Goal: Complete application form

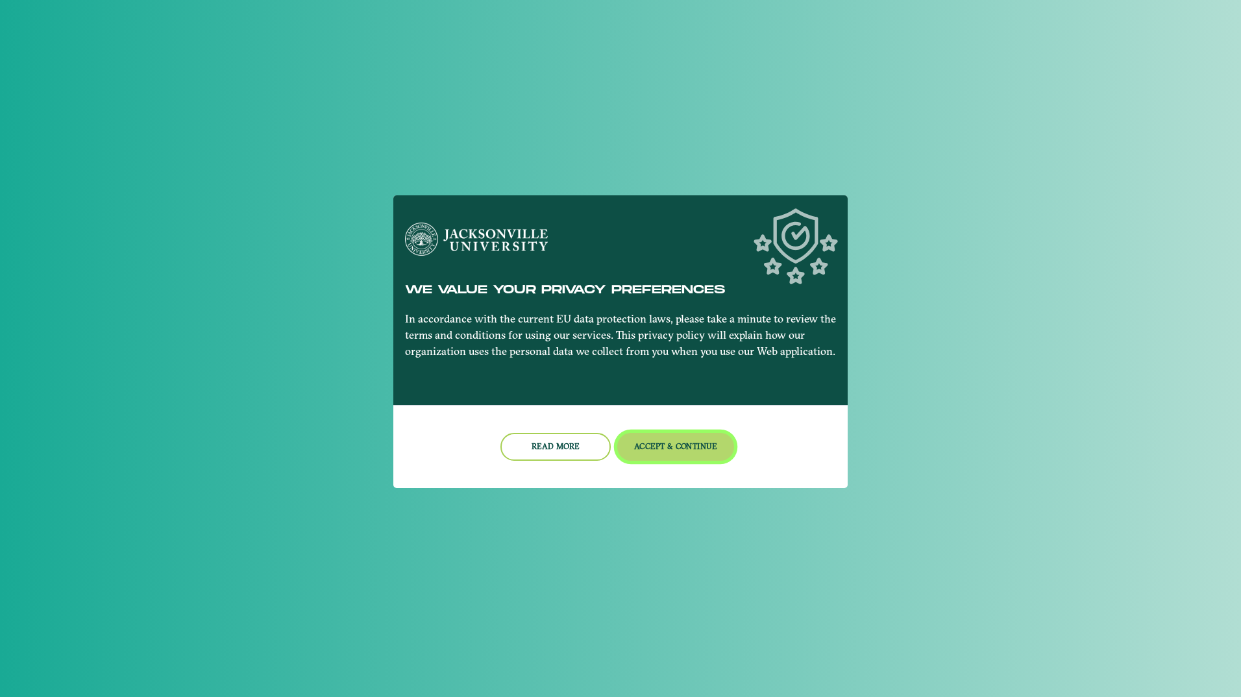
click at [642, 437] on button "Accept & Continue" at bounding box center [675, 447] width 117 height 28
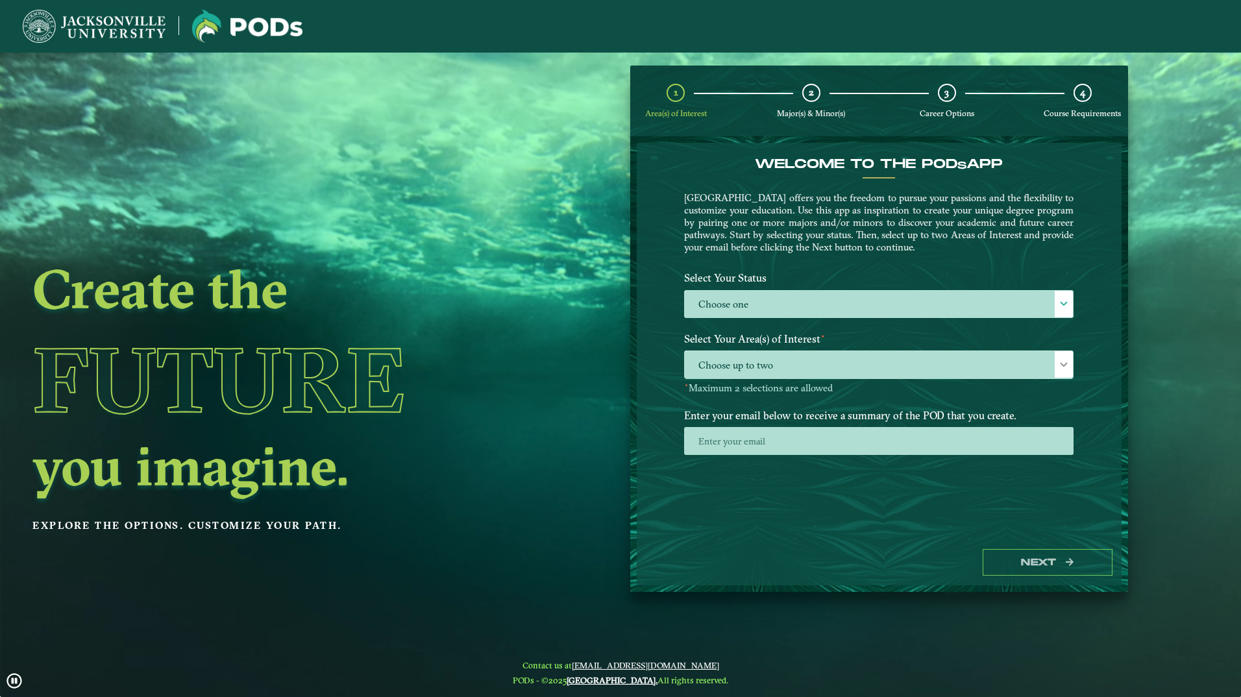
click at [742, 282] on label "Select Your Status" at bounding box center [878, 278] width 409 height 24
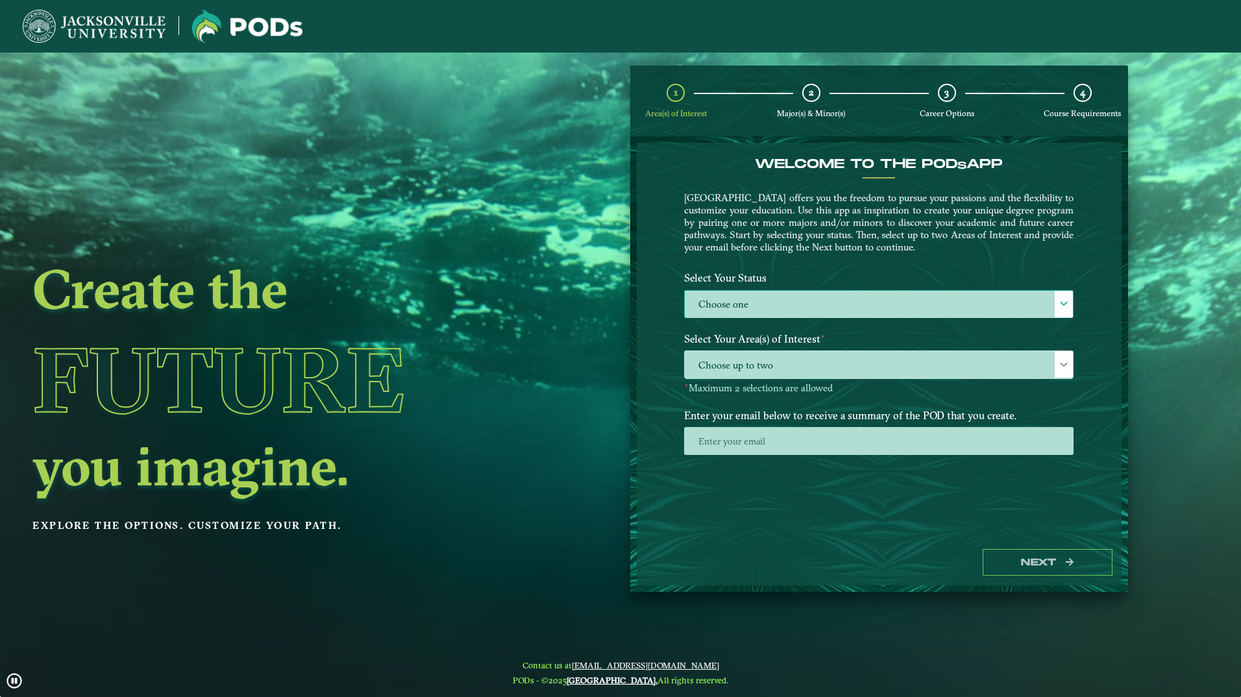
click at [745, 296] on label "Choose one" at bounding box center [879, 305] width 388 height 28
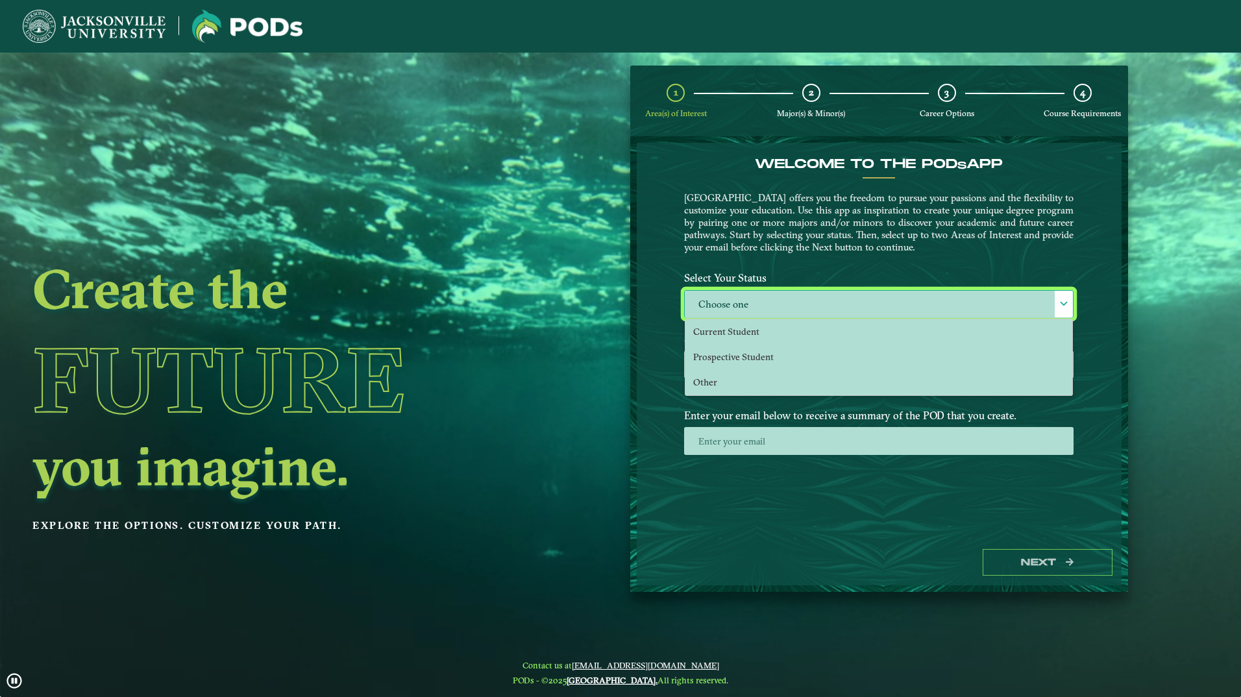
scroll to position [7, 60]
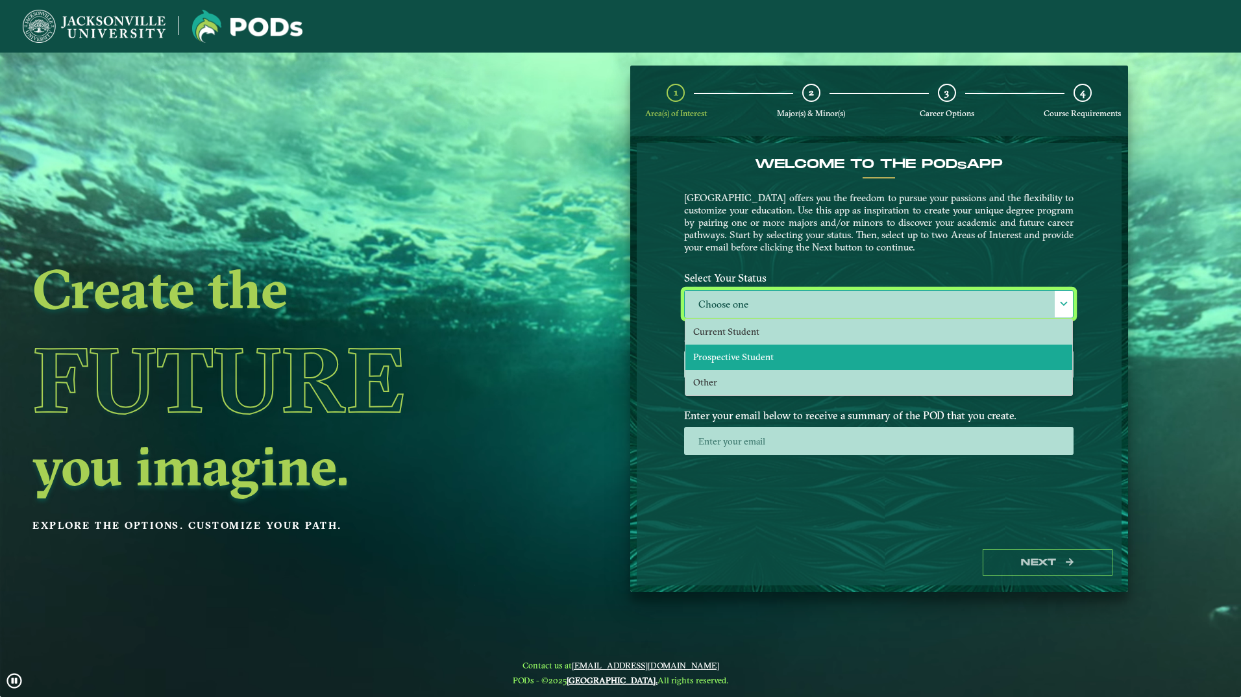
click at [737, 356] on span "Prospective Student" at bounding box center [733, 357] width 80 height 12
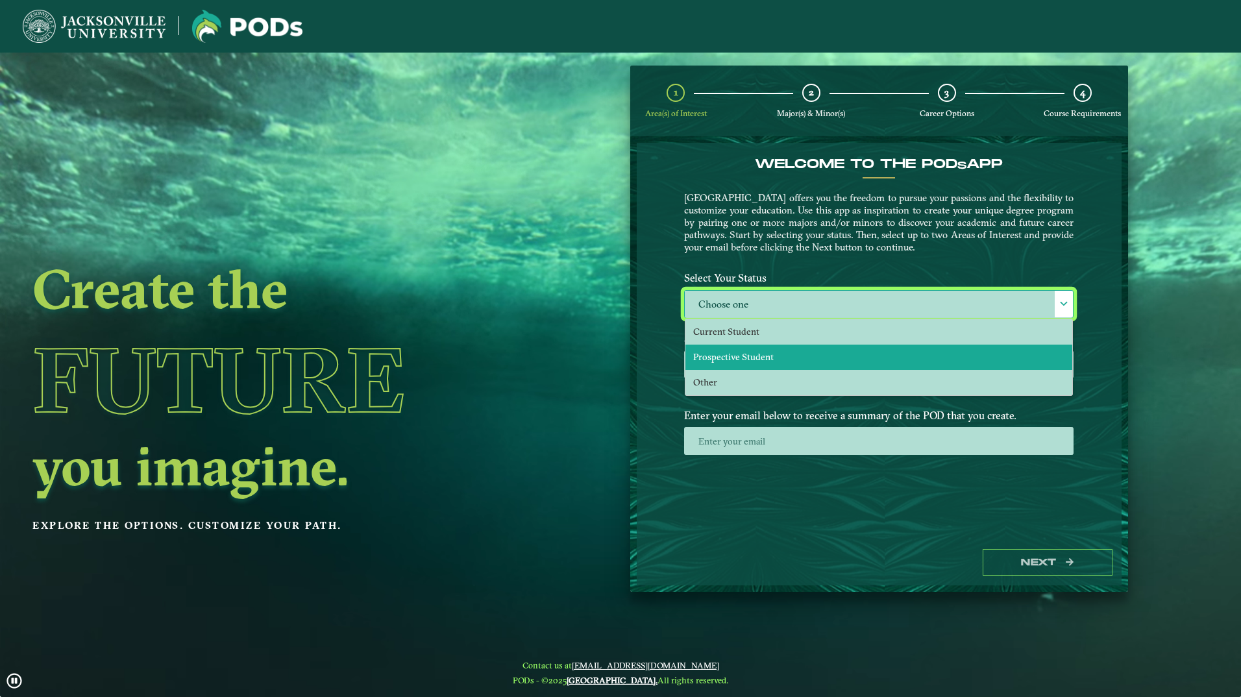
select select "[object Object]"
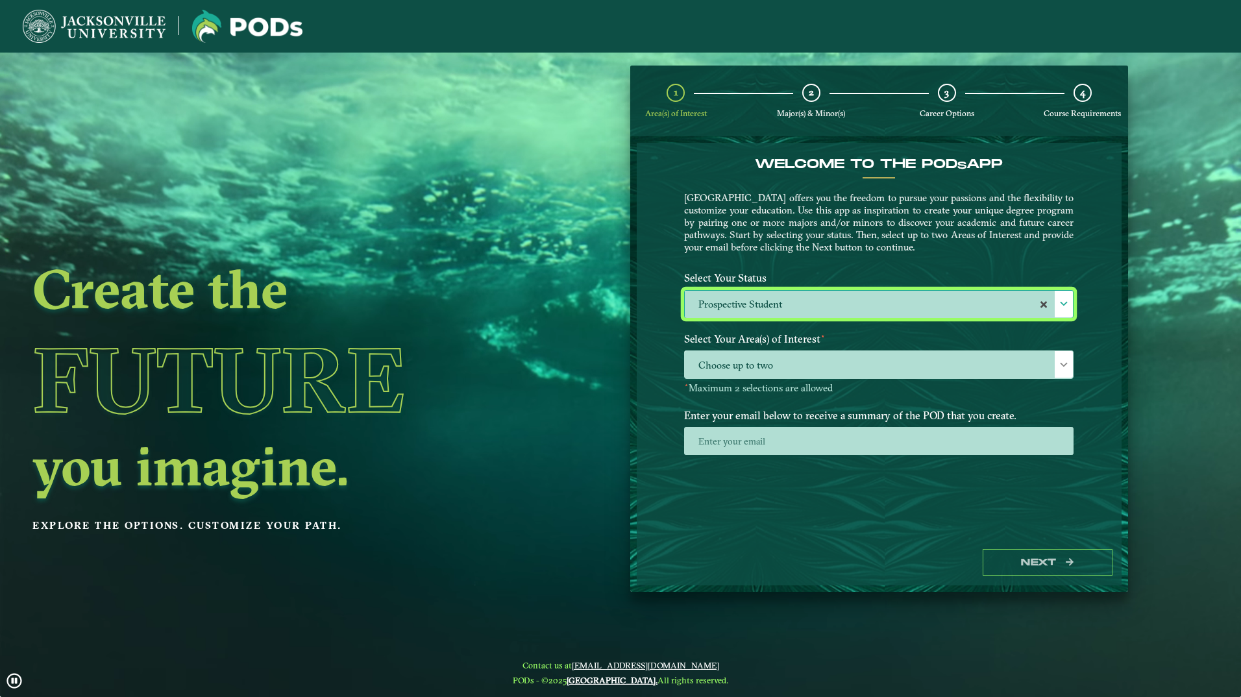
click at [736, 357] on span "Choose up to two" at bounding box center [879, 365] width 388 height 28
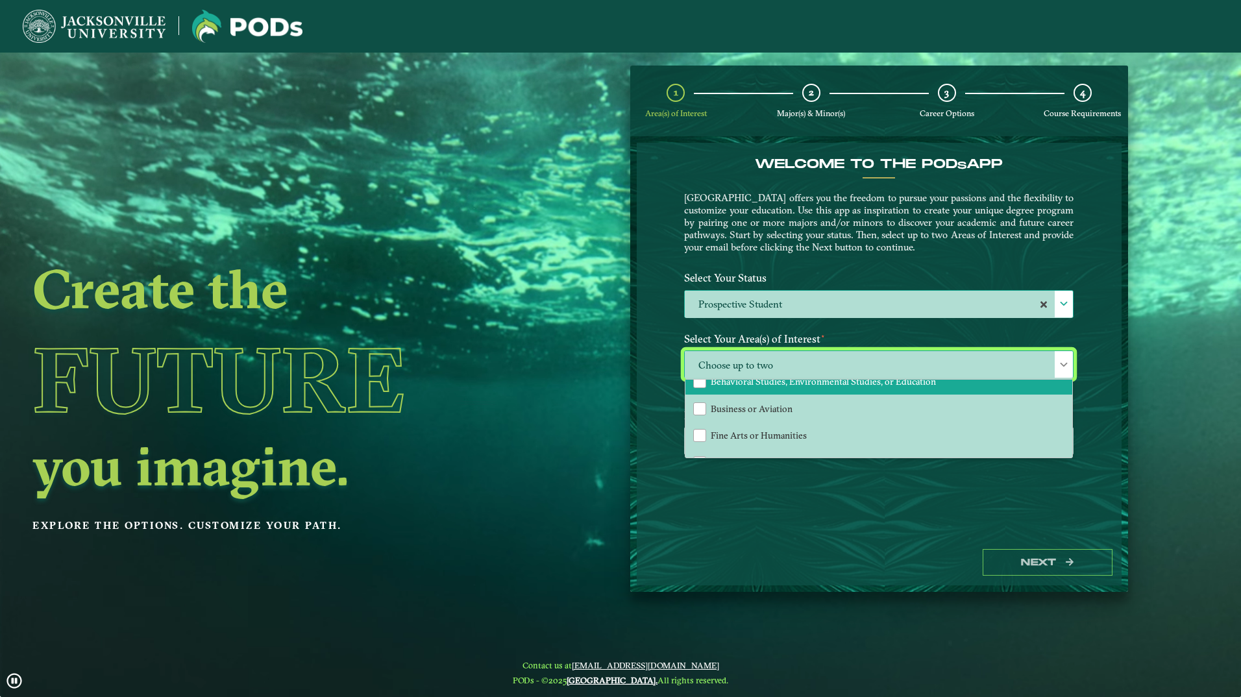
scroll to position [88, 0]
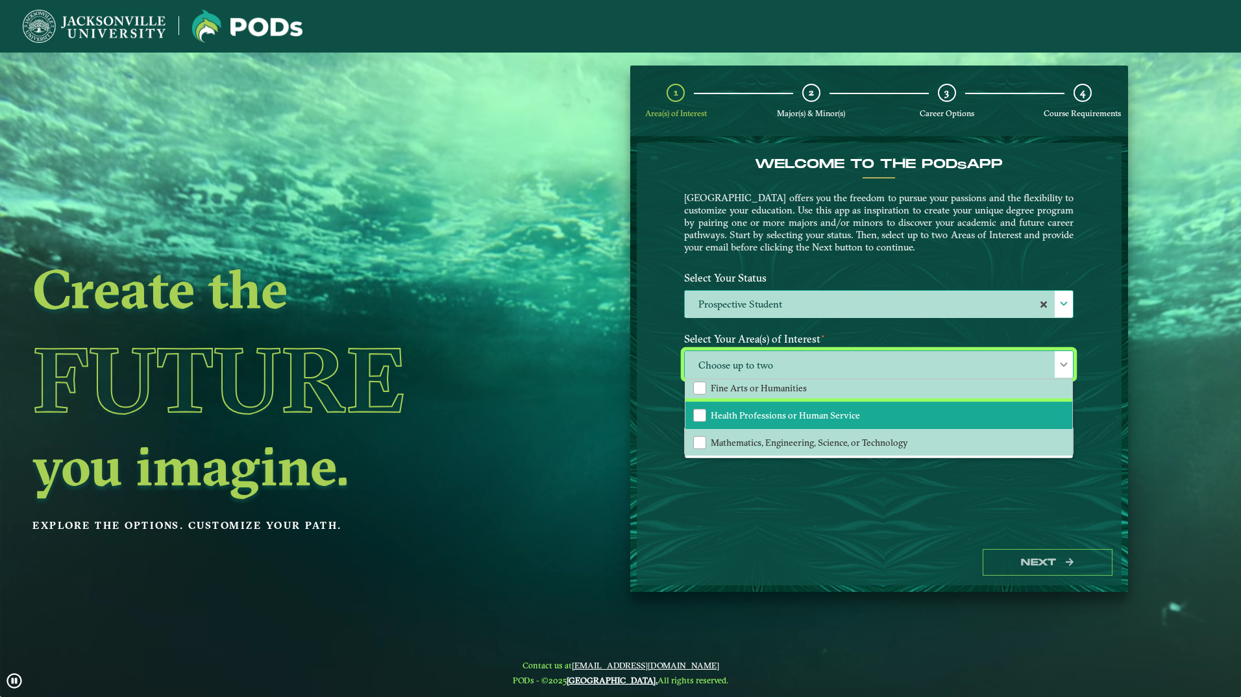
click at [765, 423] on li "Health Professions or Human Service" at bounding box center [878, 415] width 387 height 27
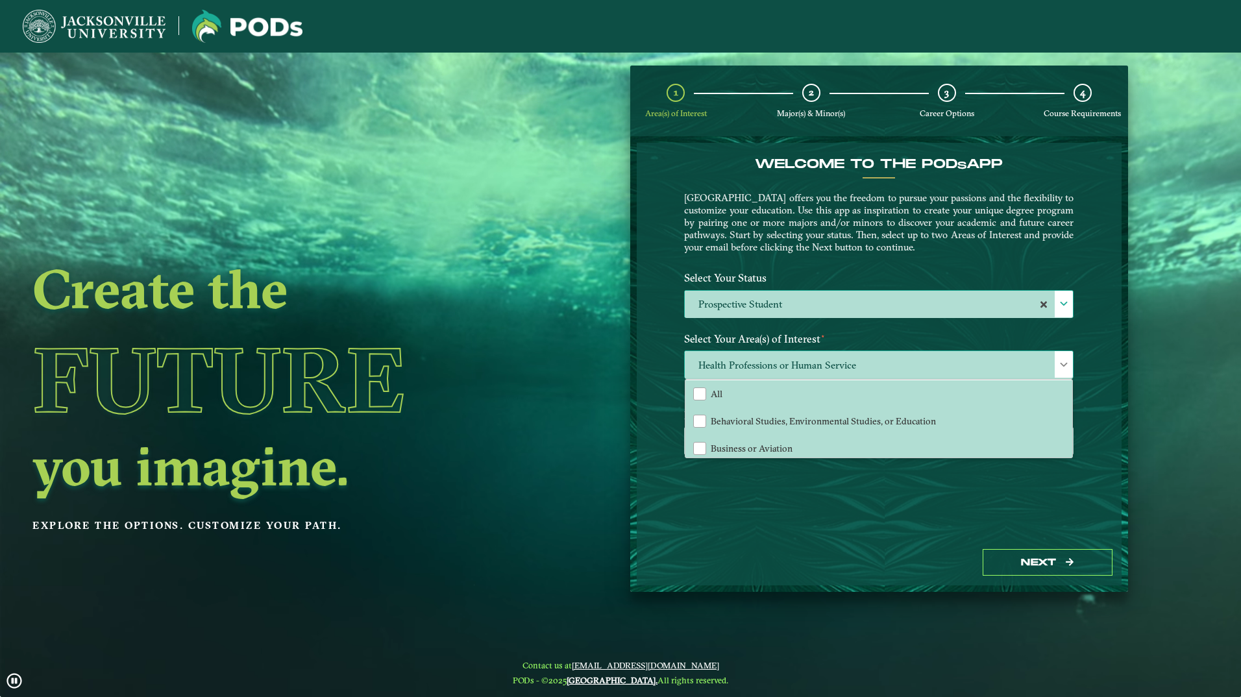
scroll to position [0, 0]
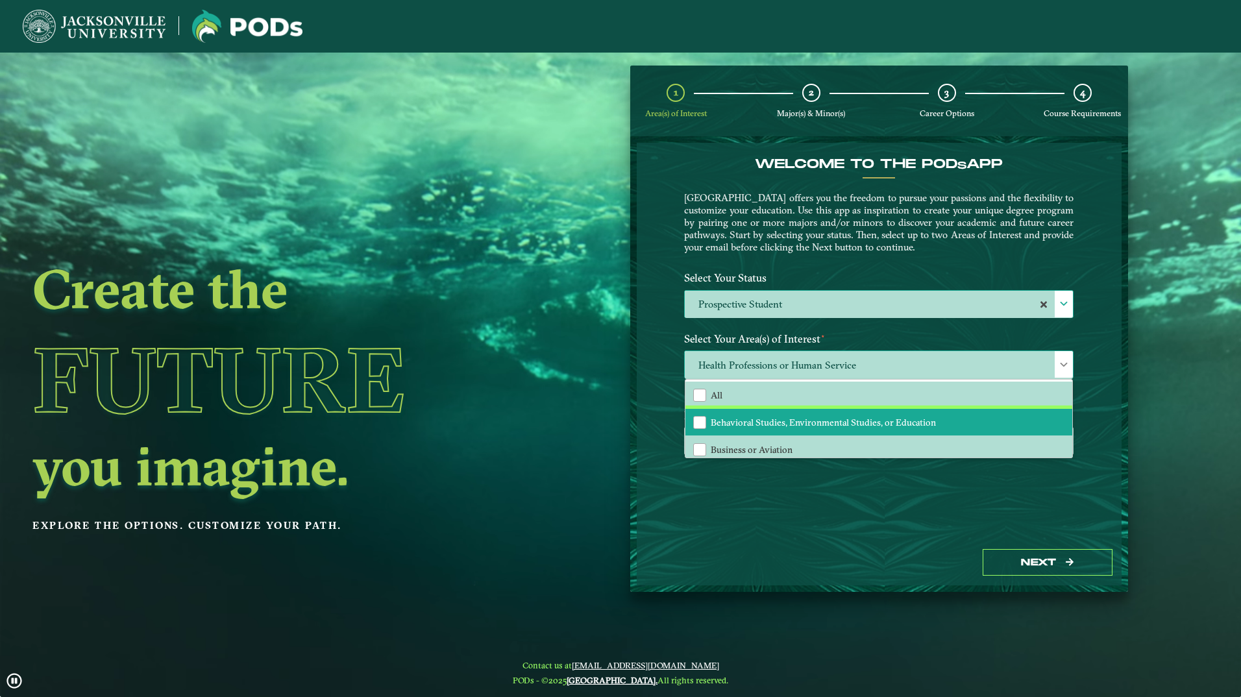
click at [765, 423] on span "Behavioral Studies, Environmental Studies, or Education" at bounding box center [823, 423] width 225 height 12
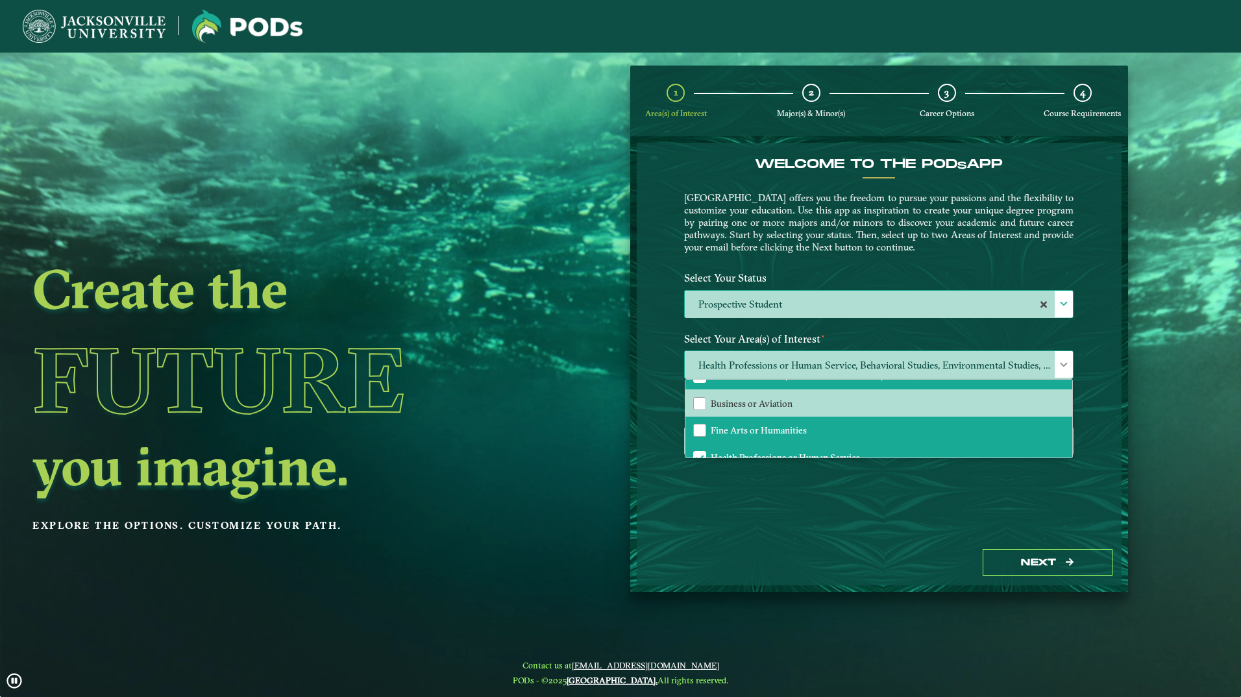
scroll to position [23, 0]
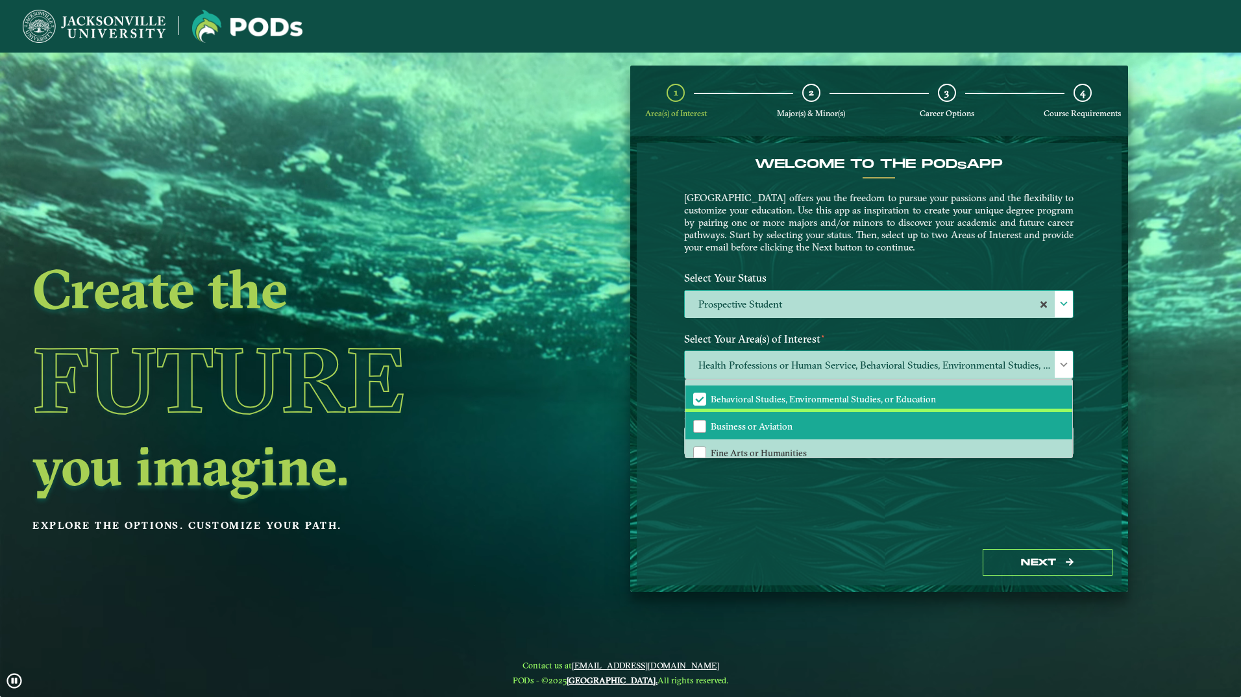
click at [745, 412] on li "Business or Aviation" at bounding box center [878, 425] width 387 height 27
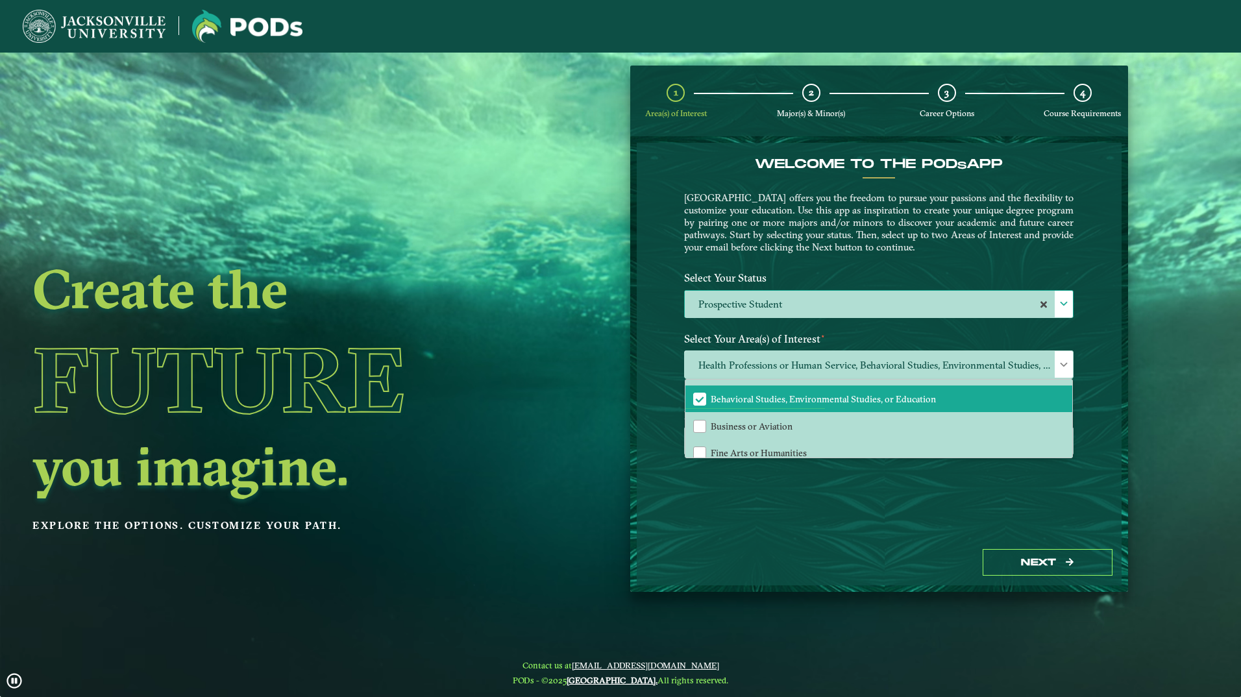
click at [798, 473] on div "Welcome to the POD s app [GEOGRAPHIC_DATA] offers you the freedom to pursue you…" at bounding box center [879, 341] width 485 height 397
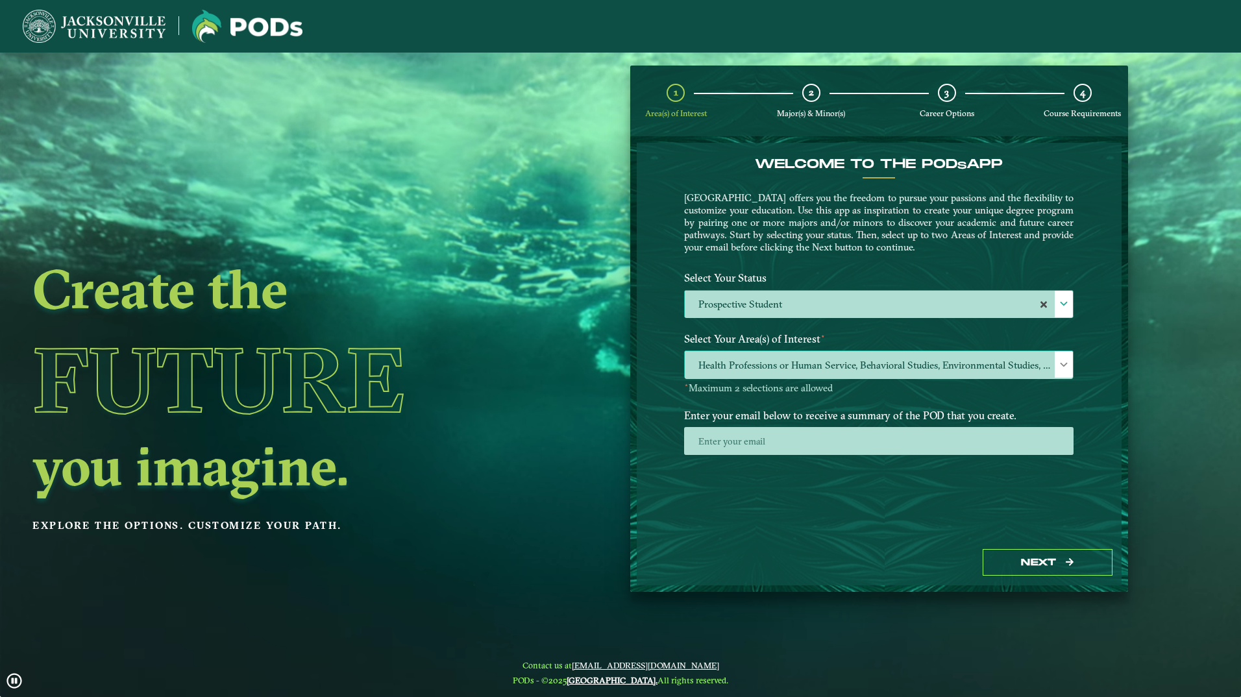
click at [747, 362] on span "Health Professions or Human Service, Behavioral Studies, Environmental Studies,…" at bounding box center [879, 365] width 388 height 28
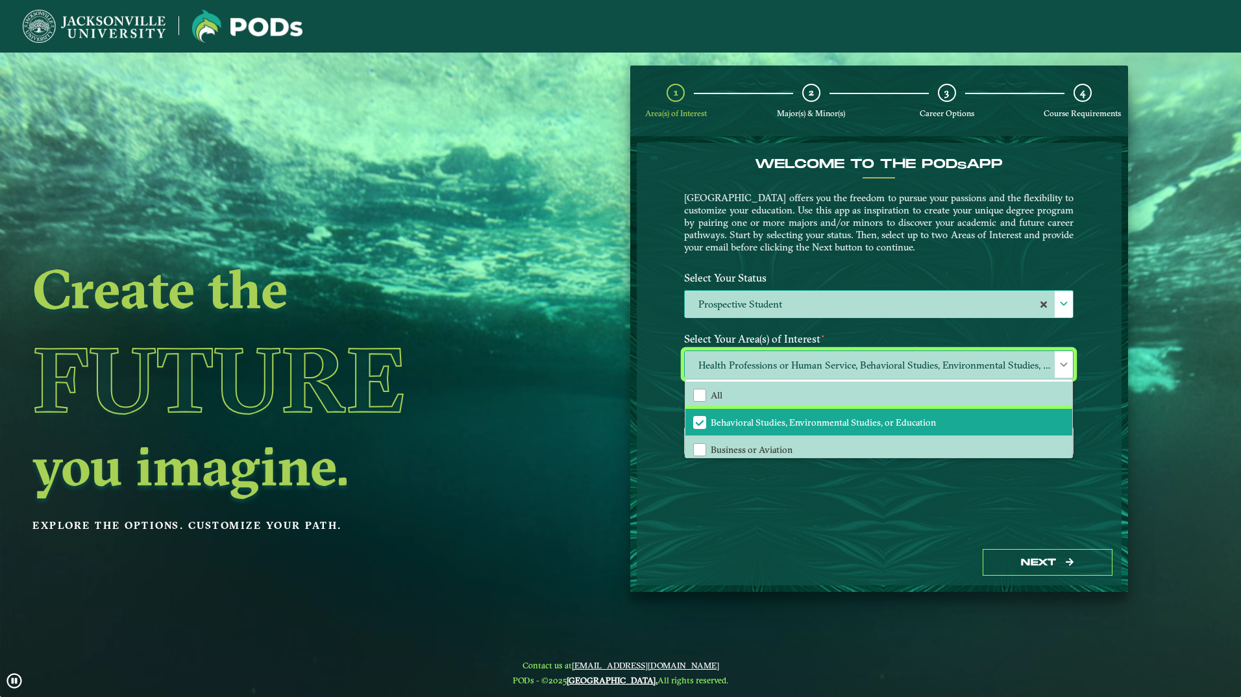
click at [752, 413] on li "Behavioral Studies, Environmental Studies, or Education" at bounding box center [878, 422] width 387 height 27
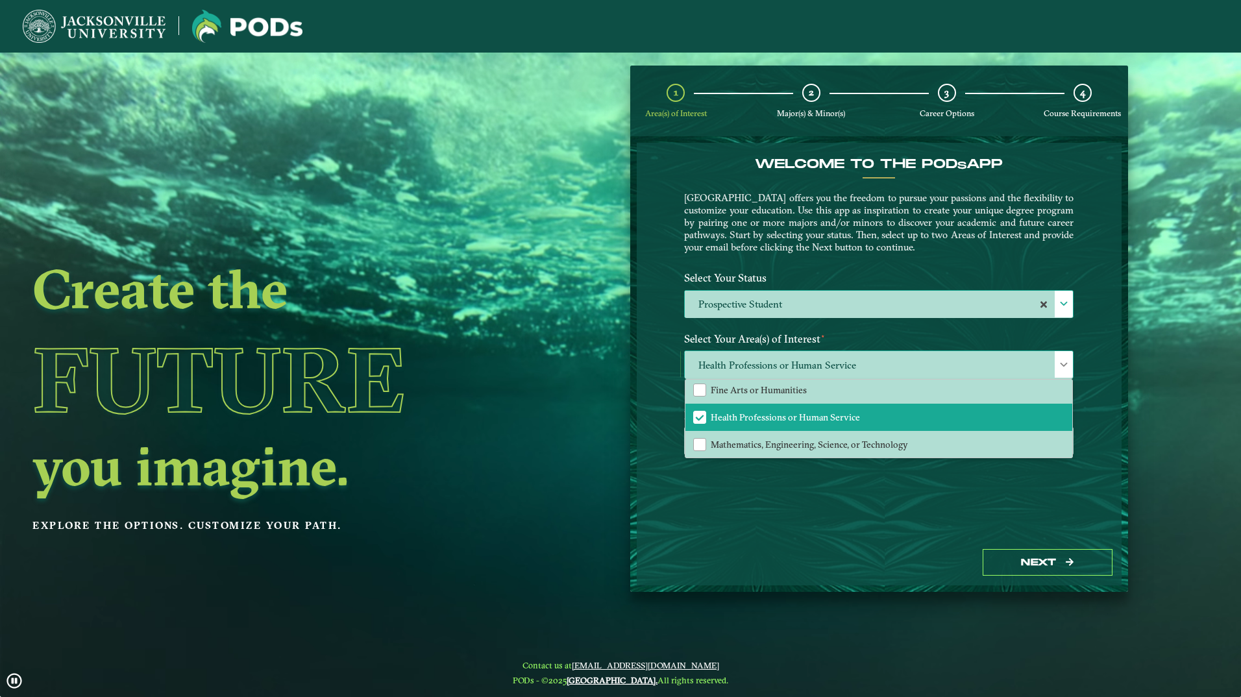
scroll to position [88, 0]
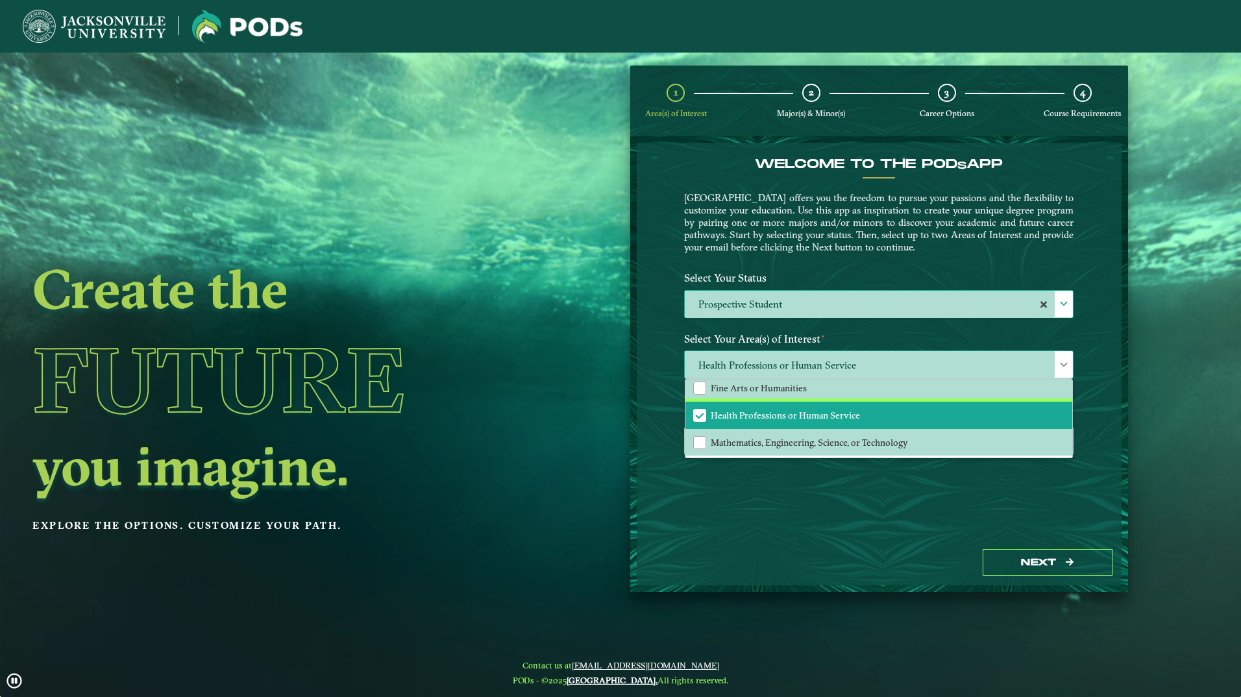
click at [745, 409] on li "Health Professions or Human Service" at bounding box center [878, 415] width 387 height 27
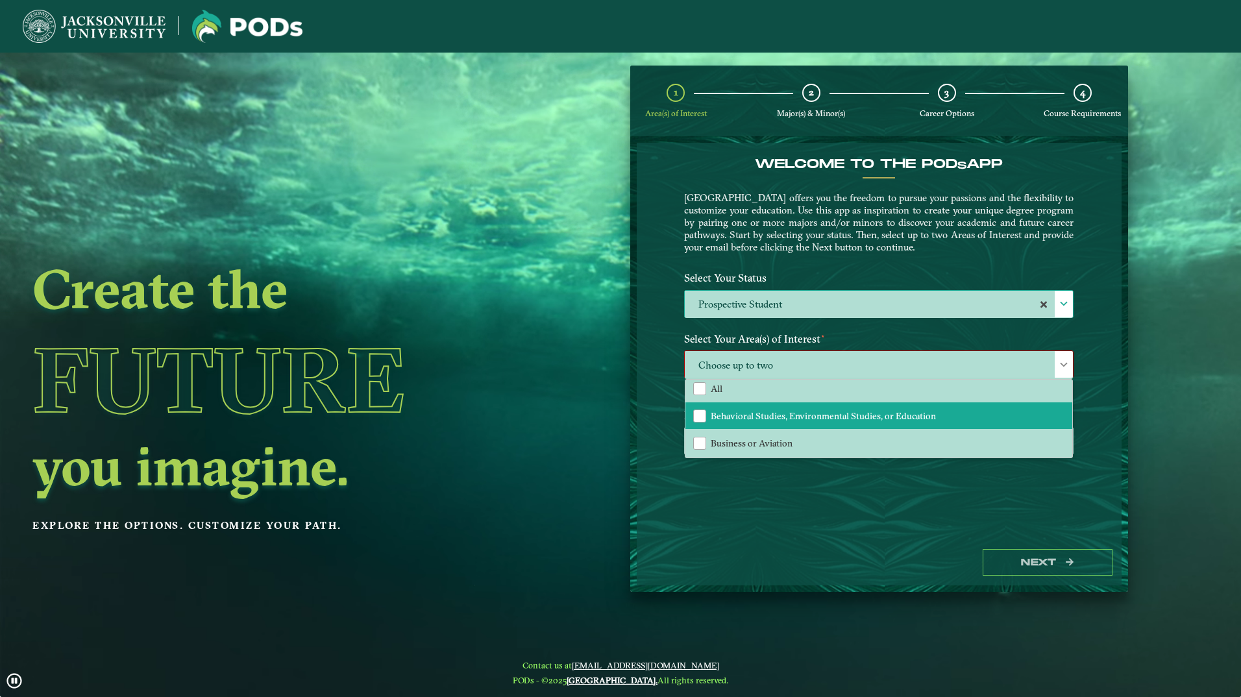
scroll to position [0, 0]
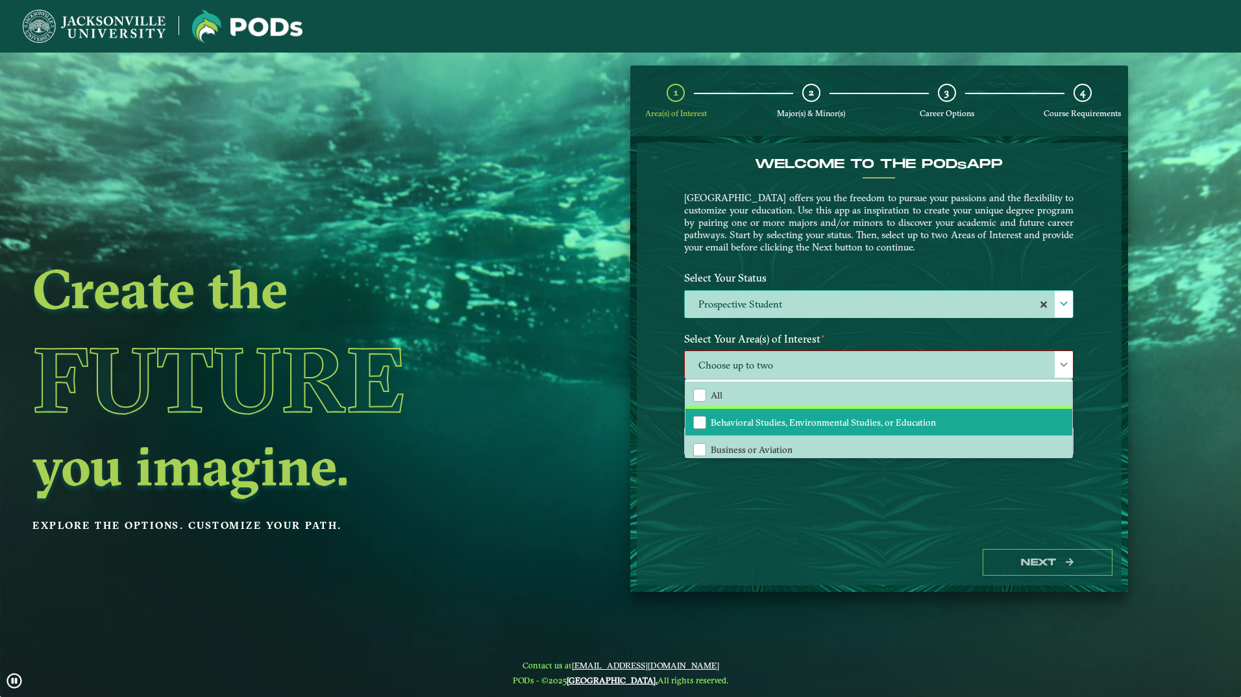
click at [743, 413] on li "Behavioral Studies, Environmental Studies, or Education" at bounding box center [878, 422] width 387 height 27
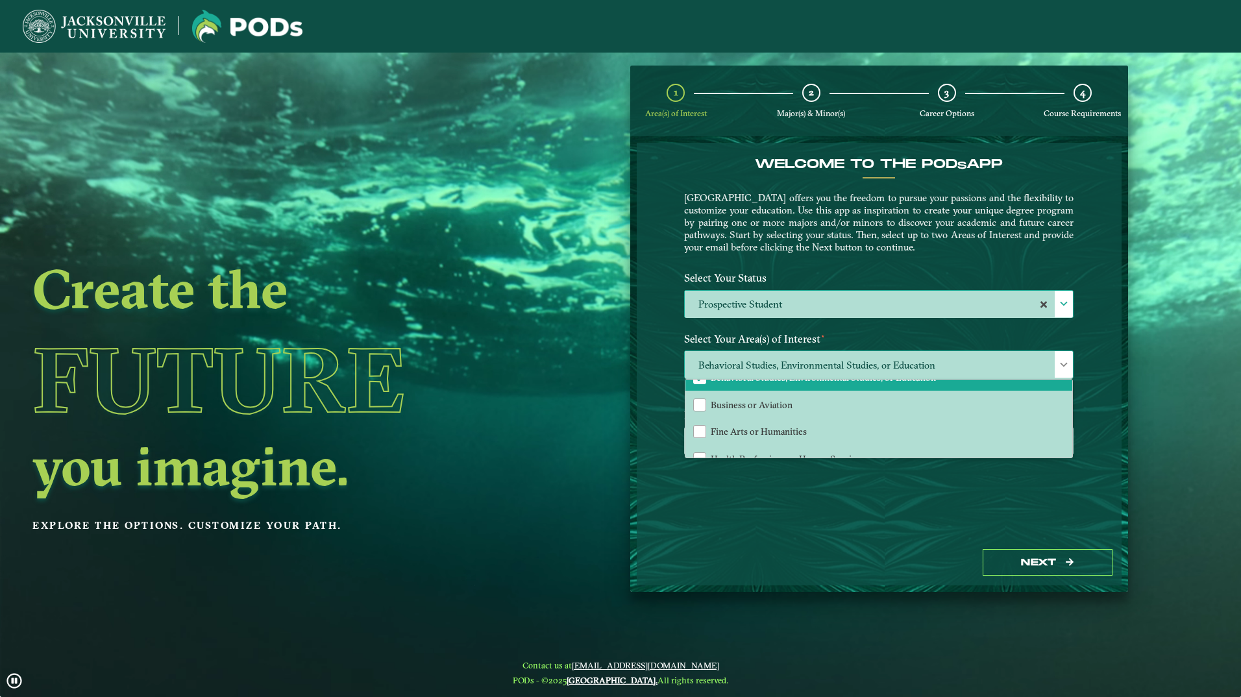
scroll to position [23, 0]
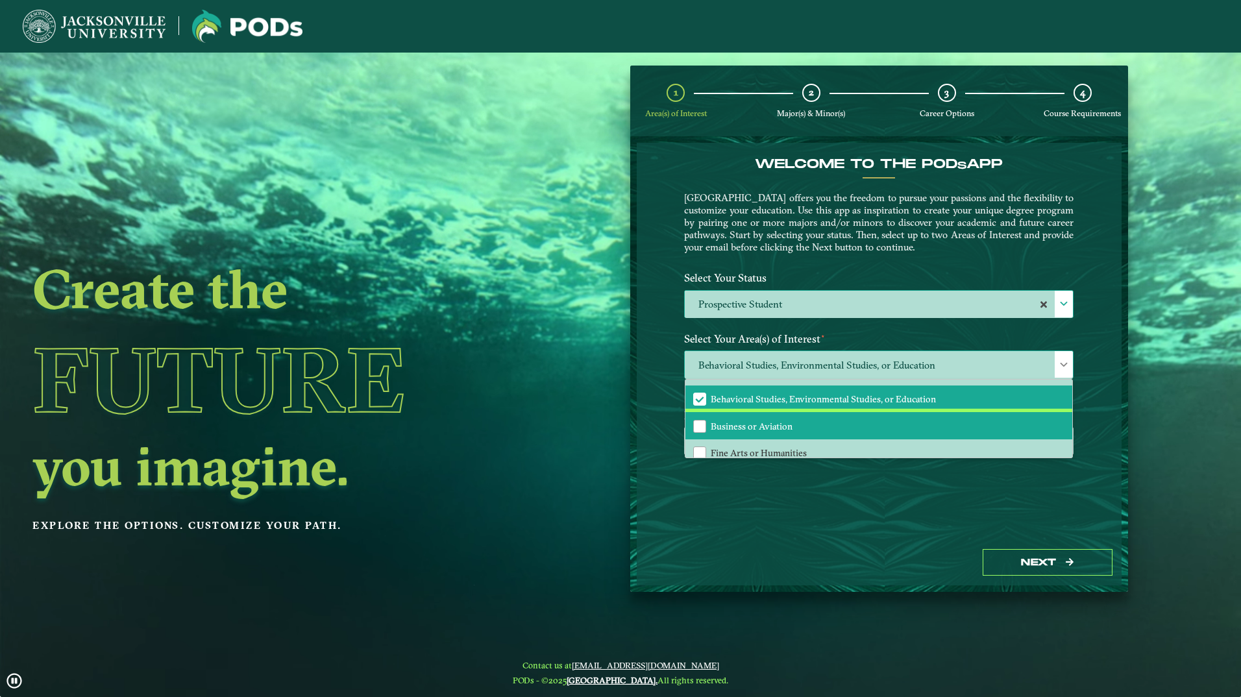
click at [745, 416] on li "Business or Aviation" at bounding box center [878, 425] width 387 height 27
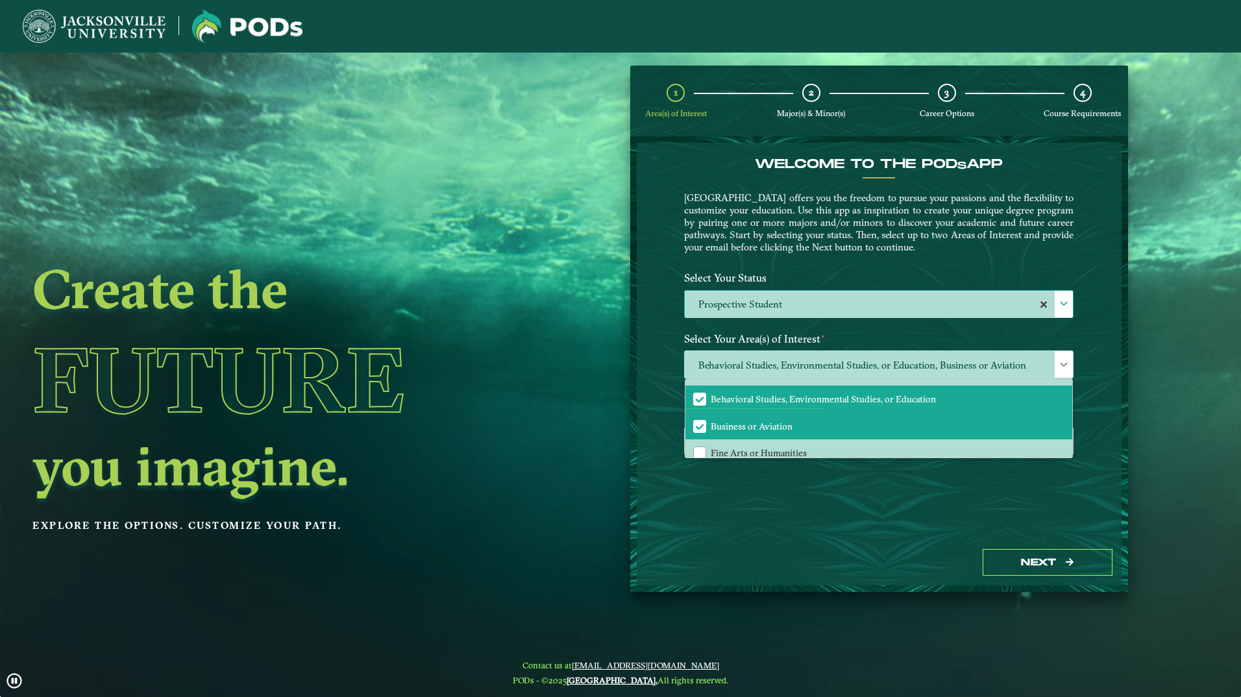
click at [806, 484] on div "Welcome to the POD s app [GEOGRAPHIC_DATA] offers you the freedom to pursue you…" at bounding box center [879, 341] width 485 height 397
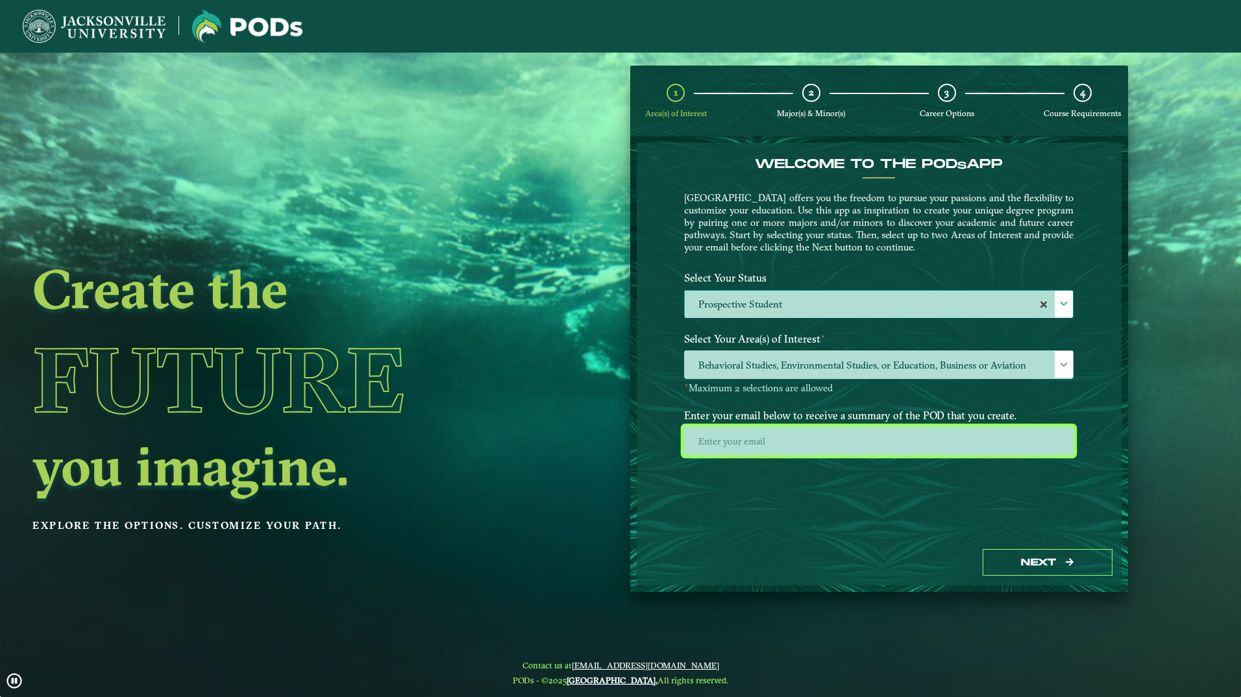
click at [753, 443] on input "email" at bounding box center [878, 441] width 389 height 28
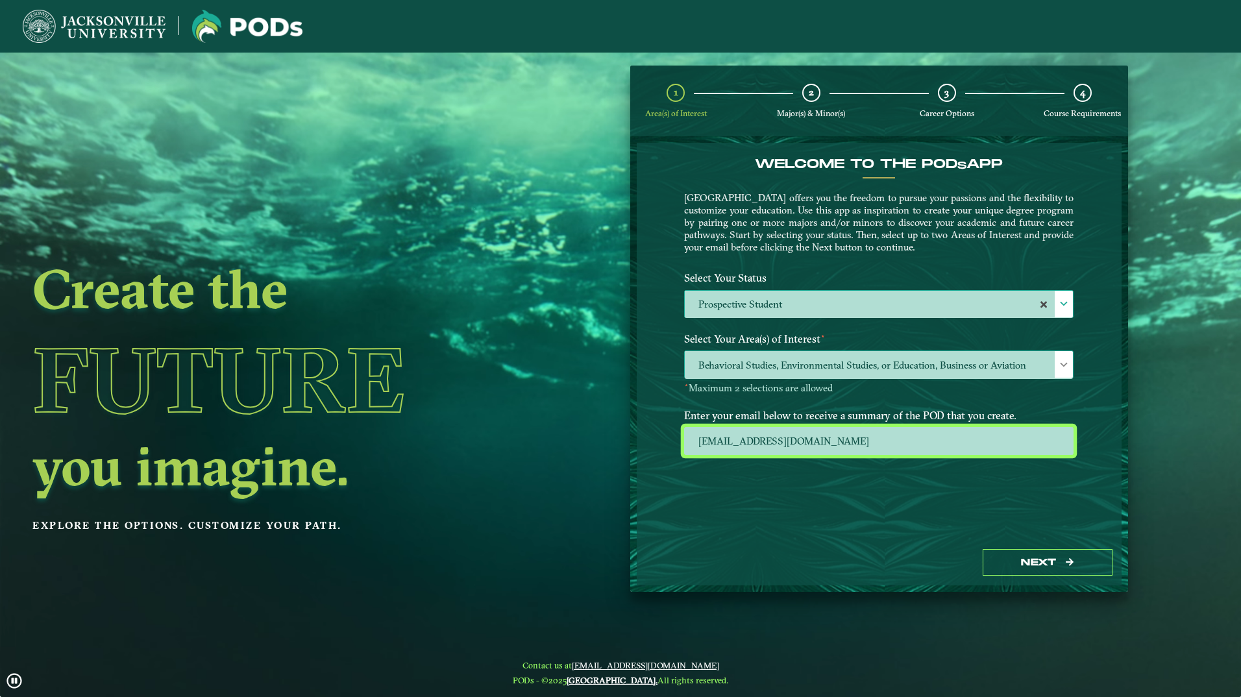
type input "[EMAIL_ADDRESS][DOMAIN_NAME]"
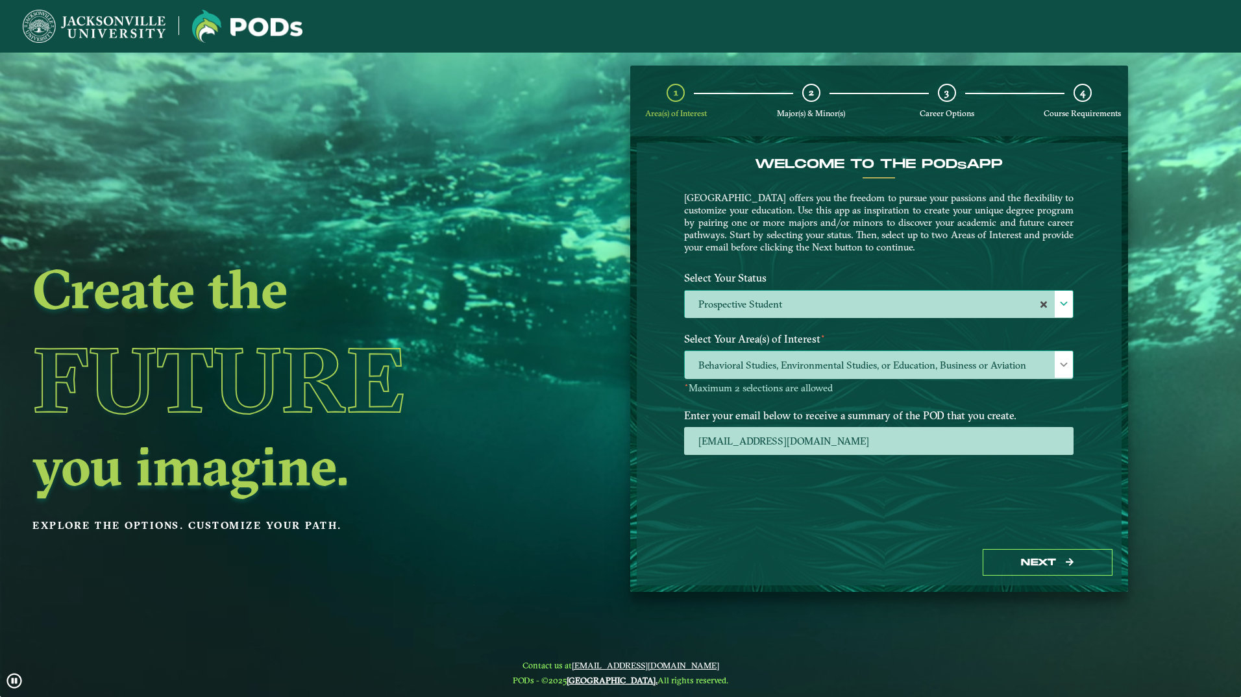
click at [855, 358] on span "Behavioral Studies, Environmental Studies, or Education, Business or Aviation" at bounding box center [879, 365] width 388 height 28
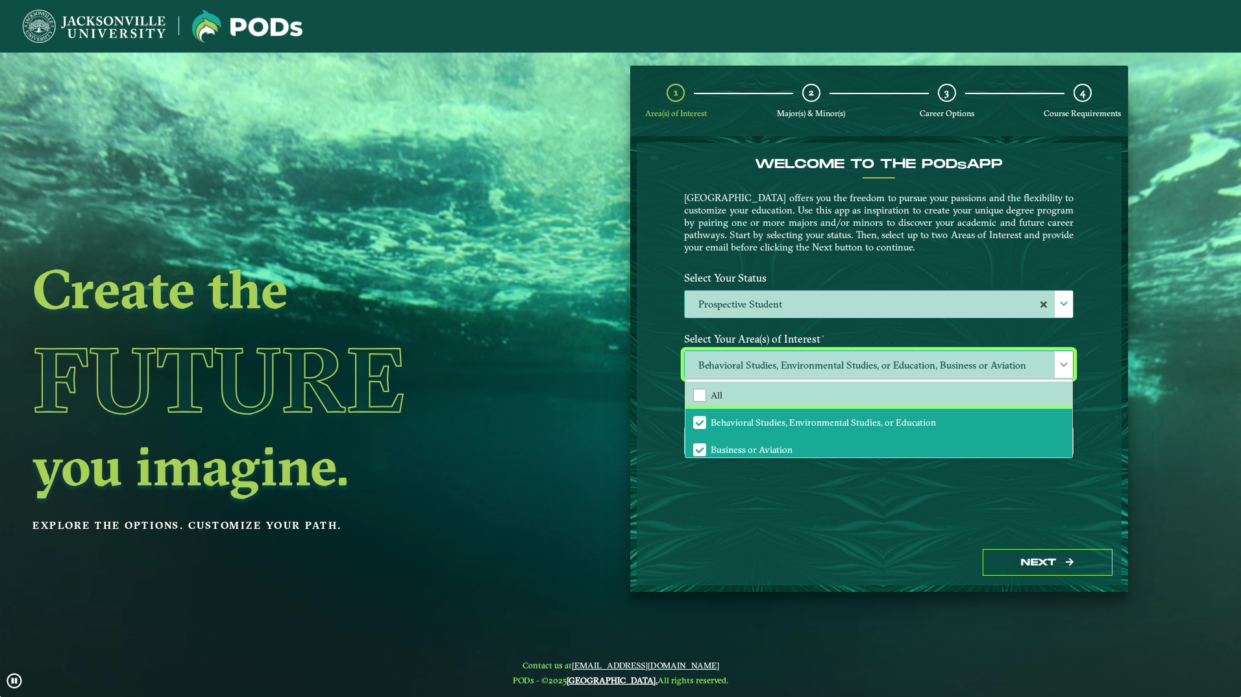
click at [802, 421] on span "Behavioral Studies, Environmental Studies, or Education" at bounding box center [823, 423] width 225 height 12
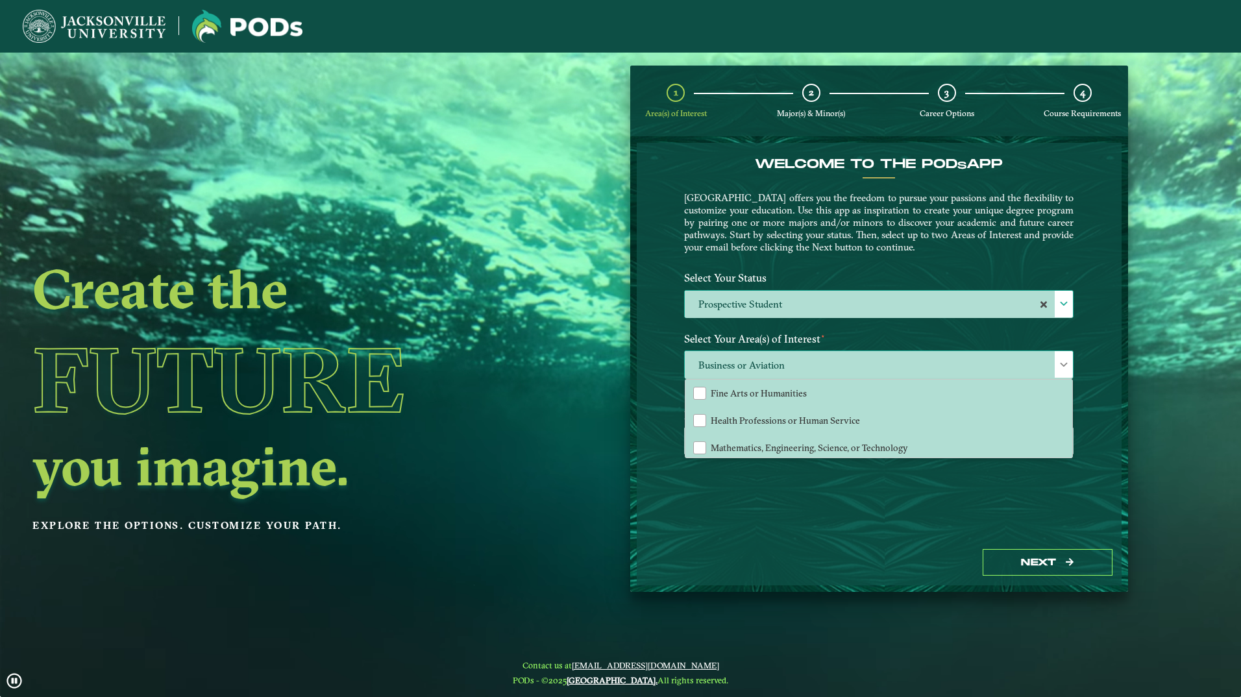
scroll to position [88, 0]
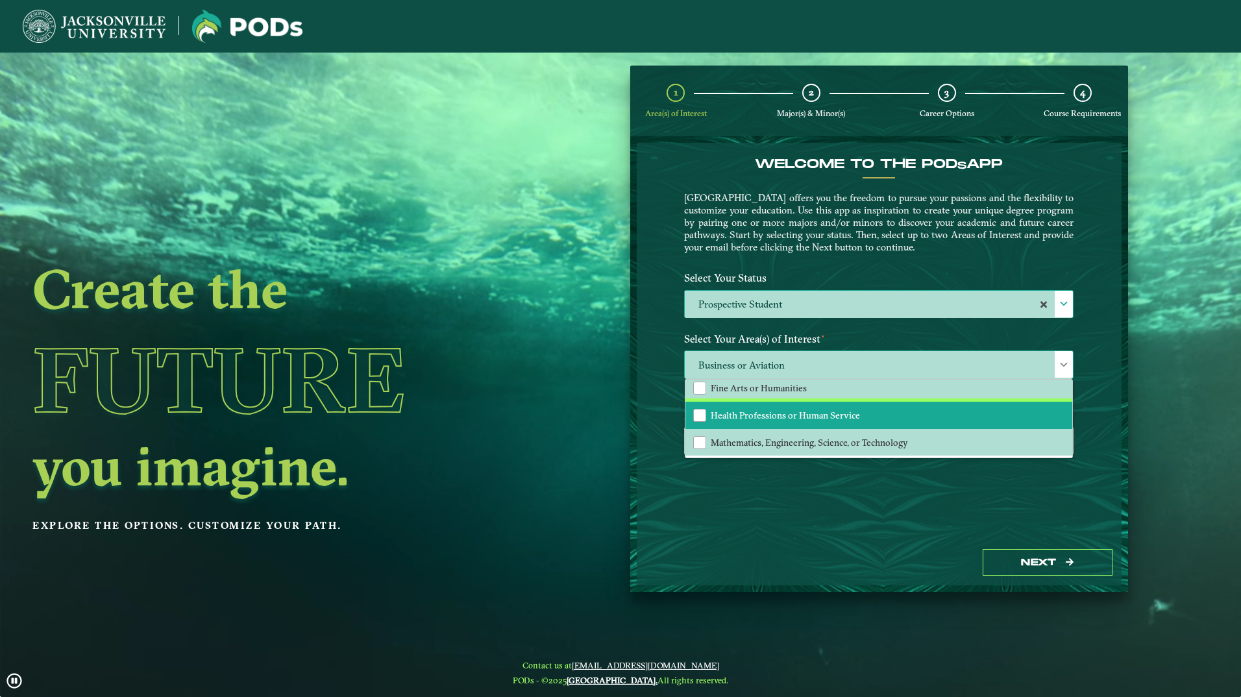
click at [798, 414] on span "Health Professions or Human Service" at bounding box center [785, 416] width 149 height 12
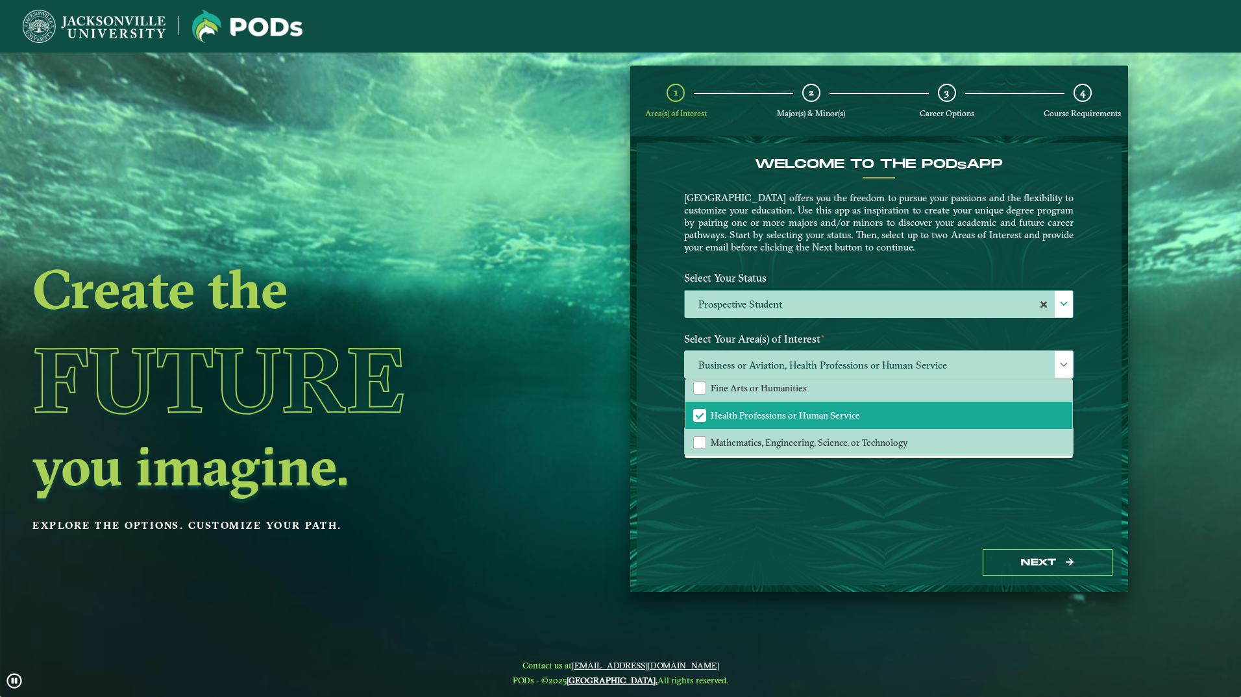
click at [783, 480] on div "Welcome to the POD s app [GEOGRAPHIC_DATA] offers you the freedom to pursue you…" at bounding box center [879, 341] width 485 height 397
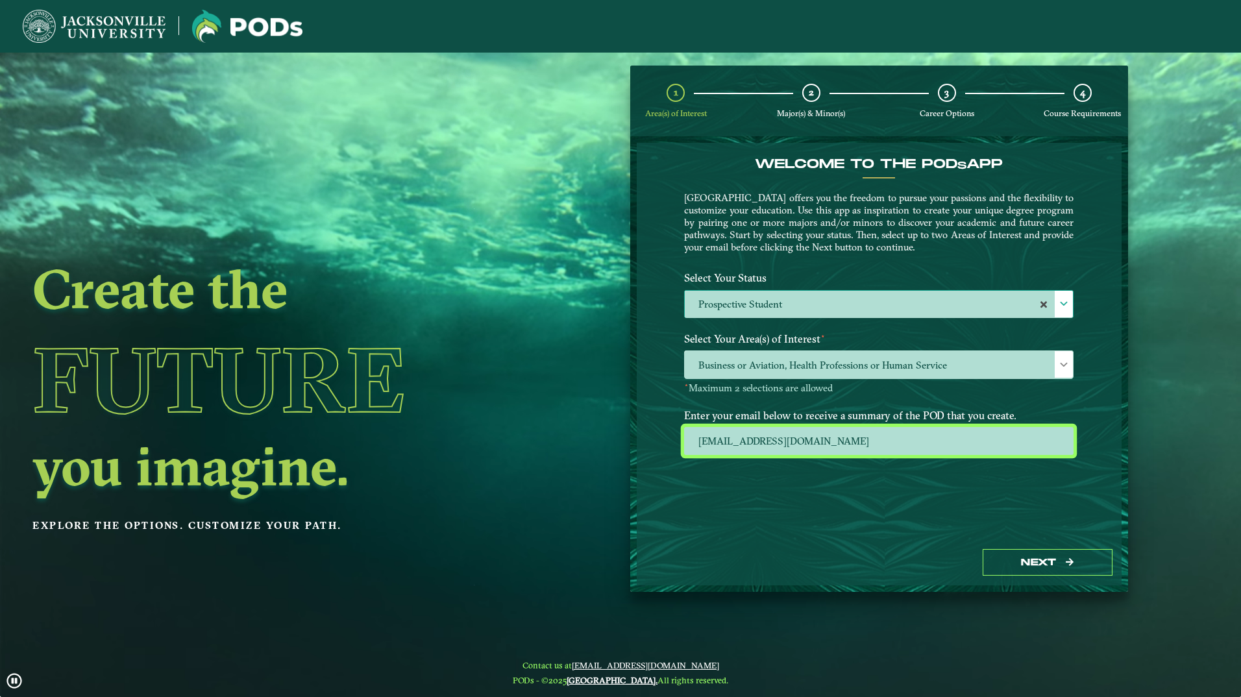
click at [827, 445] on input "[EMAIL_ADDRESS][DOMAIN_NAME]" at bounding box center [878, 441] width 389 height 28
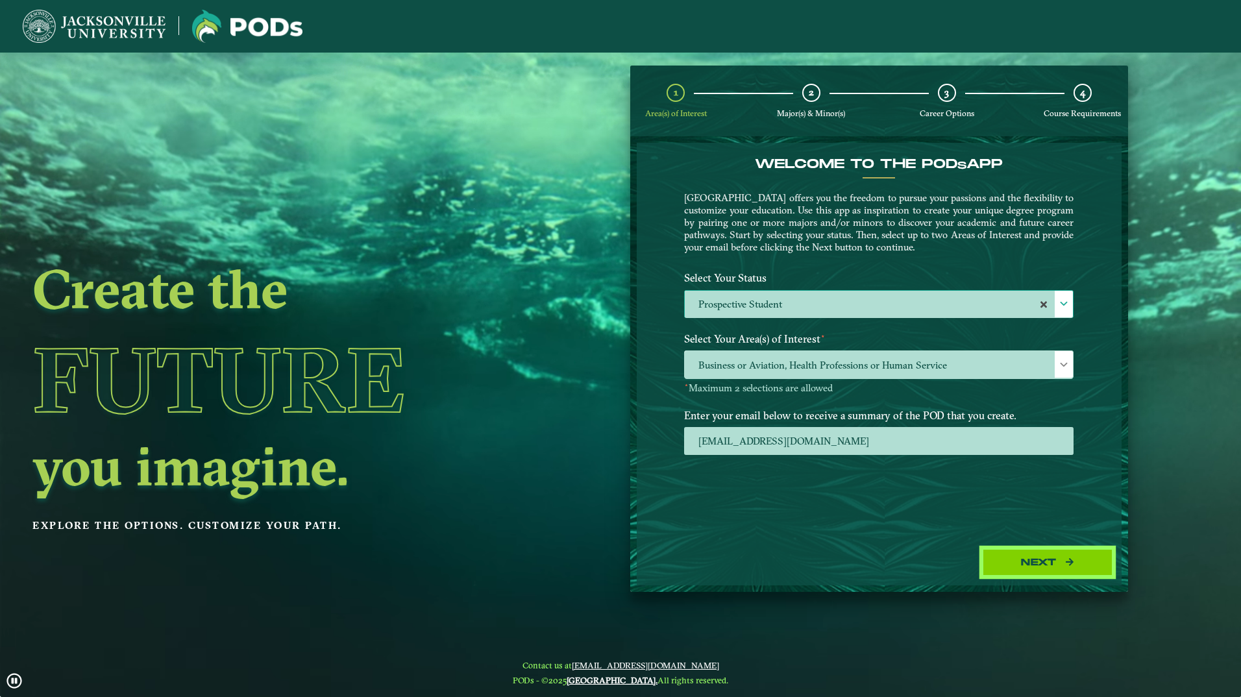
click at [1023, 570] on button "Next" at bounding box center [1048, 562] width 130 height 27
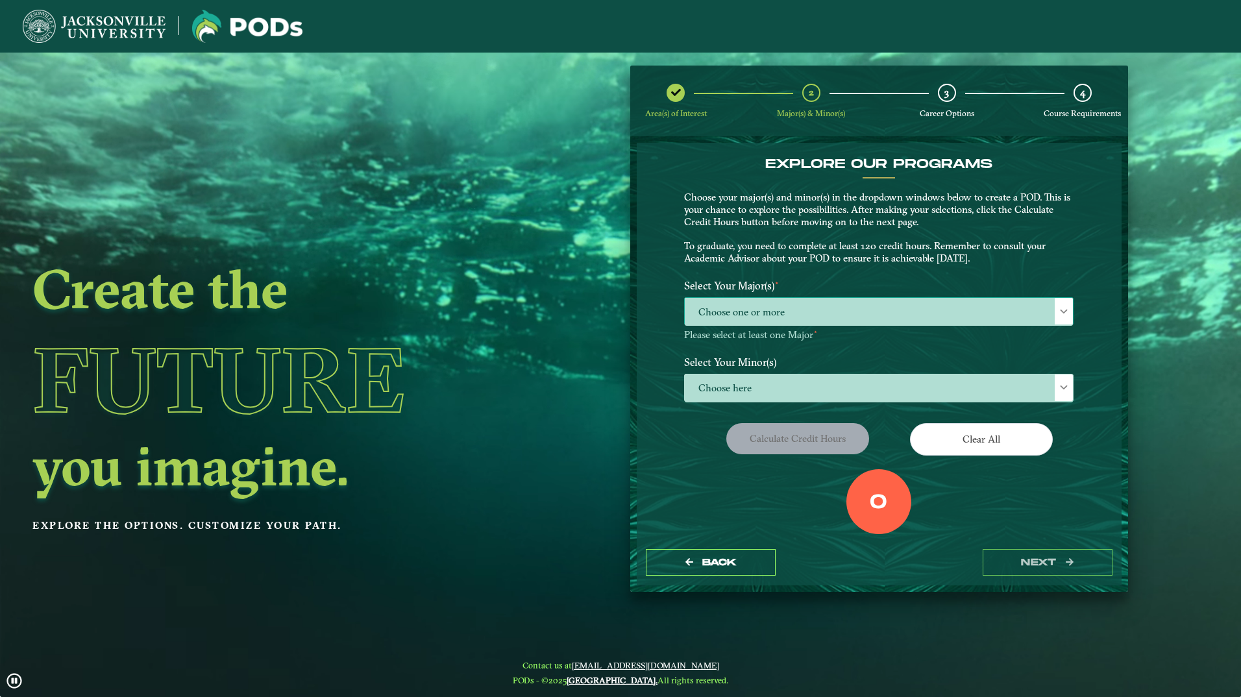
click at [785, 316] on span "Choose one or more" at bounding box center [879, 312] width 388 height 28
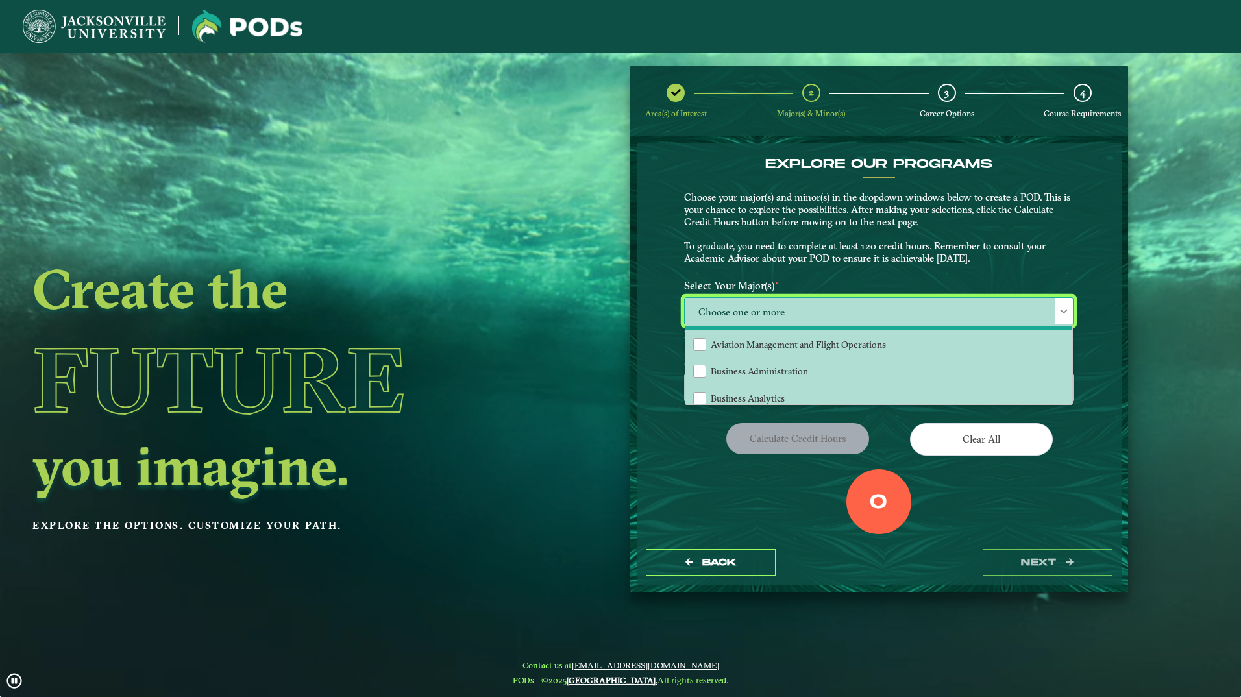
scroll to position [0, 0]
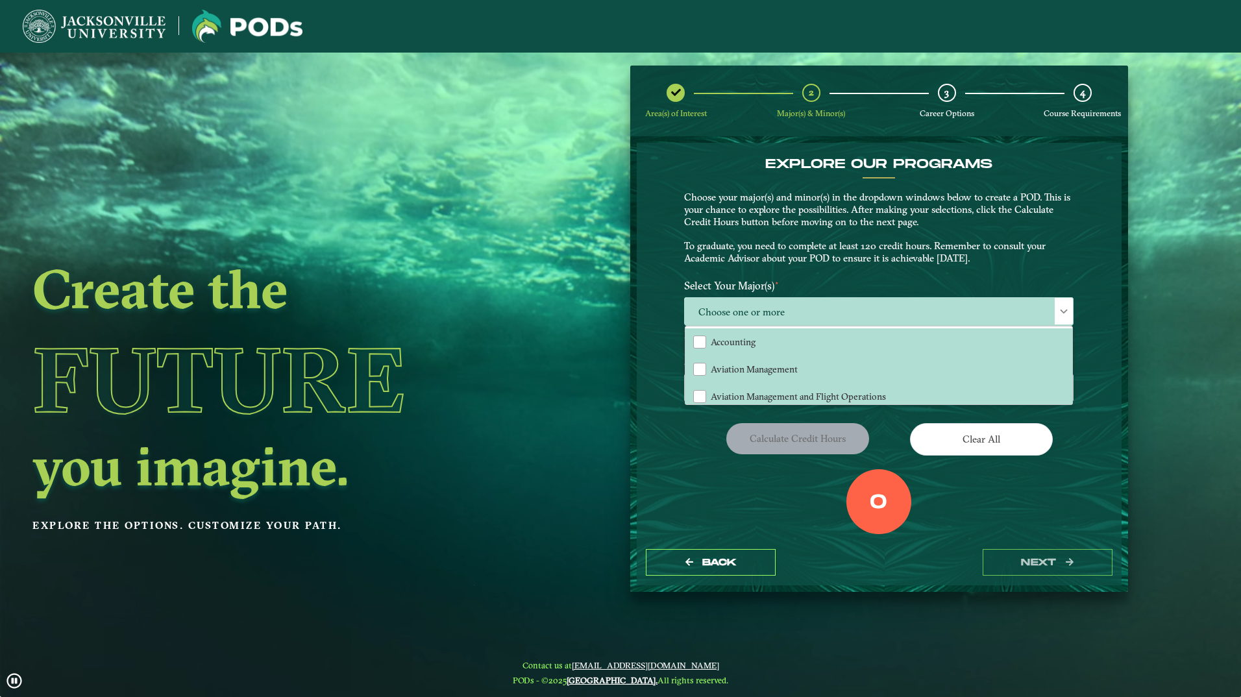
click at [761, 267] on div "EXPLORE OUR PROGRAMS Choose your major(s) and minor(s) in the dropdown windows …" at bounding box center [878, 214] width 409 height 117
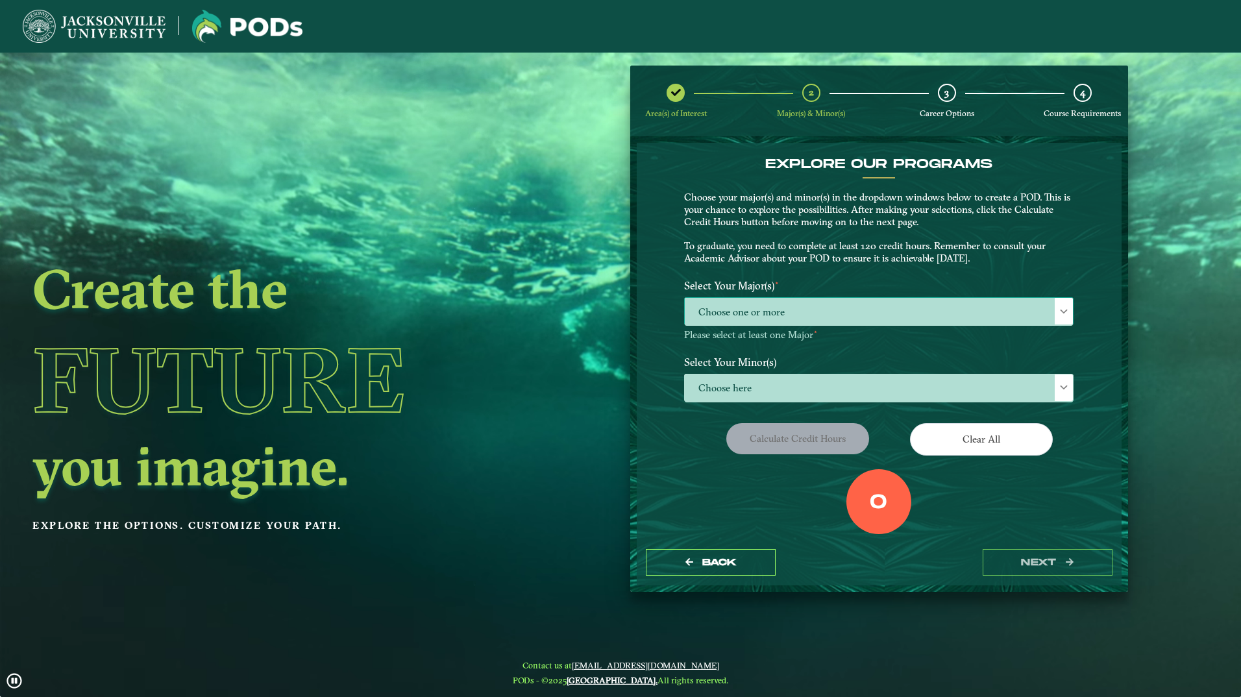
click at [829, 315] on span "Choose one or more" at bounding box center [879, 312] width 388 height 28
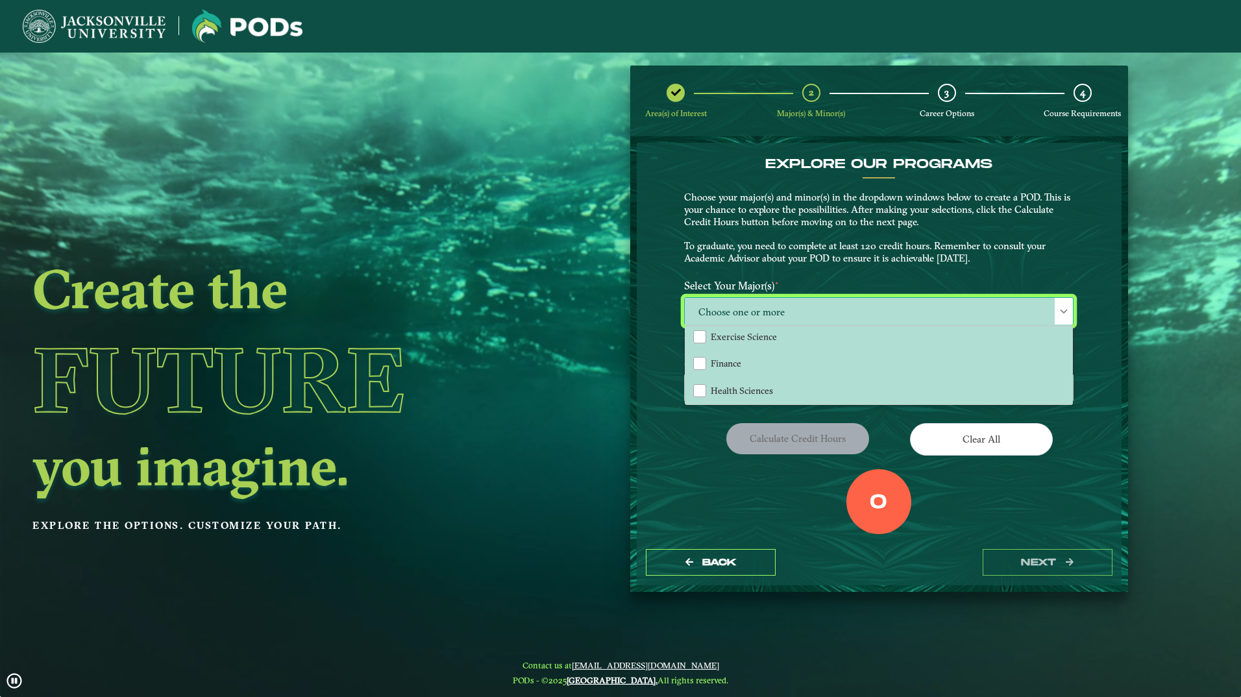
scroll to position [130, 0]
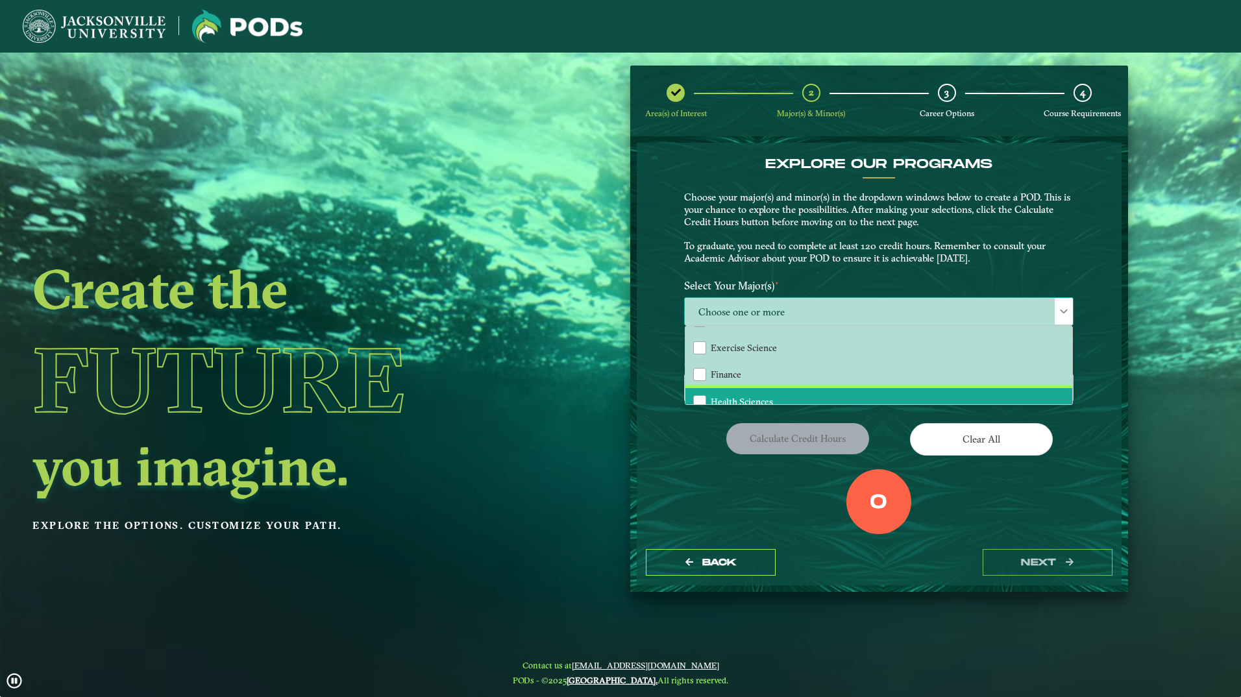
click at [756, 398] on span "Health Sciences" at bounding box center [742, 402] width 62 height 12
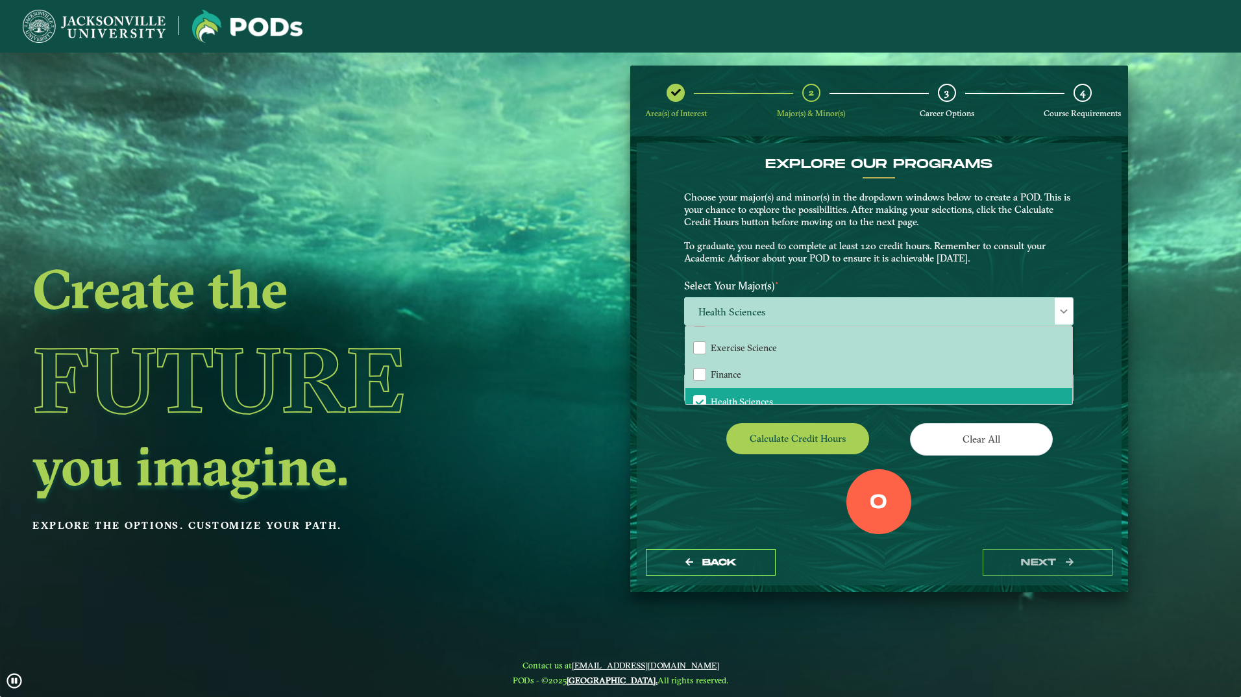
click at [713, 436] on div "Calculate credit hours" at bounding box center [776, 441] width 204 height 36
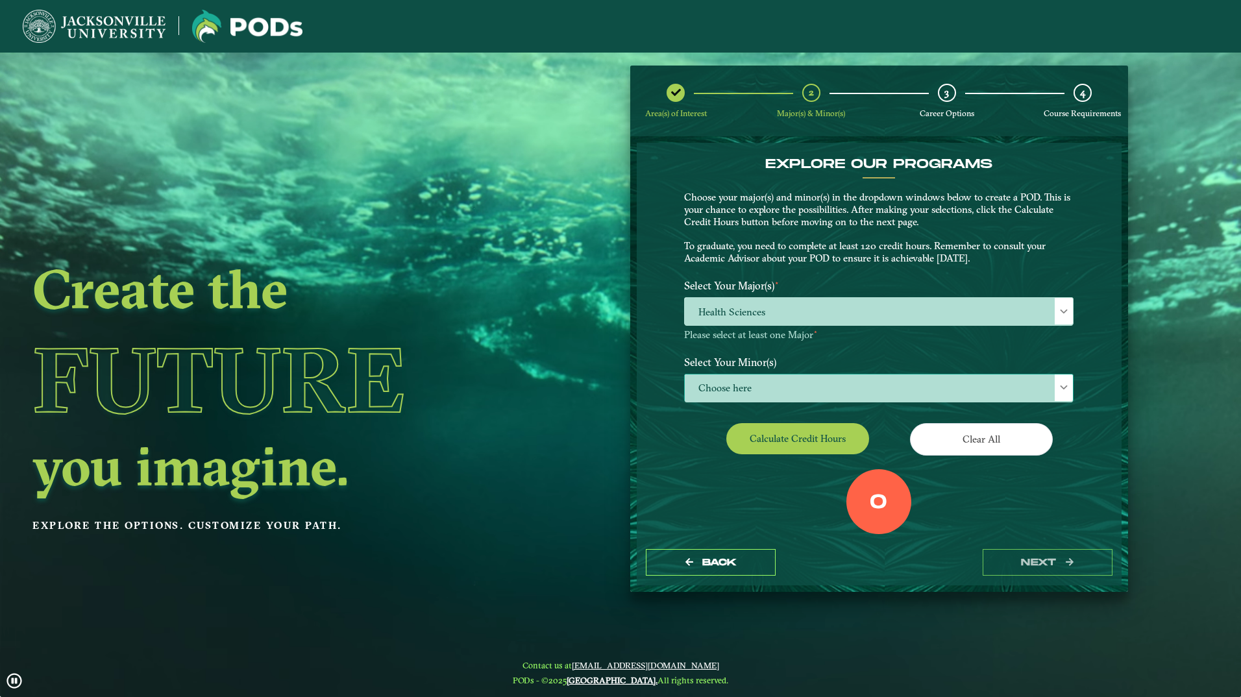
click at [748, 388] on span "Choose here" at bounding box center [879, 389] width 388 height 28
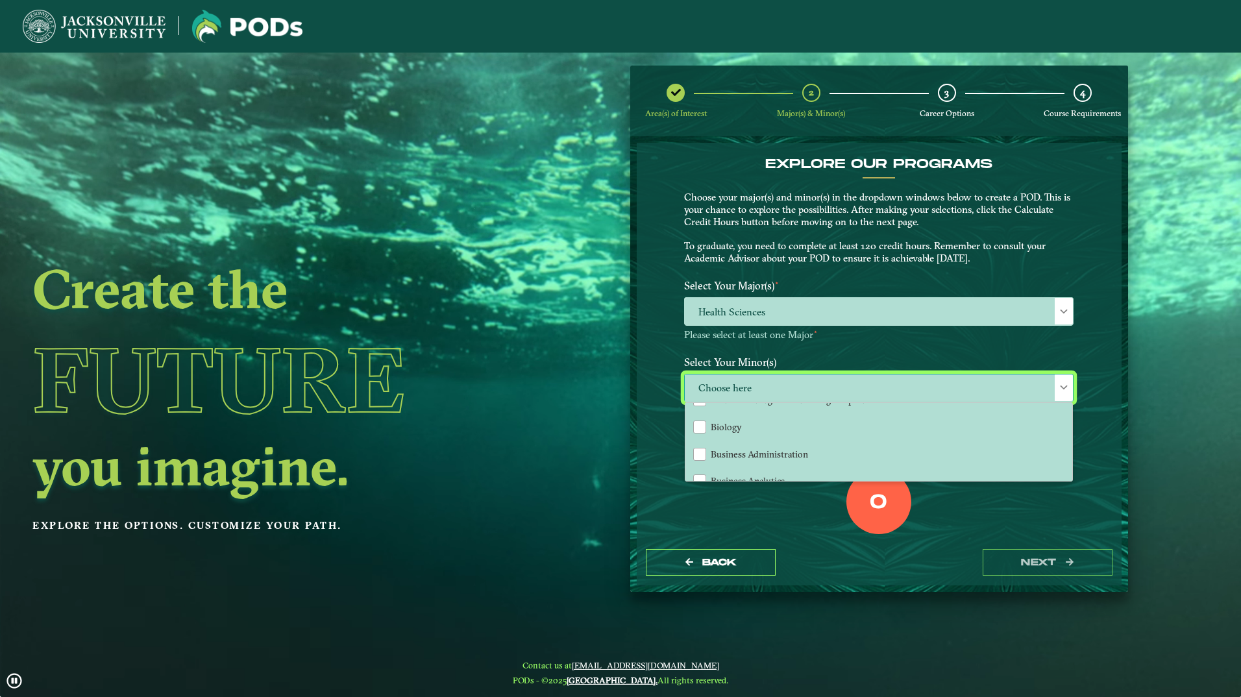
scroll to position [116, 0]
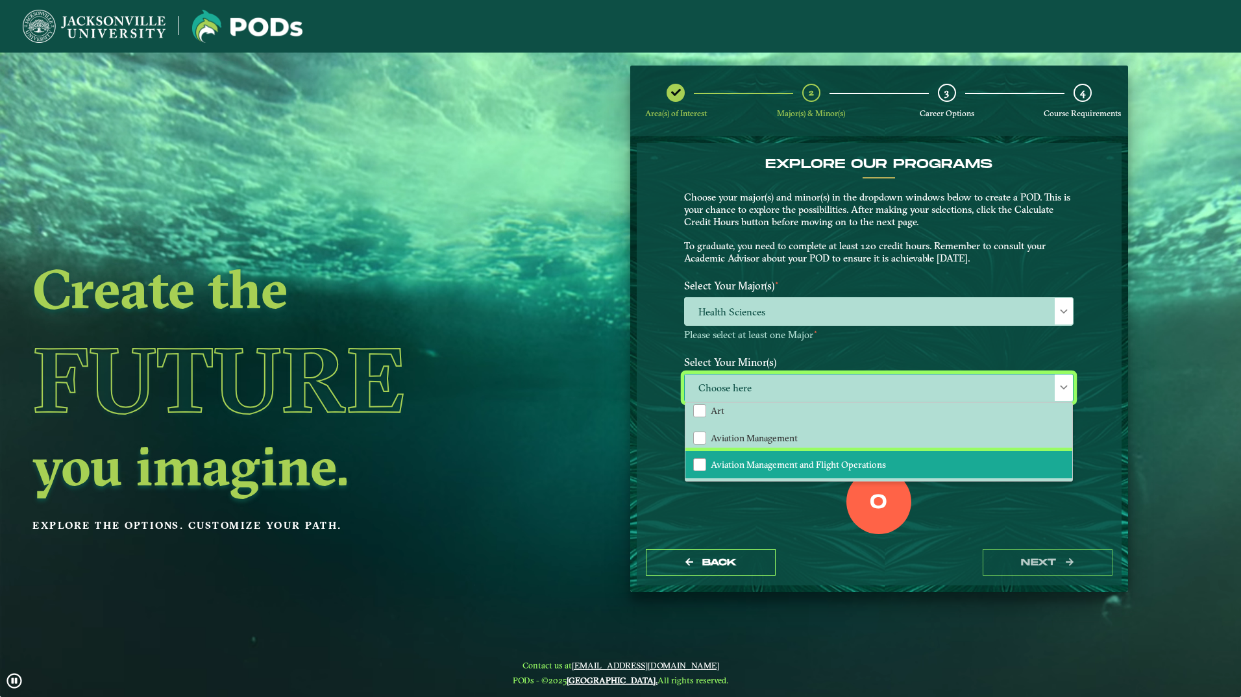
click at [765, 453] on li "Aviation Management and Flight Operations" at bounding box center [878, 464] width 387 height 27
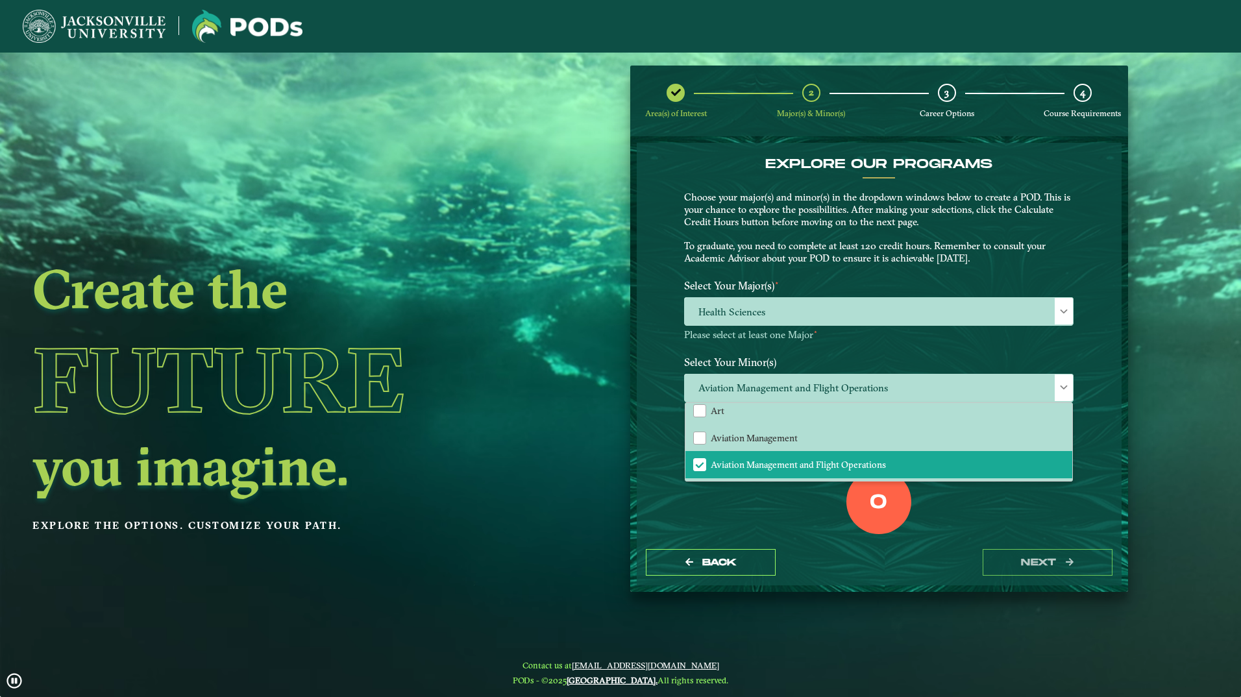
click at [774, 504] on div "0 Total Credit Hours" at bounding box center [878, 524] width 409 height 110
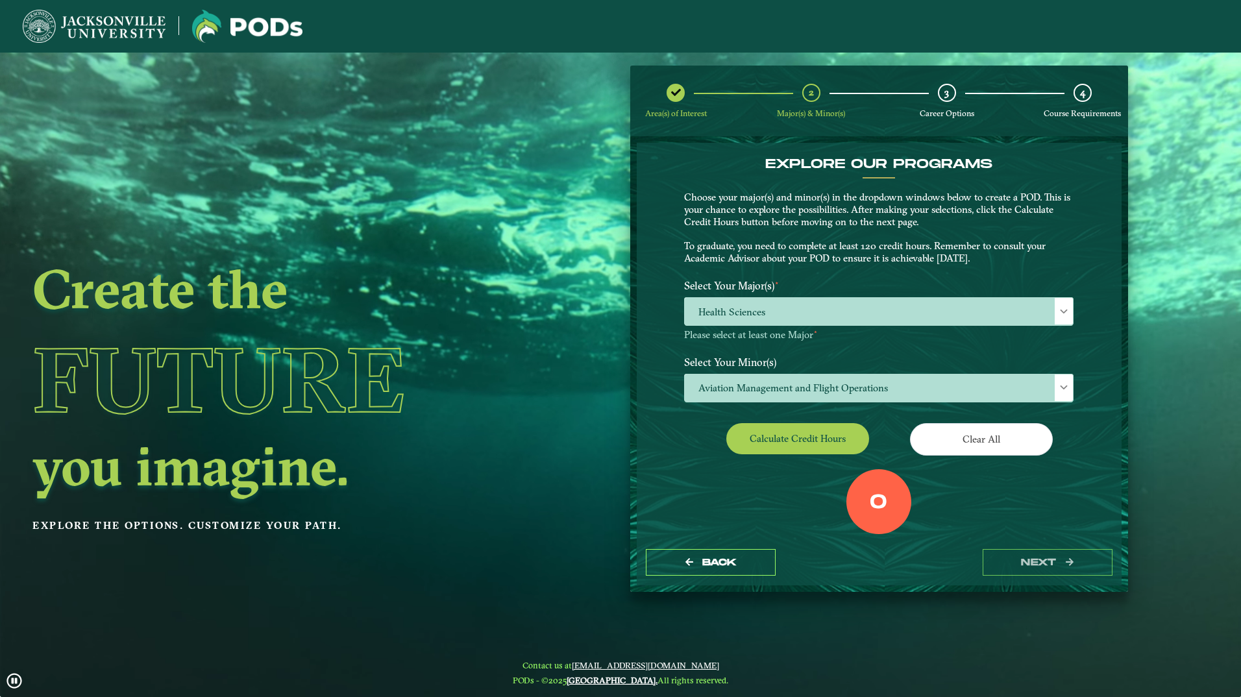
click at [865, 506] on div "0" at bounding box center [878, 501] width 65 height 65
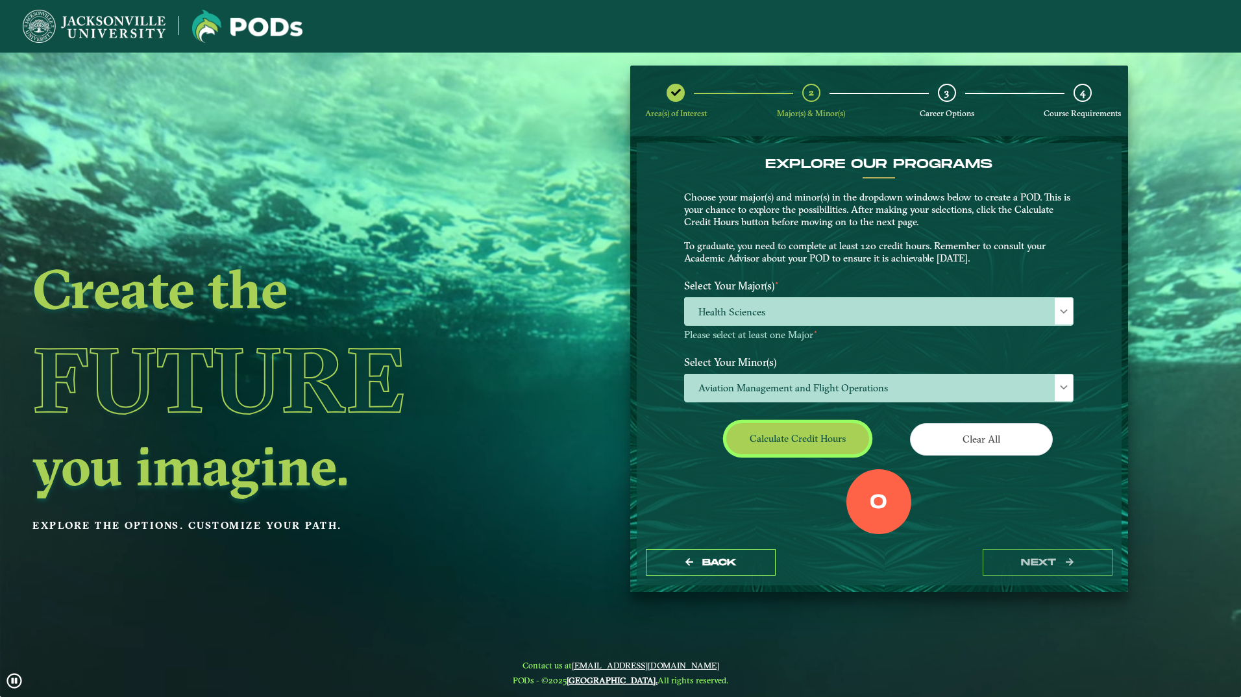
click at [830, 438] on button "Calculate credit hours" at bounding box center [797, 438] width 143 height 31
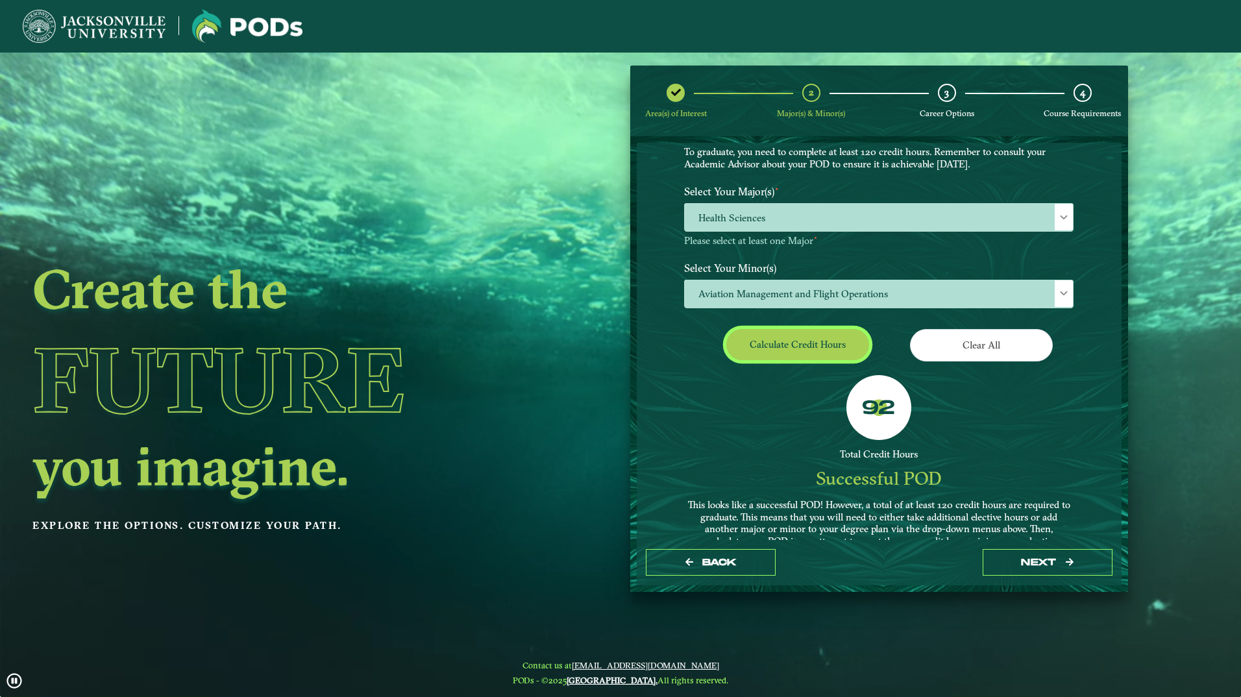
scroll to position [19, 0]
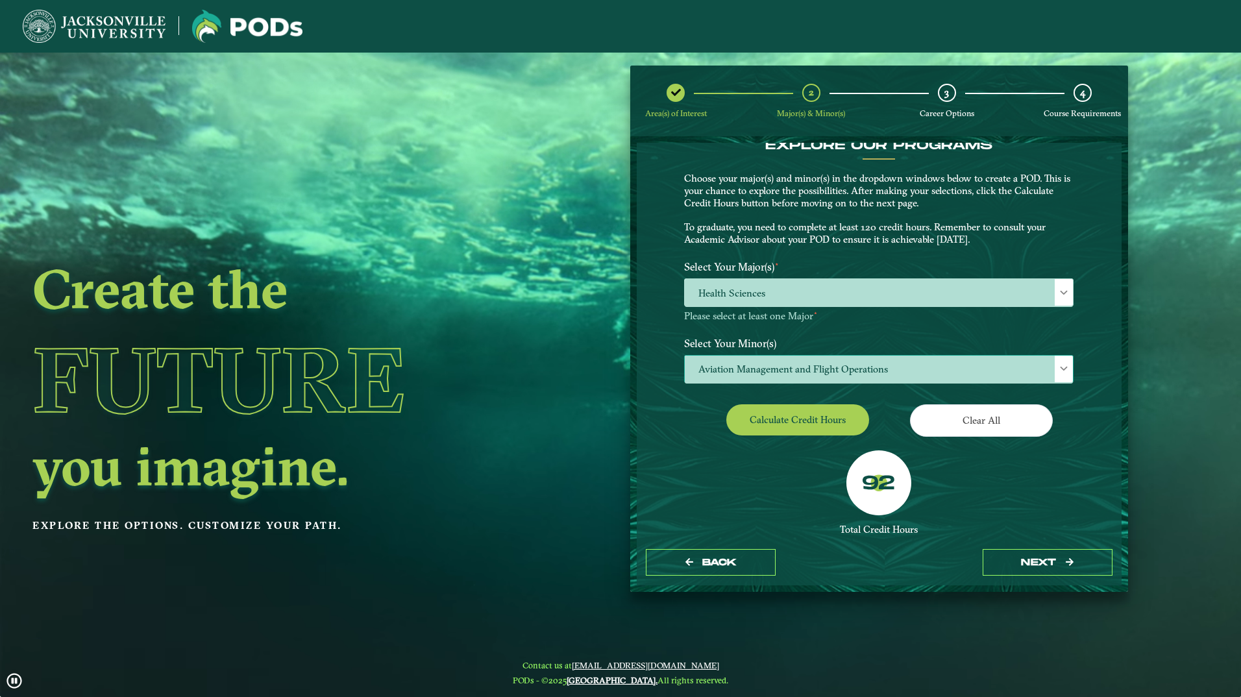
click at [860, 358] on span "Aviation Management and Flight Operations" at bounding box center [879, 370] width 388 height 28
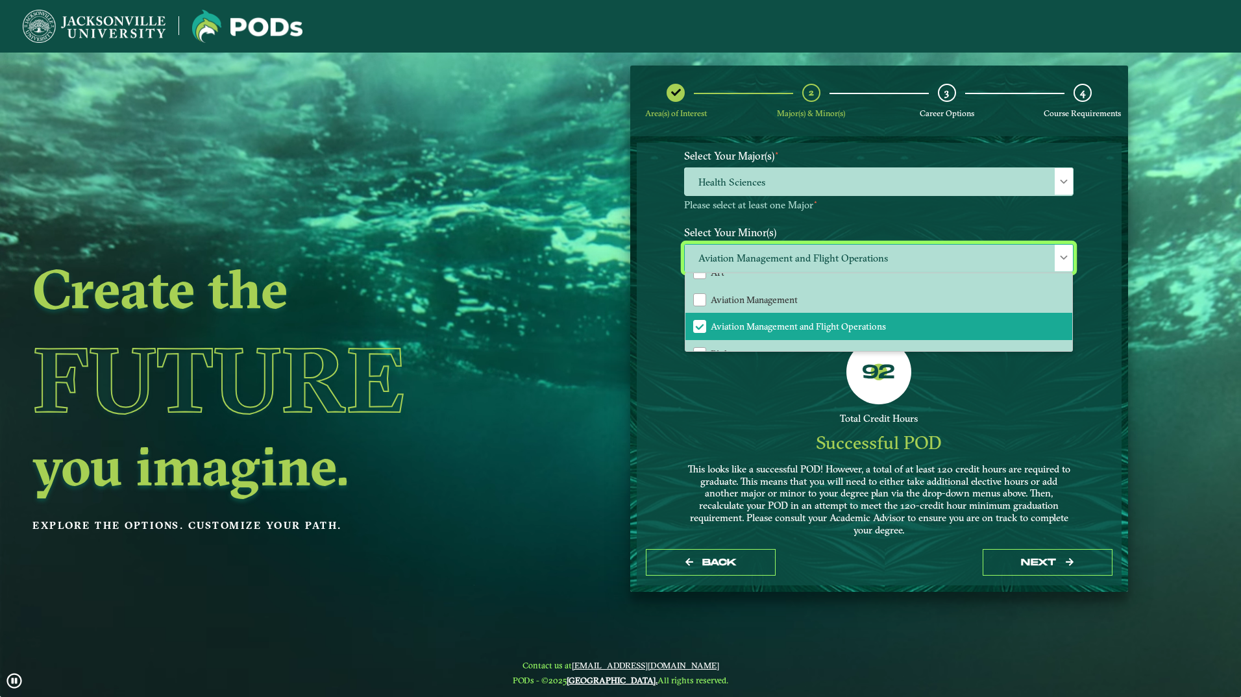
scroll to position [130, 0]
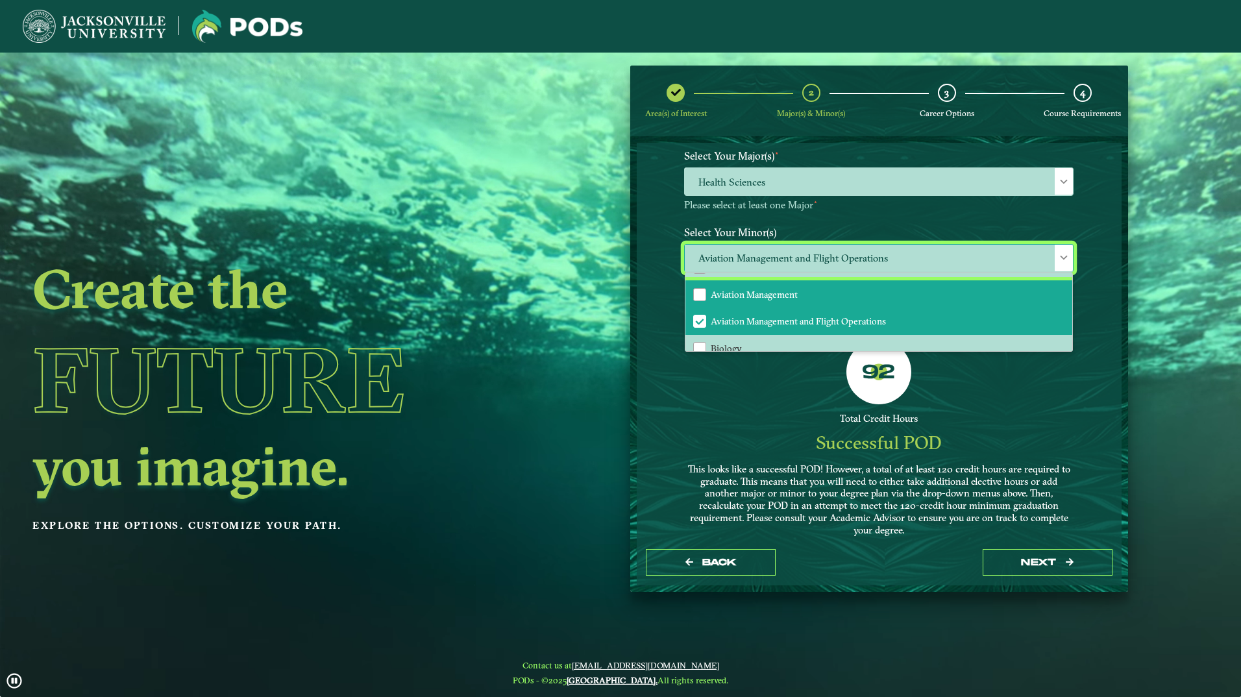
click at [779, 306] on li "Aviation Management" at bounding box center [878, 293] width 387 height 27
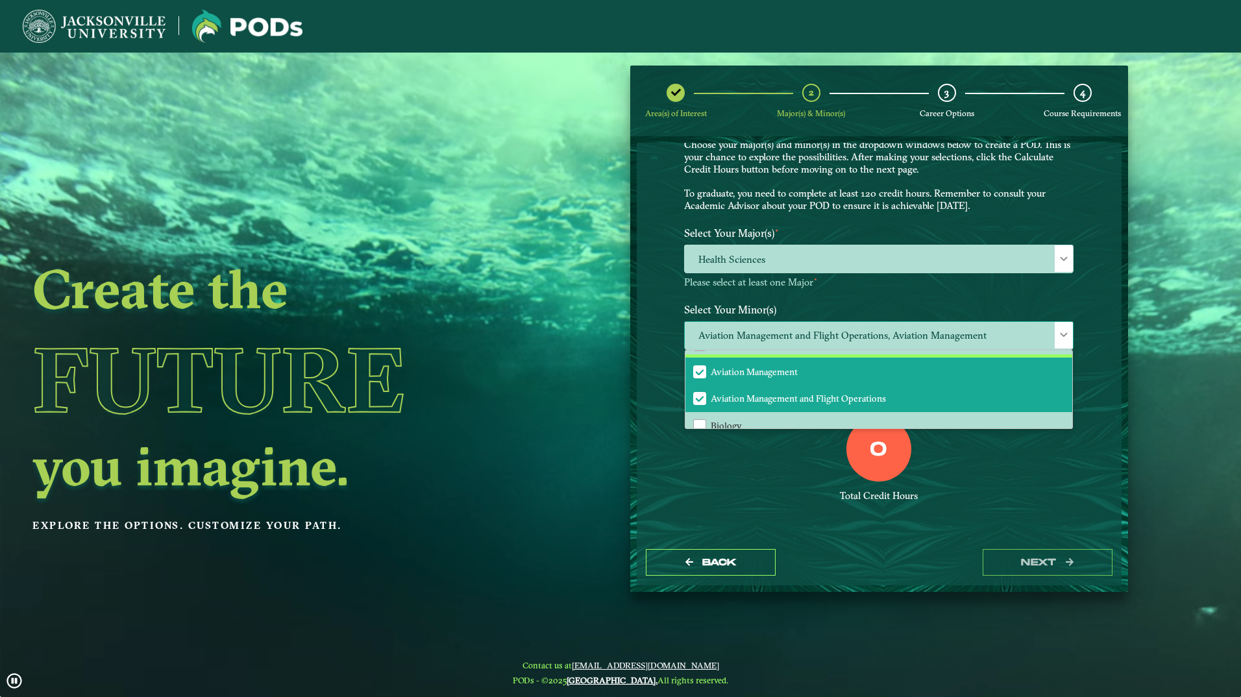
scroll to position [53, 0]
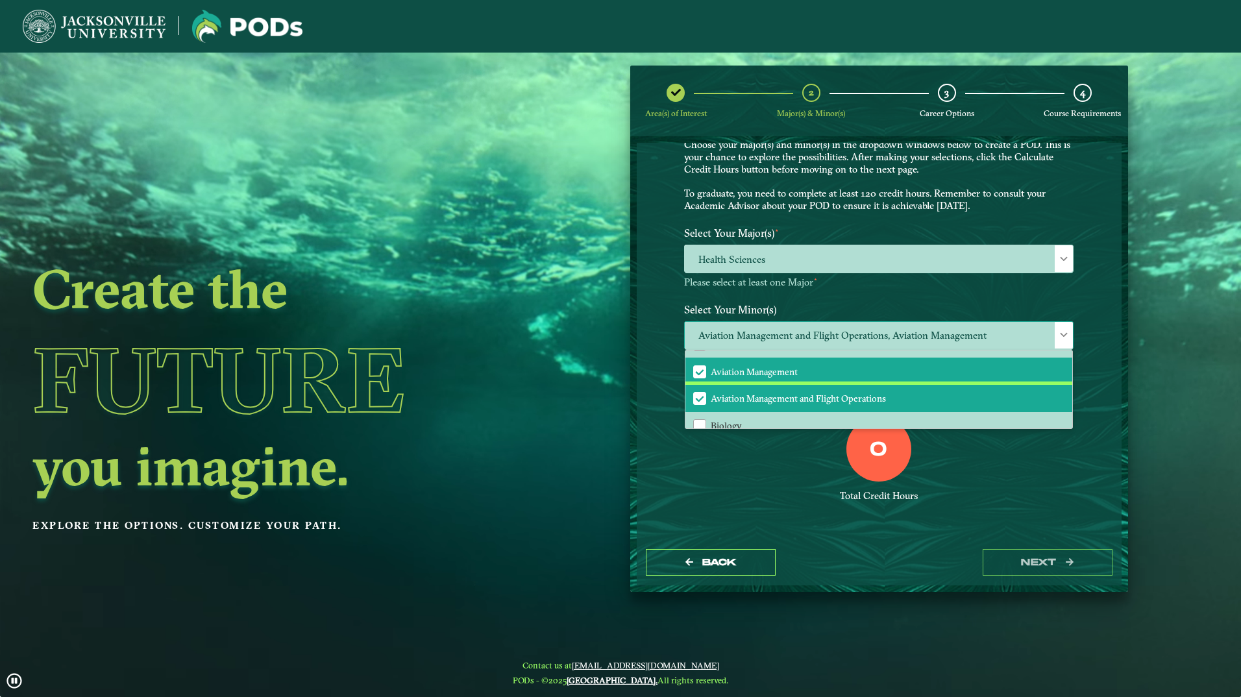
click at [766, 399] on span "Aviation Management and Flight Operations" at bounding box center [798, 399] width 175 height 12
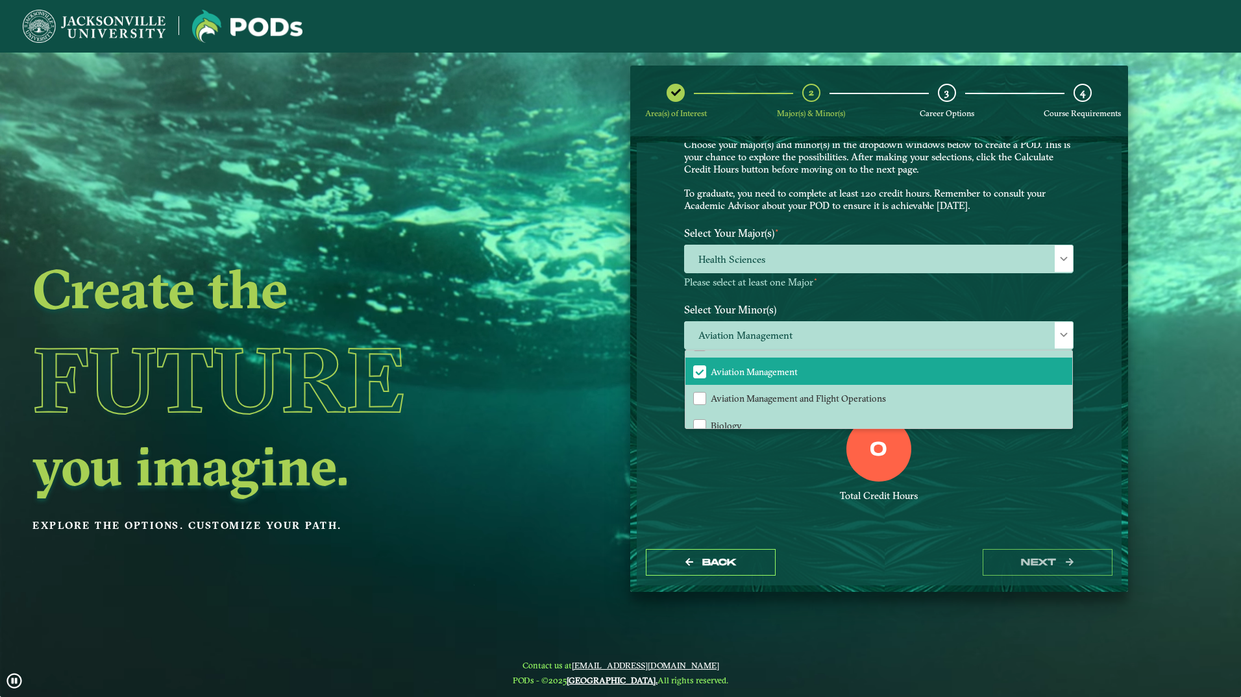
click at [862, 436] on div "0" at bounding box center [878, 449] width 65 height 65
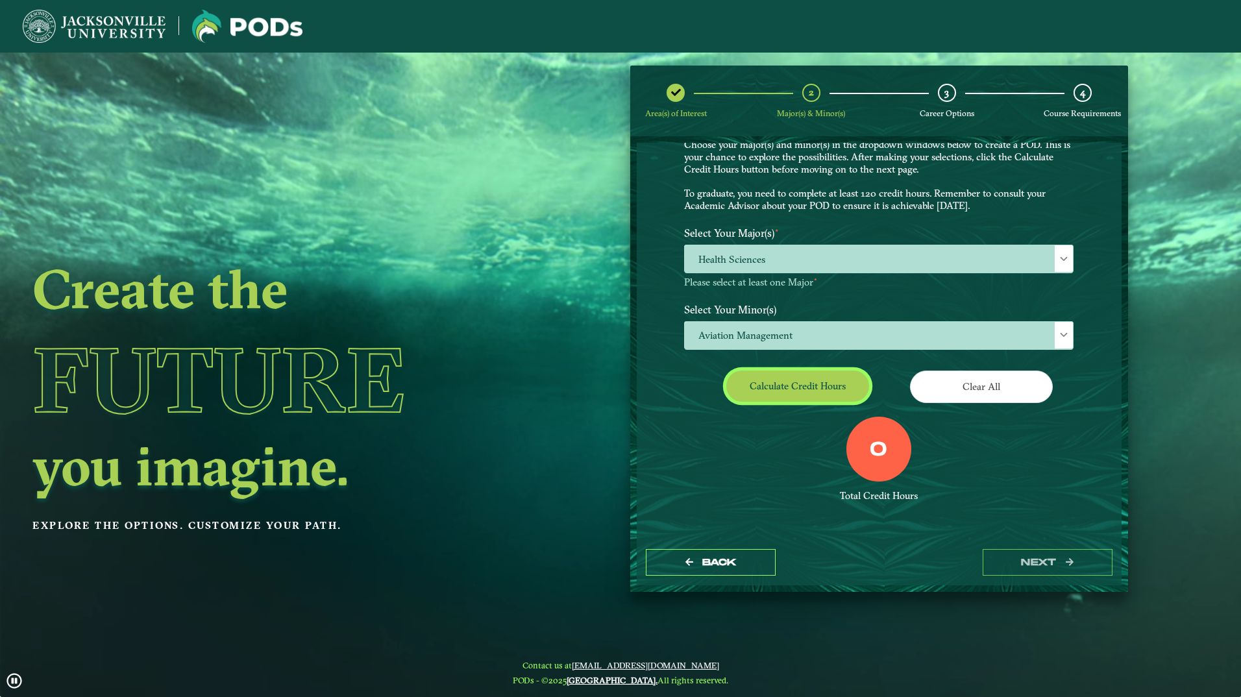
click at [809, 376] on button "Calculate credit hours" at bounding box center [797, 386] width 143 height 31
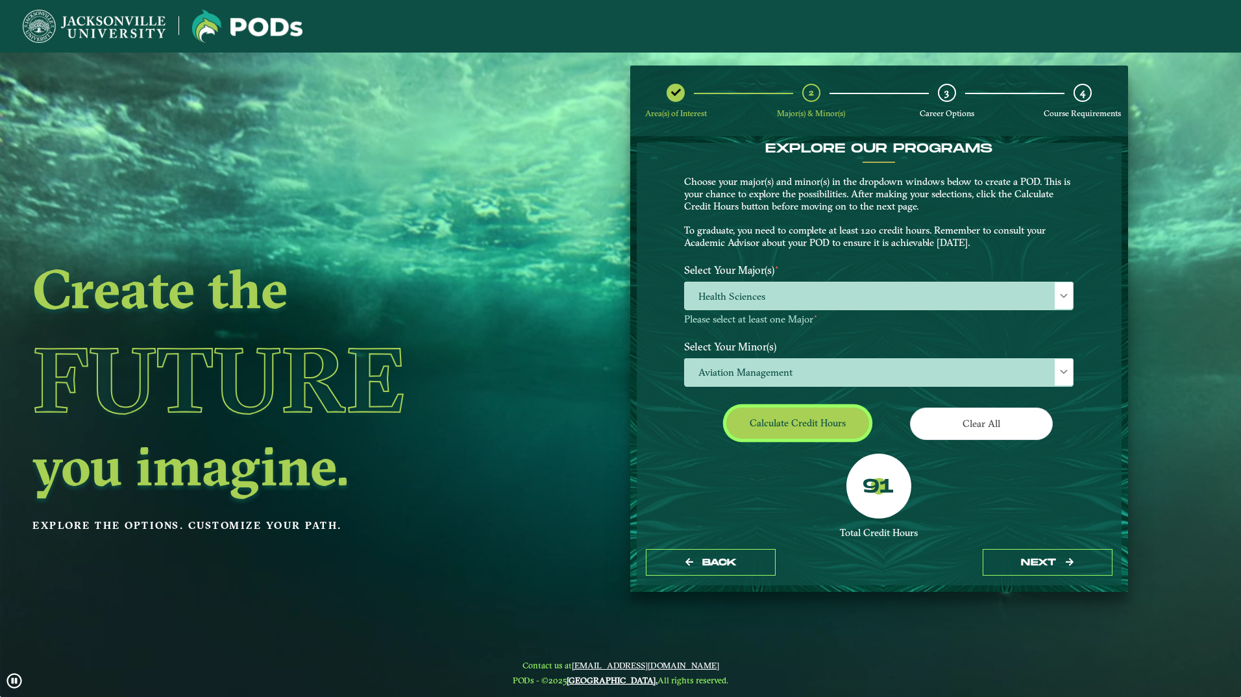
scroll to position [15, 0]
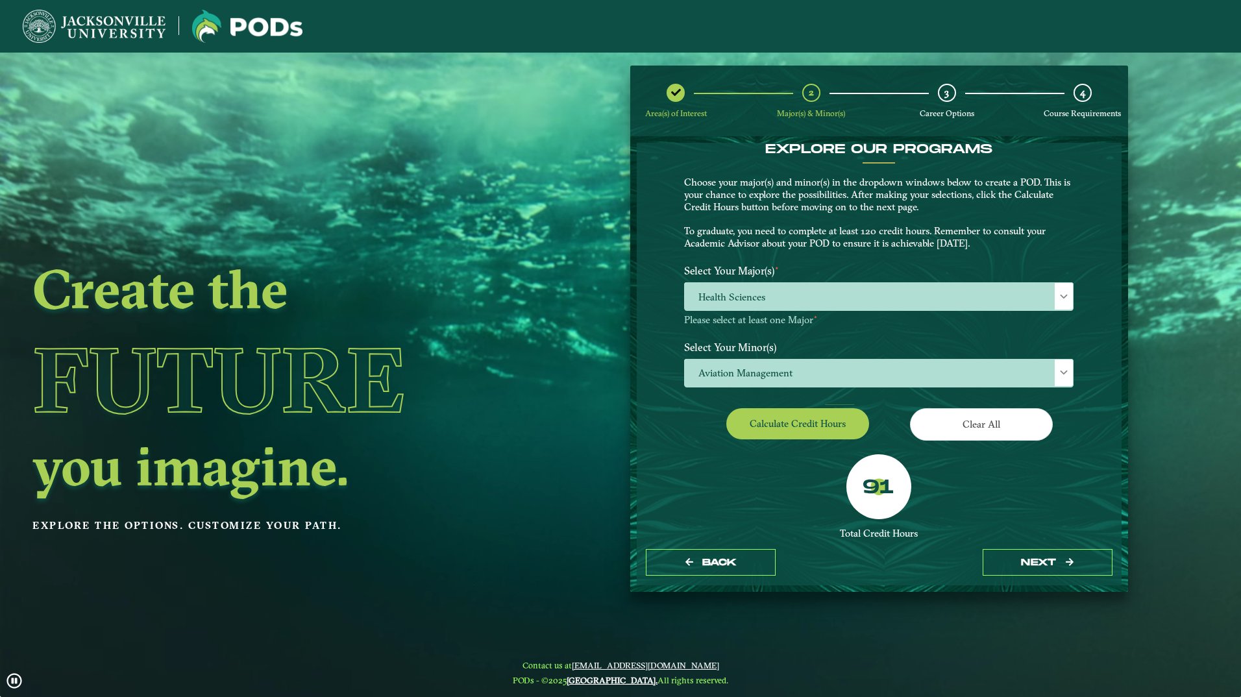
click at [798, 356] on label "Select Your Minor(s)" at bounding box center [878, 347] width 409 height 24
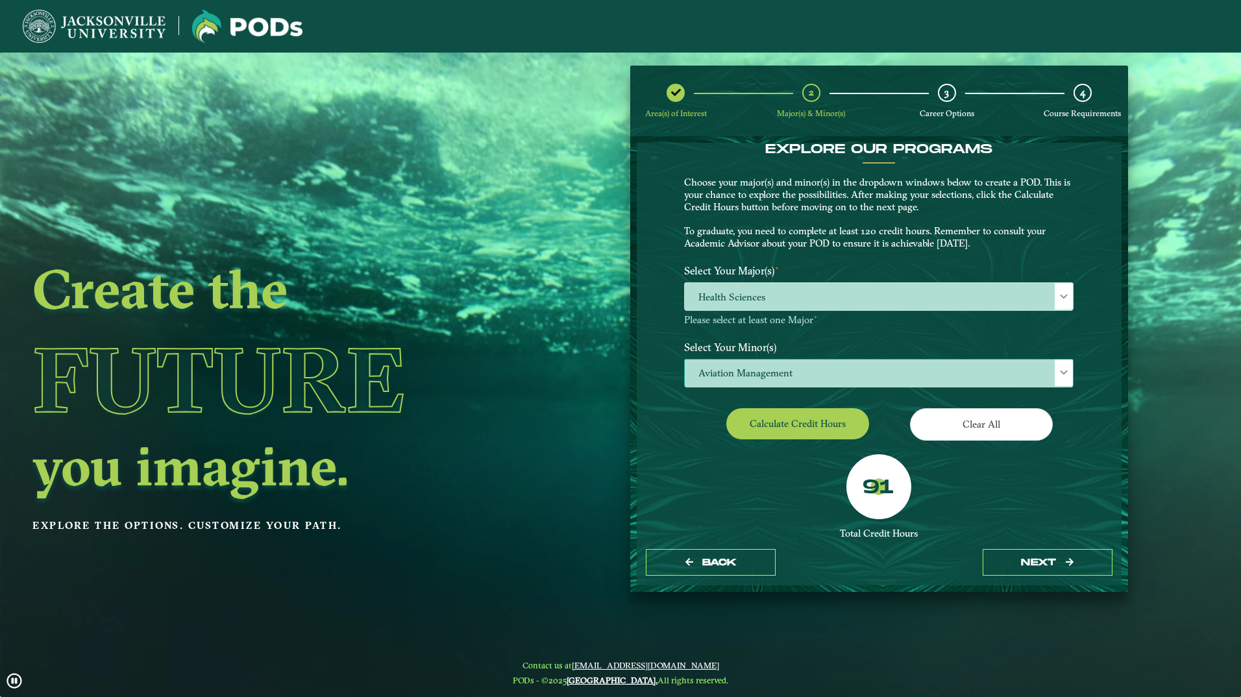
click at [800, 365] on span "Aviation Management" at bounding box center [879, 374] width 388 height 28
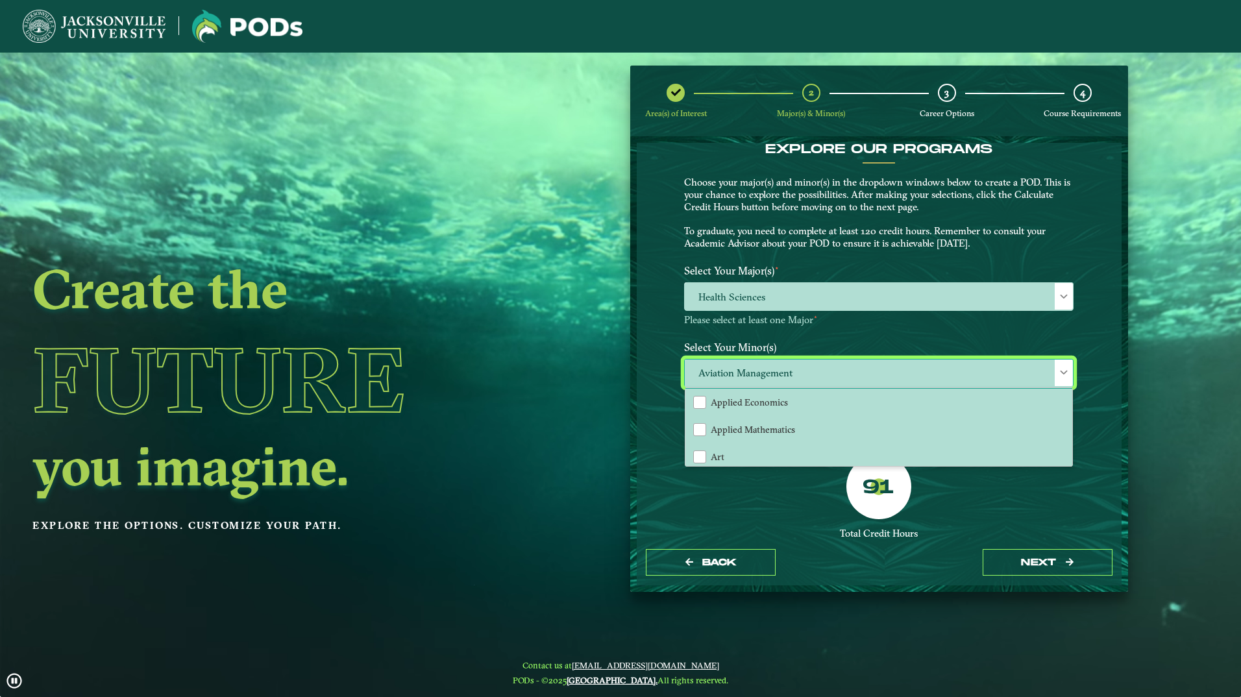
scroll to position [130, 0]
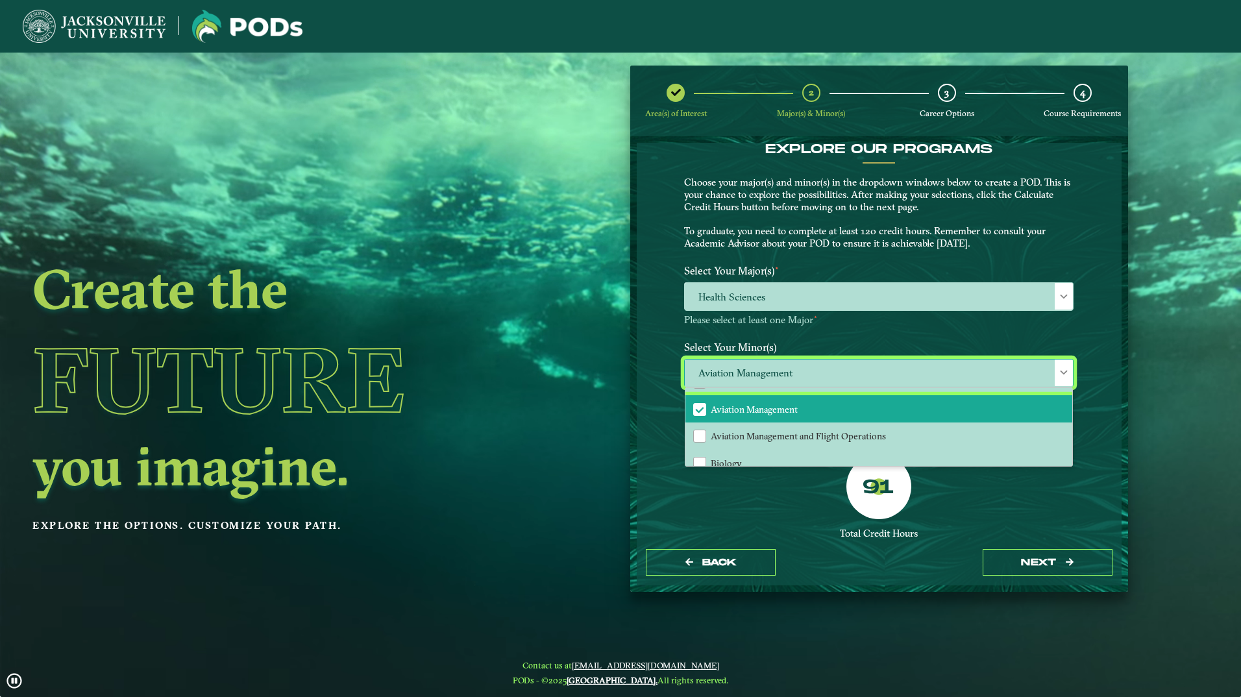
click at [765, 410] on span "Aviation Management" at bounding box center [754, 410] width 87 height 12
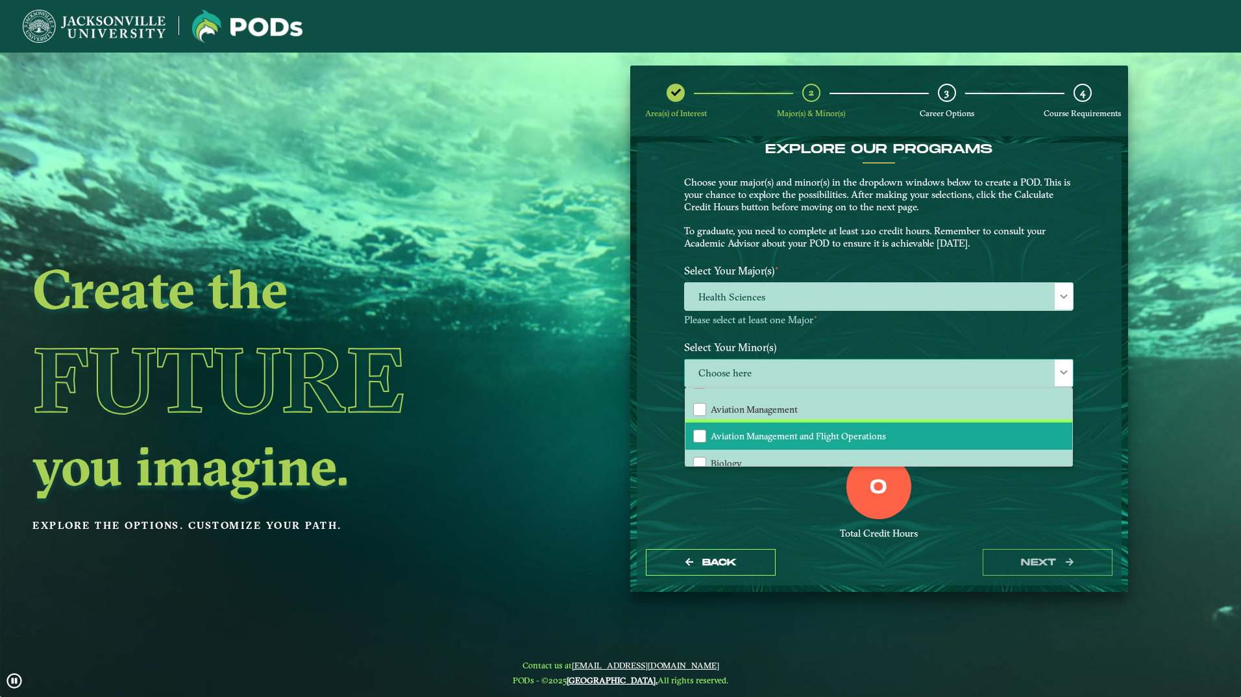
click at [759, 425] on li "Aviation Management and Flight Operations" at bounding box center [878, 436] width 387 height 27
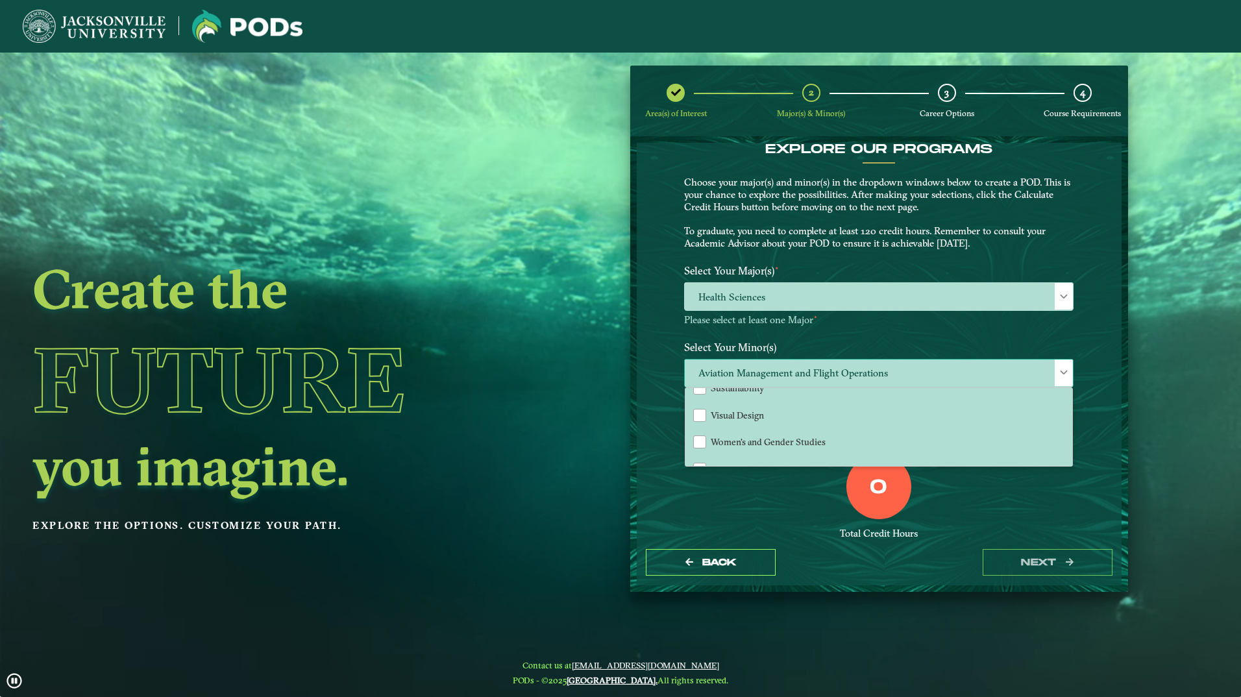
scroll to position [1414, 0]
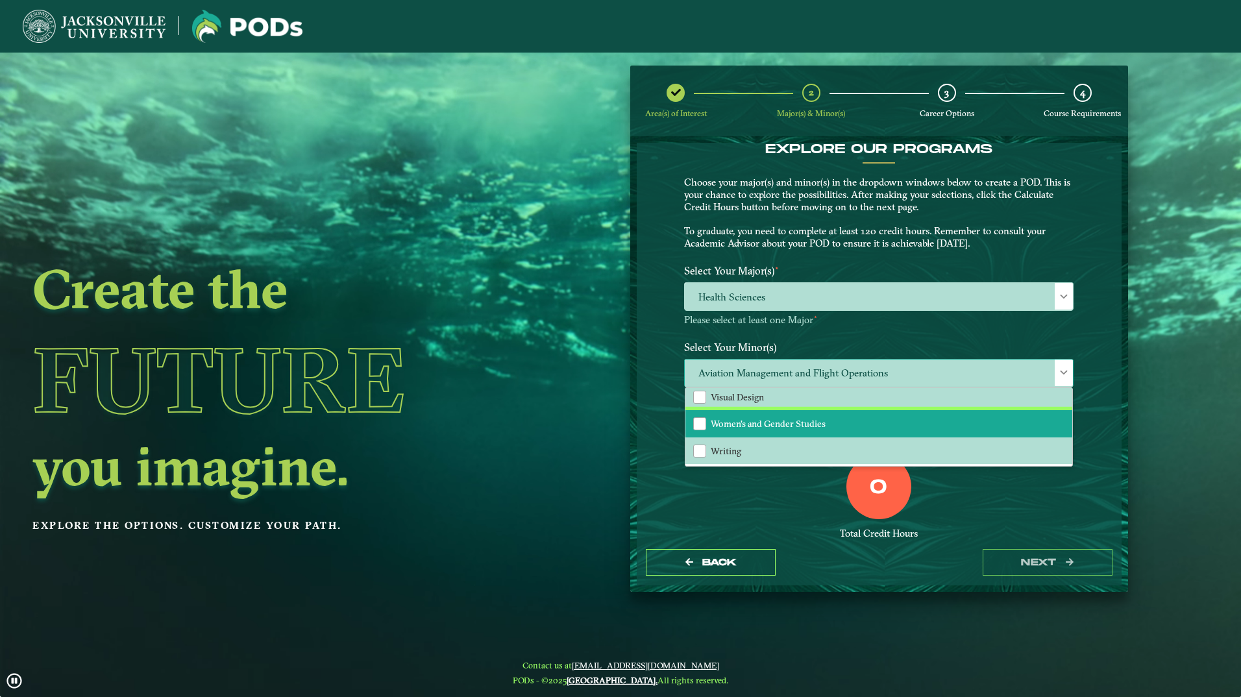
click at [767, 425] on span "Women's and Gender Studies" at bounding box center [768, 424] width 115 height 12
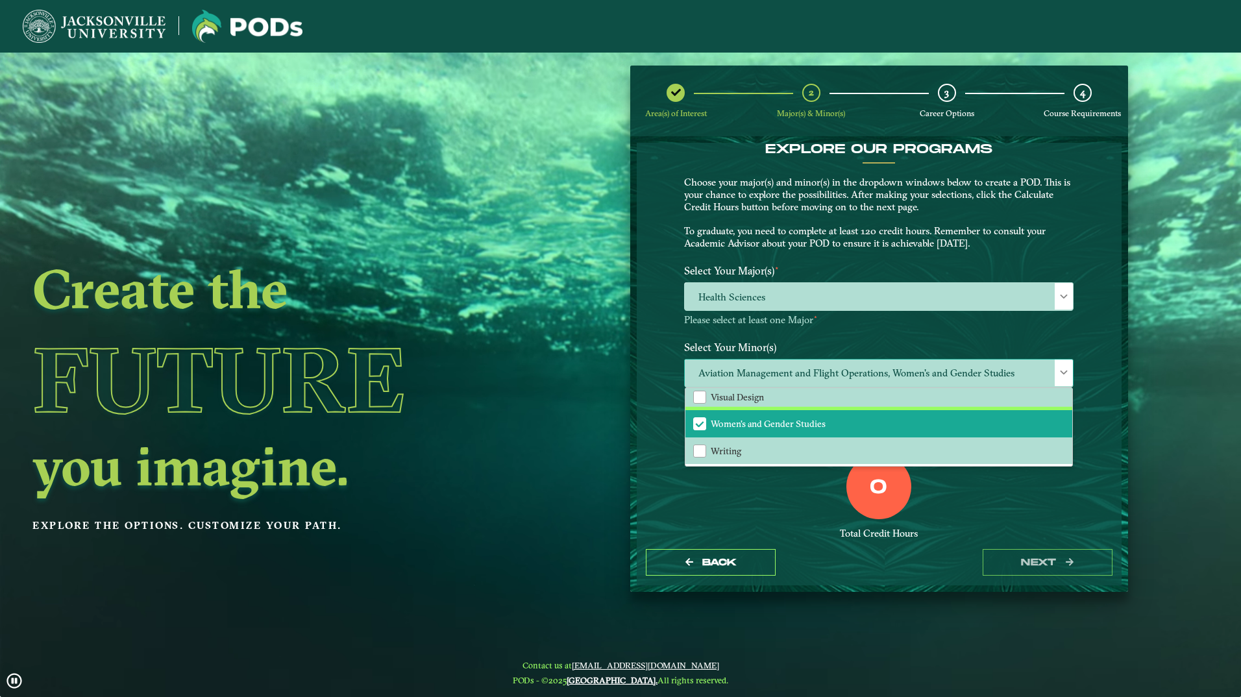
click at [793, 422] on span "Women's and Gender Studies" at bounding box center [768, 424] width 115 height 12
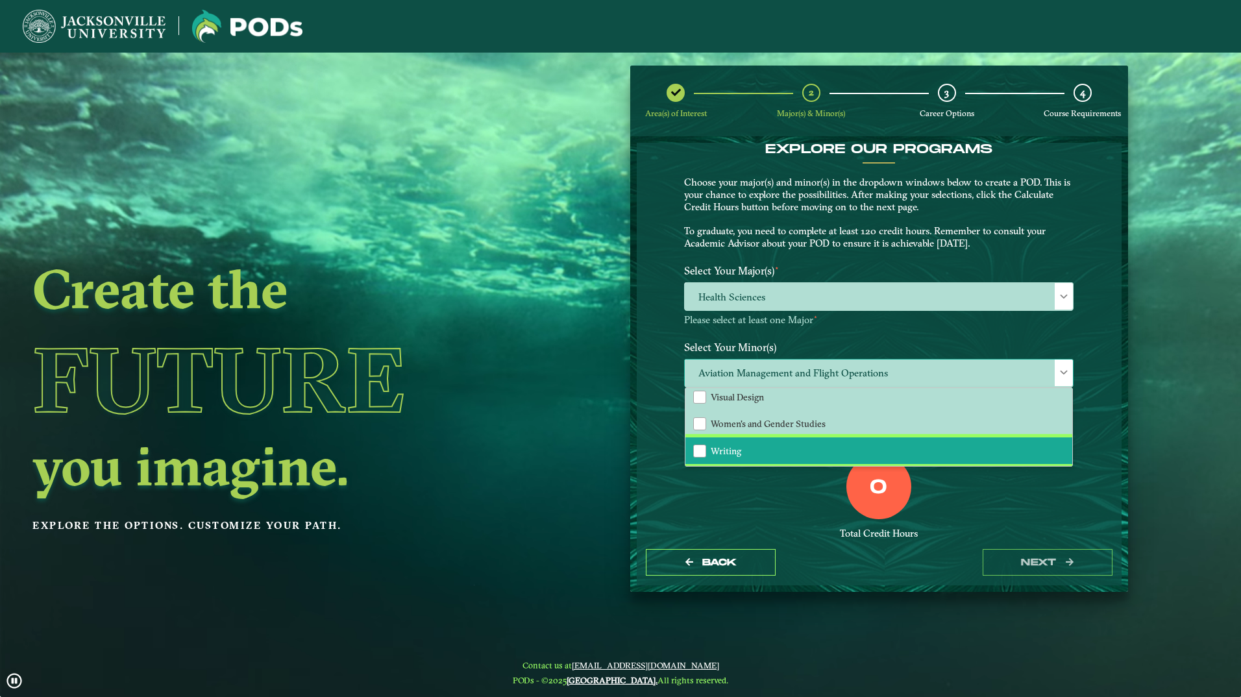
click at [760, 448] on li "Writing" at bounding box center [878, 451] width 387 height 27
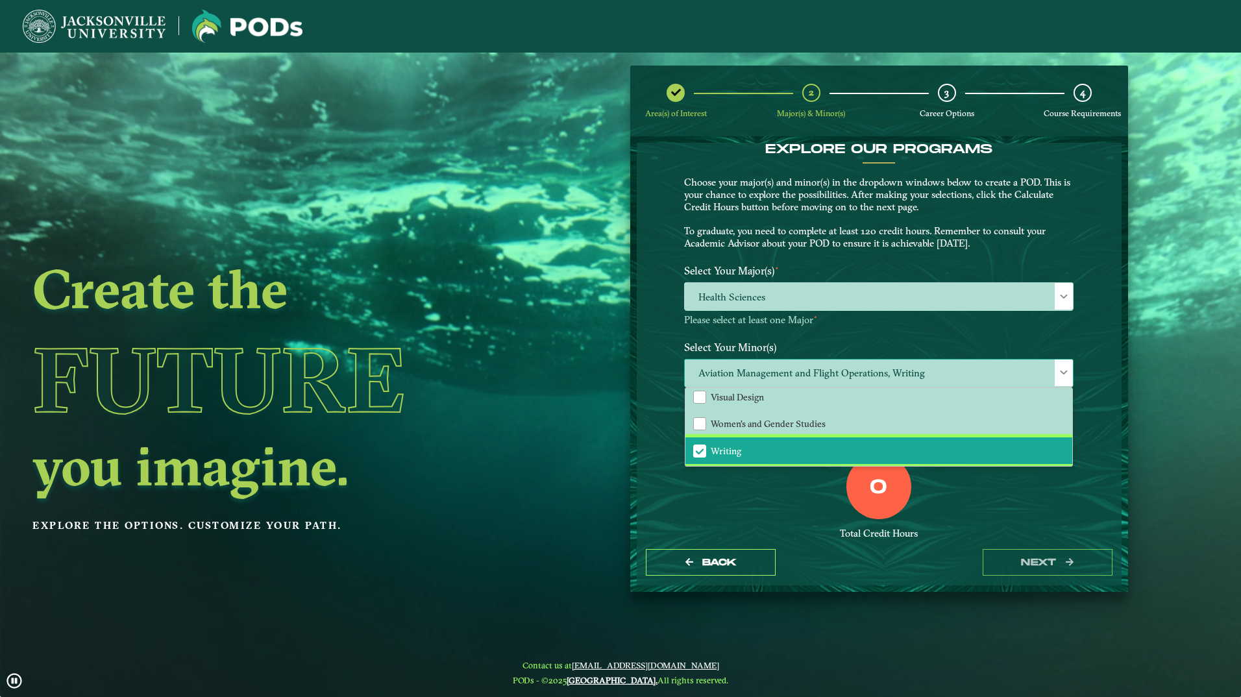
click at [780, 454] on li "Writing" at bounding box center [878, 451] width 387 height 27
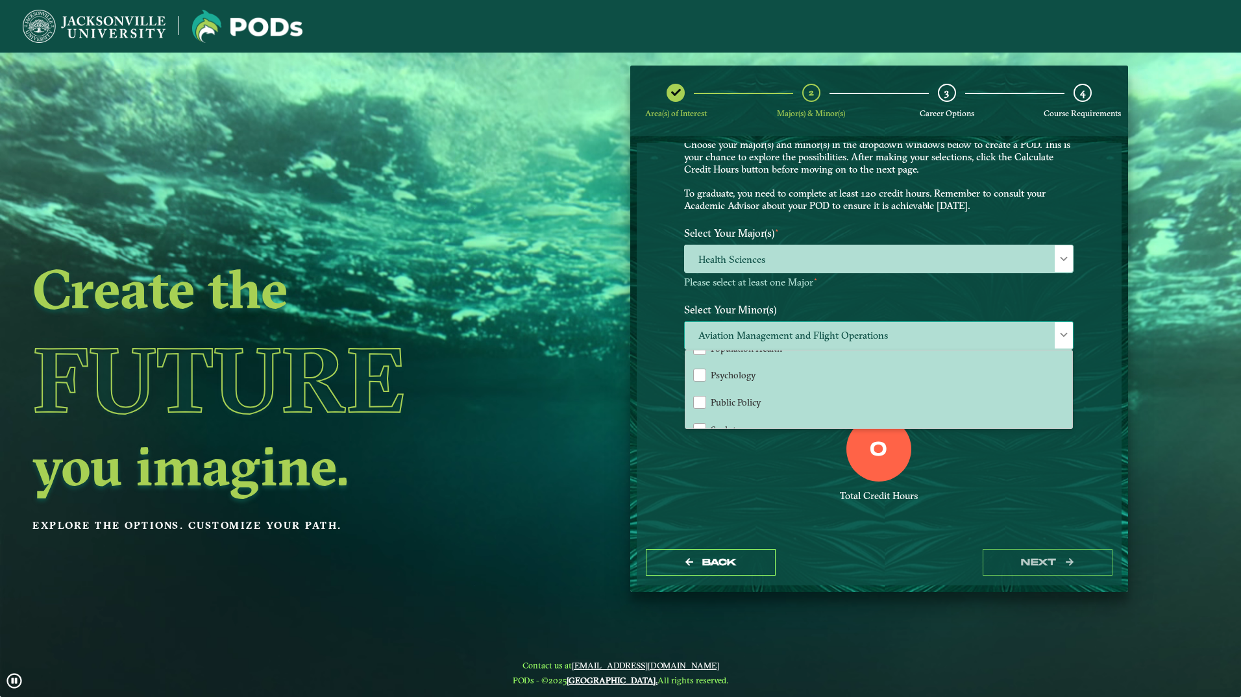
scroll to position [1090, 0]
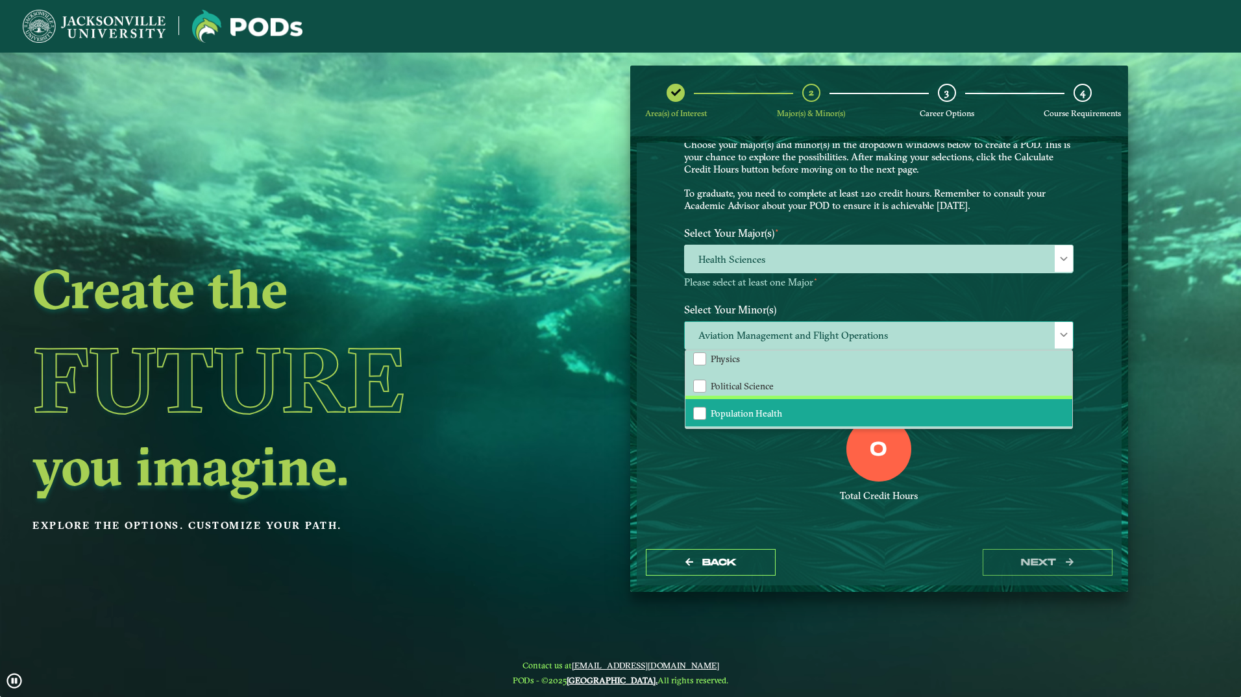
click at [743, 403] on li "Population Health" at bounding box center [878, 412] width 387 height 27
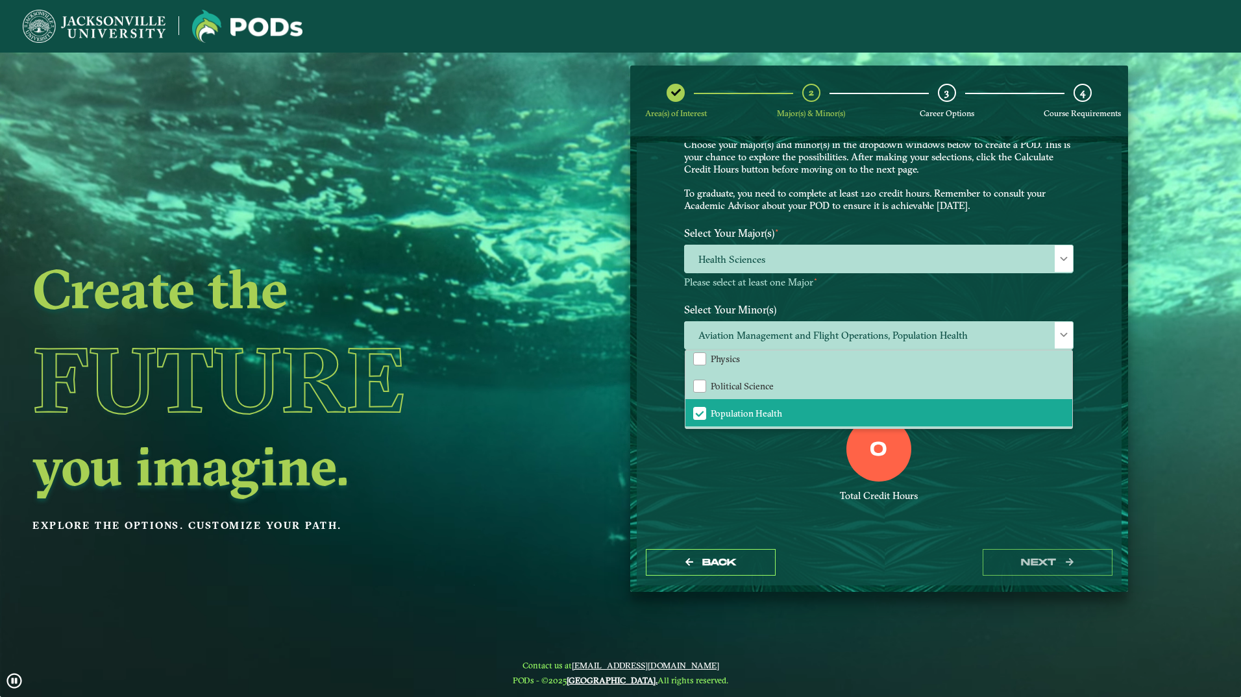
click at [776, 436] on div "0 Total Credit Hours" at bounding box center [878, 472] width 409 height 110
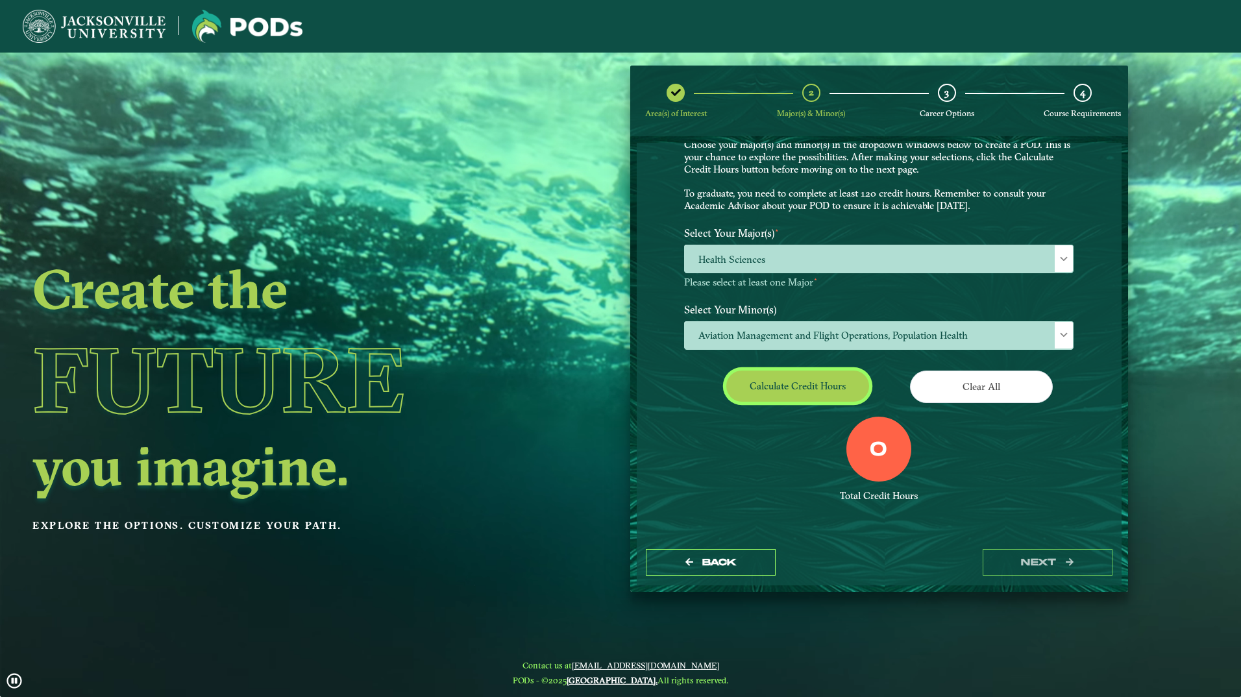
click at [807, 386] on button "Calculate credit hours" at bounding box center [797, 386] width 143 height 31
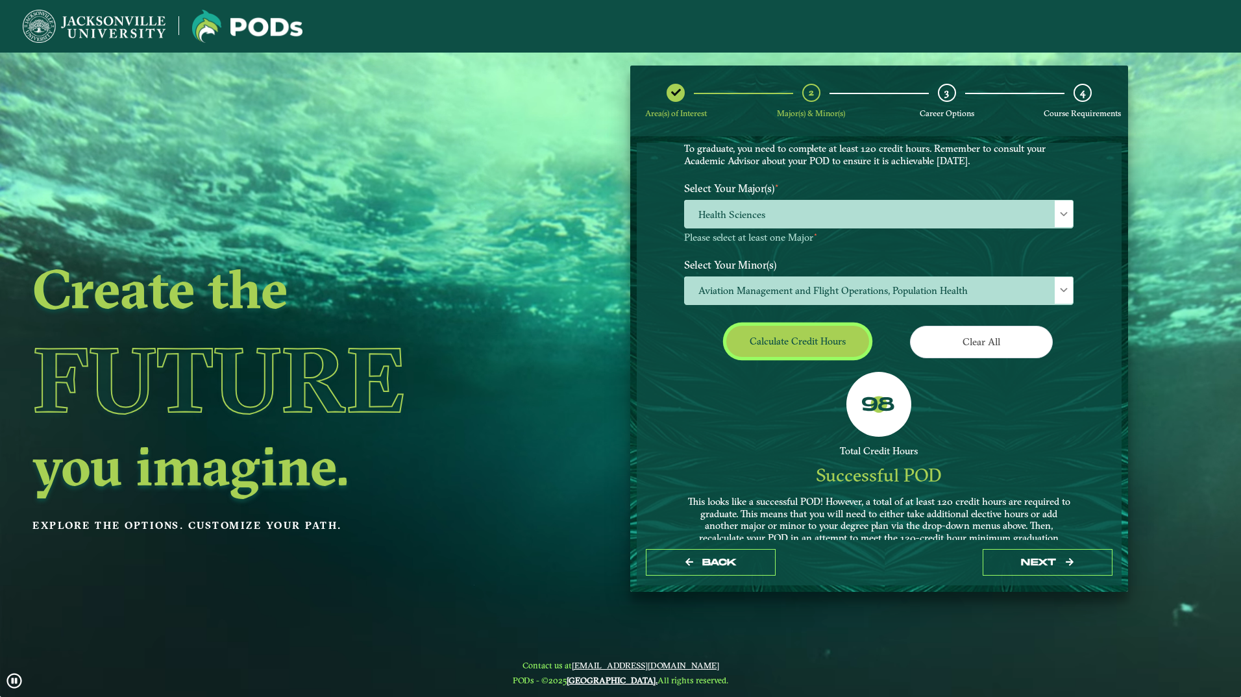
scroll to position [145, 0]
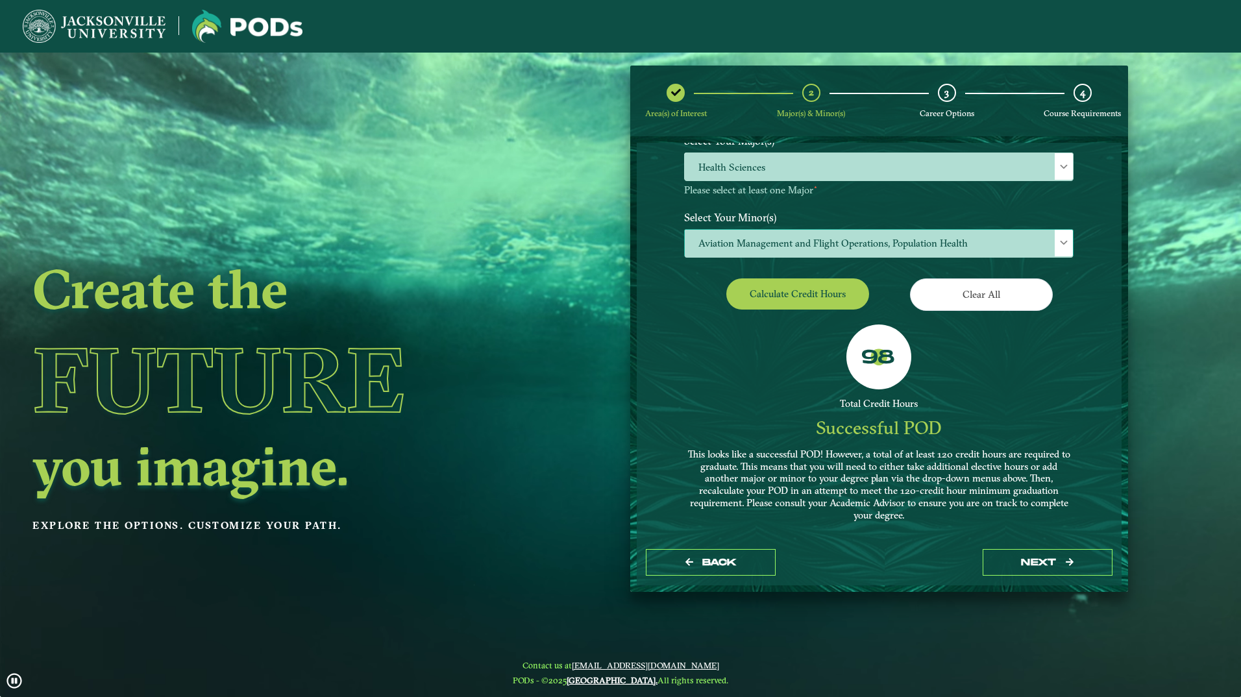
click at [870, 230] on span "Aviation Management and Flight Operations, Population Health" at bounding box center [879, 244] width 388 height 28
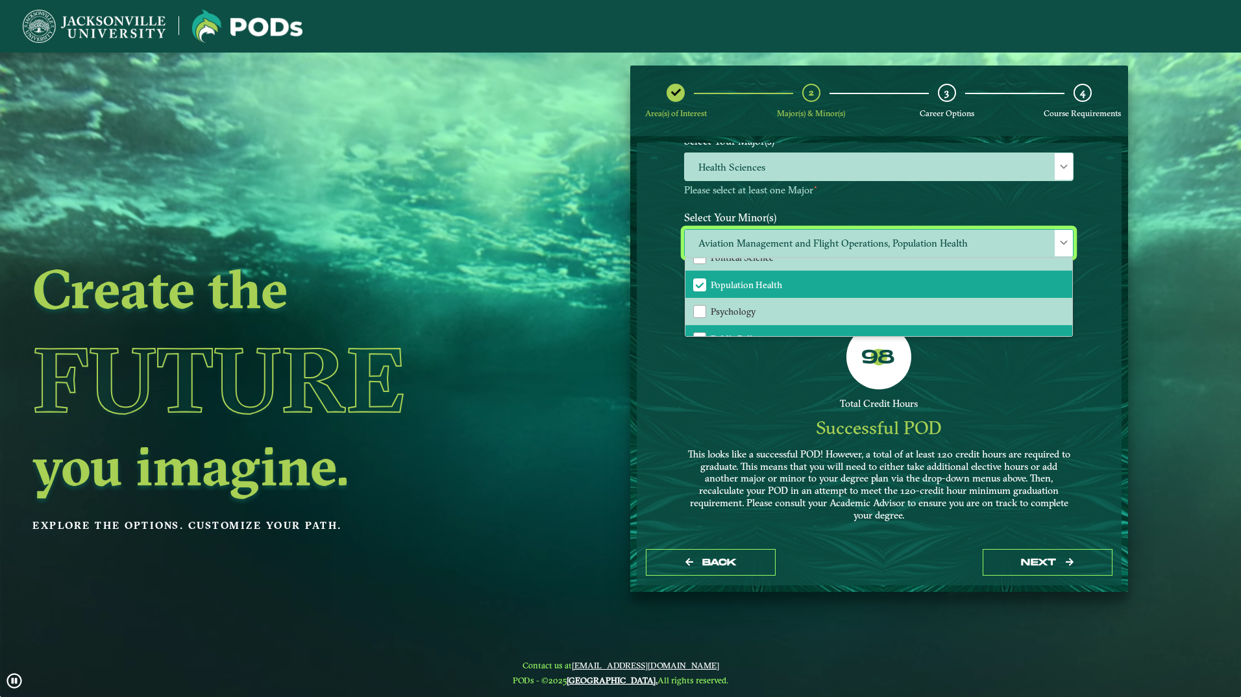
scroll to position [1104, 0]
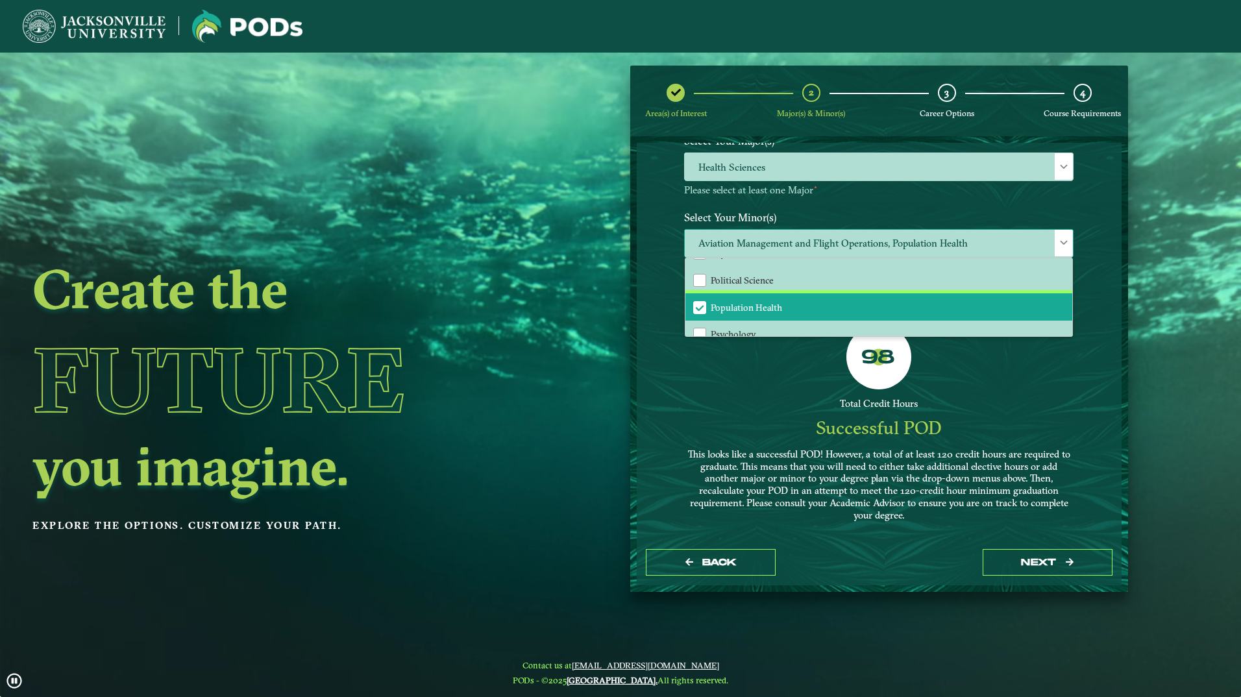
click at [769, 301] on li "Population Health" at bounding box center [878, 306] width 387 height 27
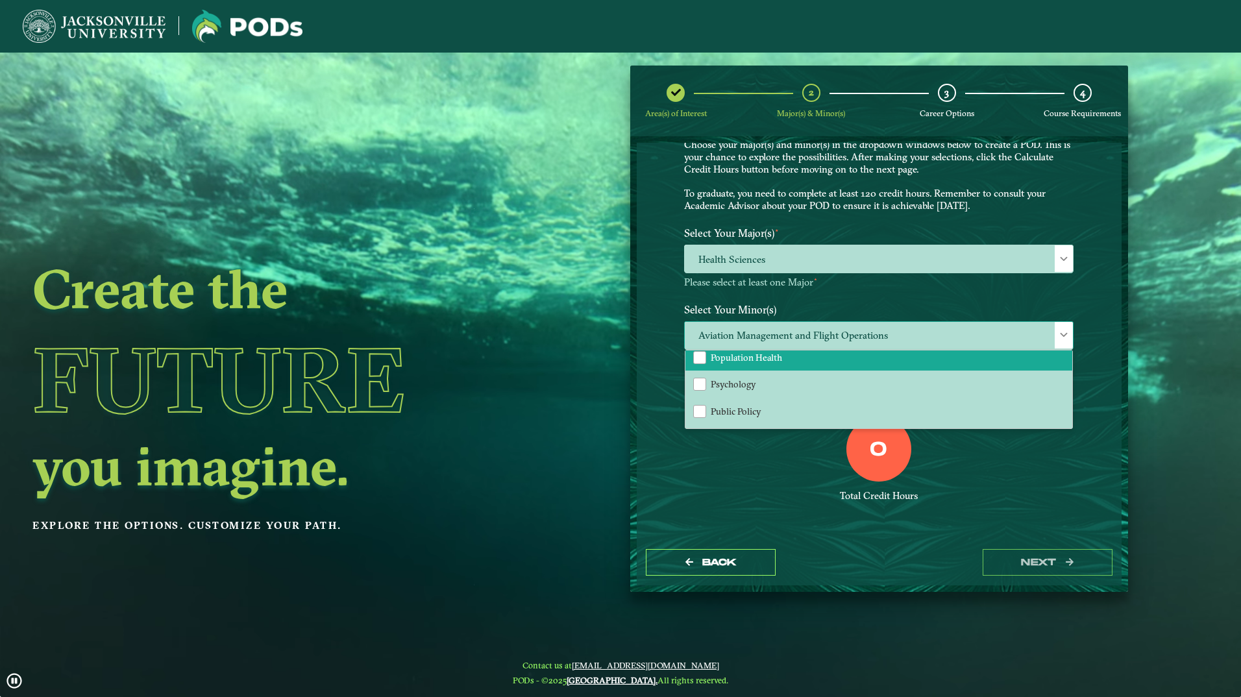
scroll to position [1168, 0]
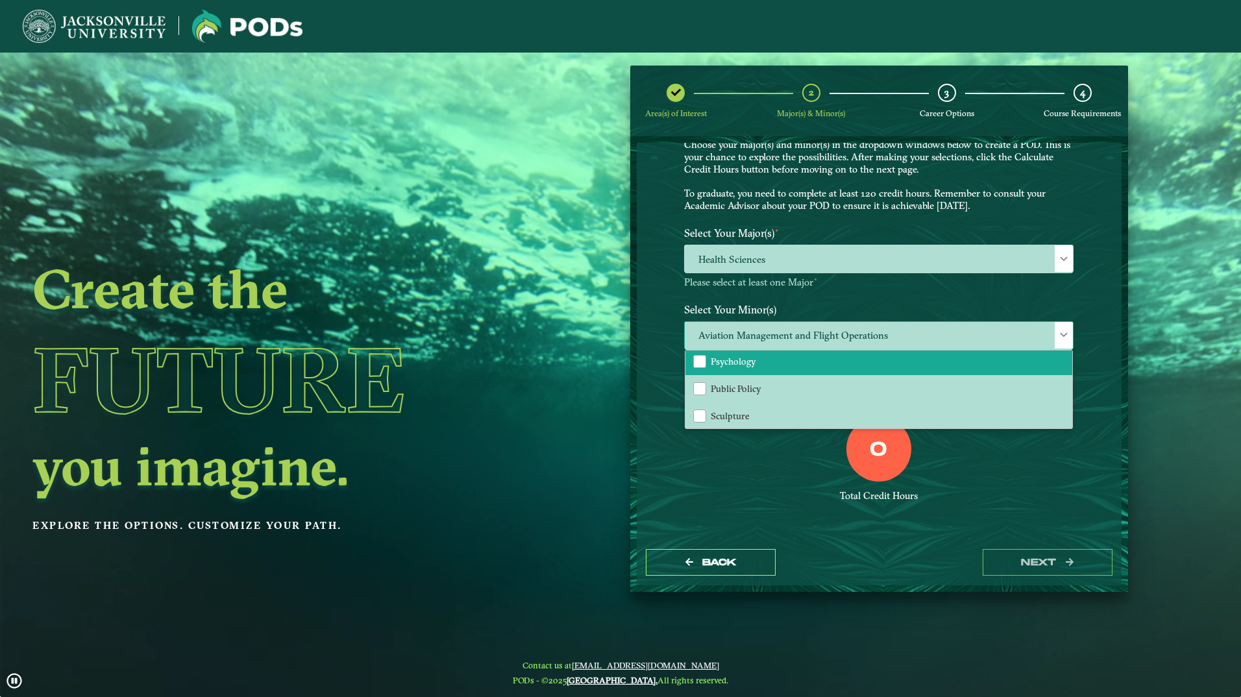
click at [745, 369] on li "Psychology" at bounding box center [878, 361] width 387 height 27
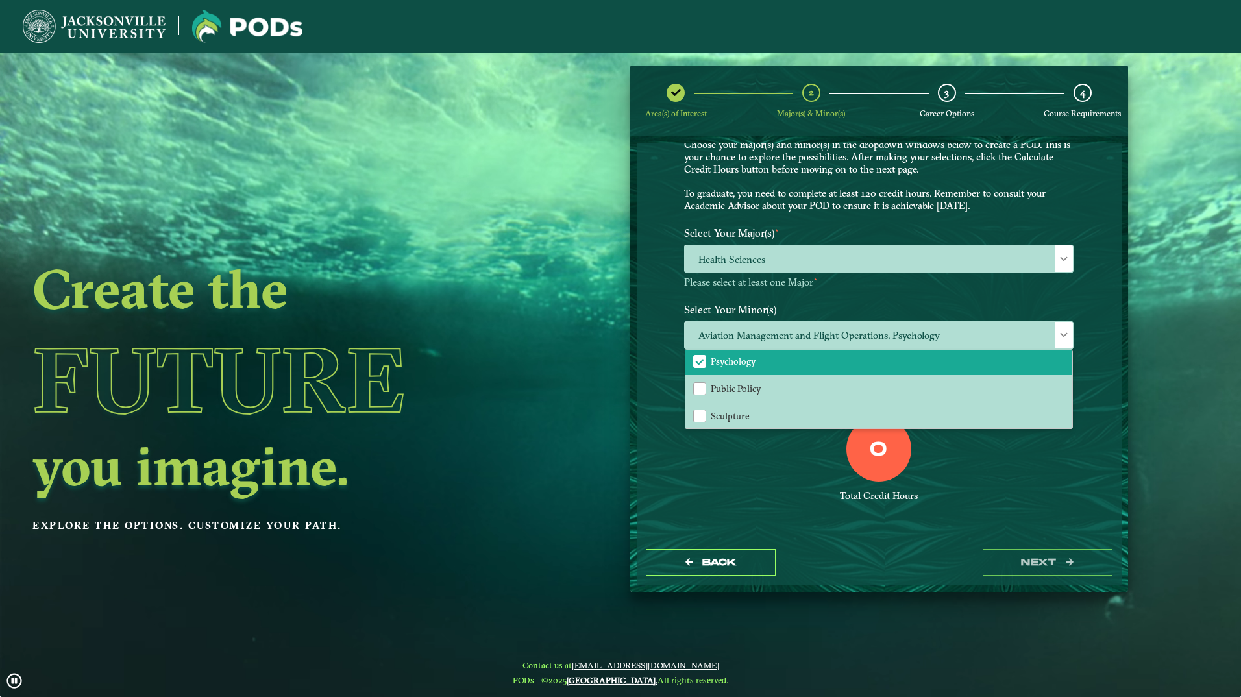
click at [857, 452] on div "0" at bounding box center [878, 449] width 65 height 65
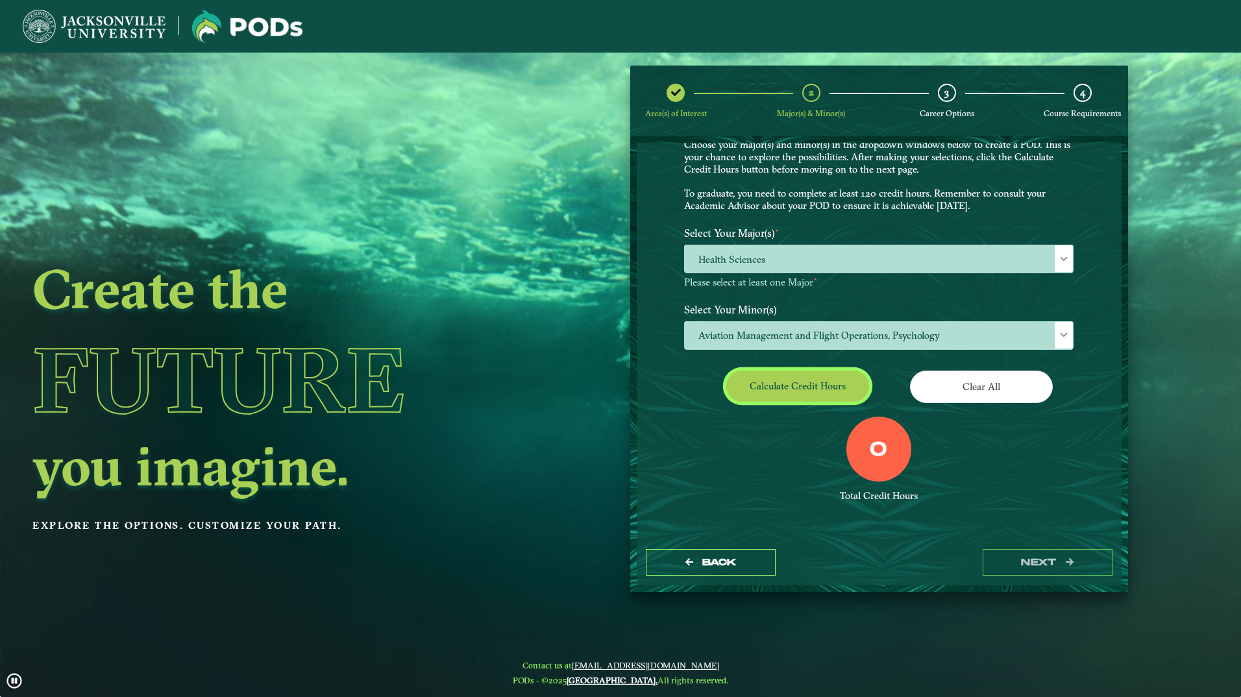
click at [763, 383] on button "Calculate credit hours" at bounding box center [797, 386] width 143 height 31
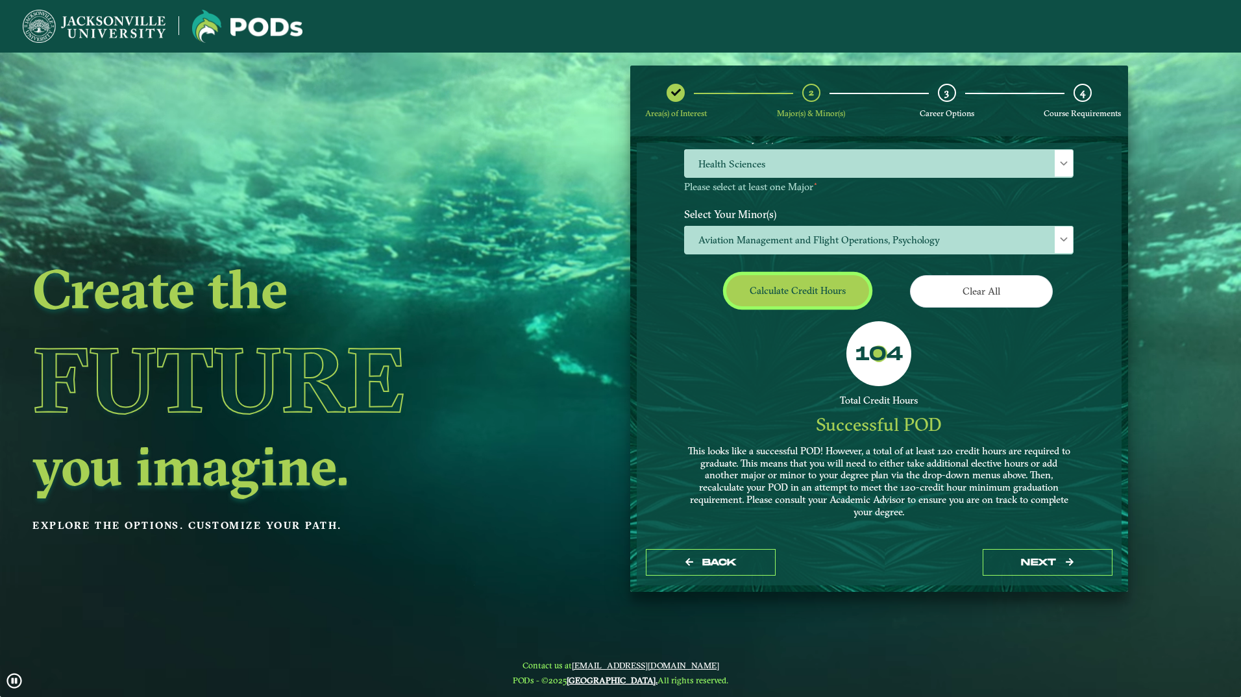
scroll to position [149, 0]
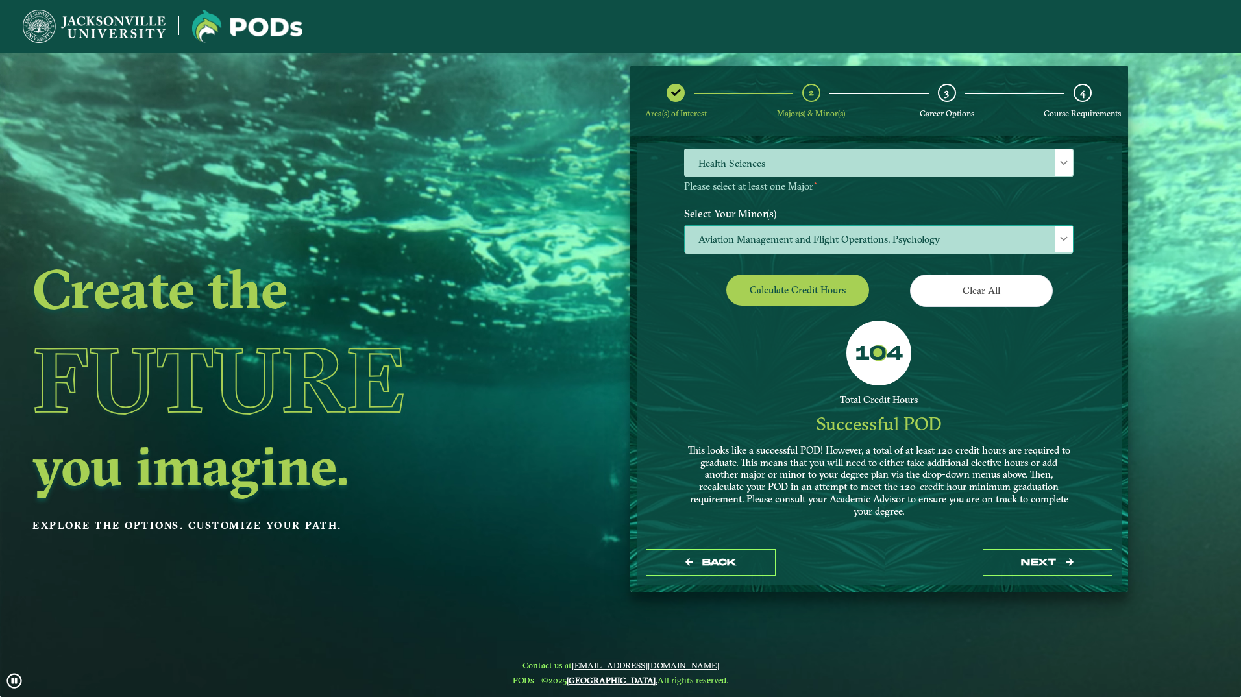
click at [784, 229] on span "Aviation Management and Flight Operations, Psychology" at bounding box center [879, 240] width 388 height 28
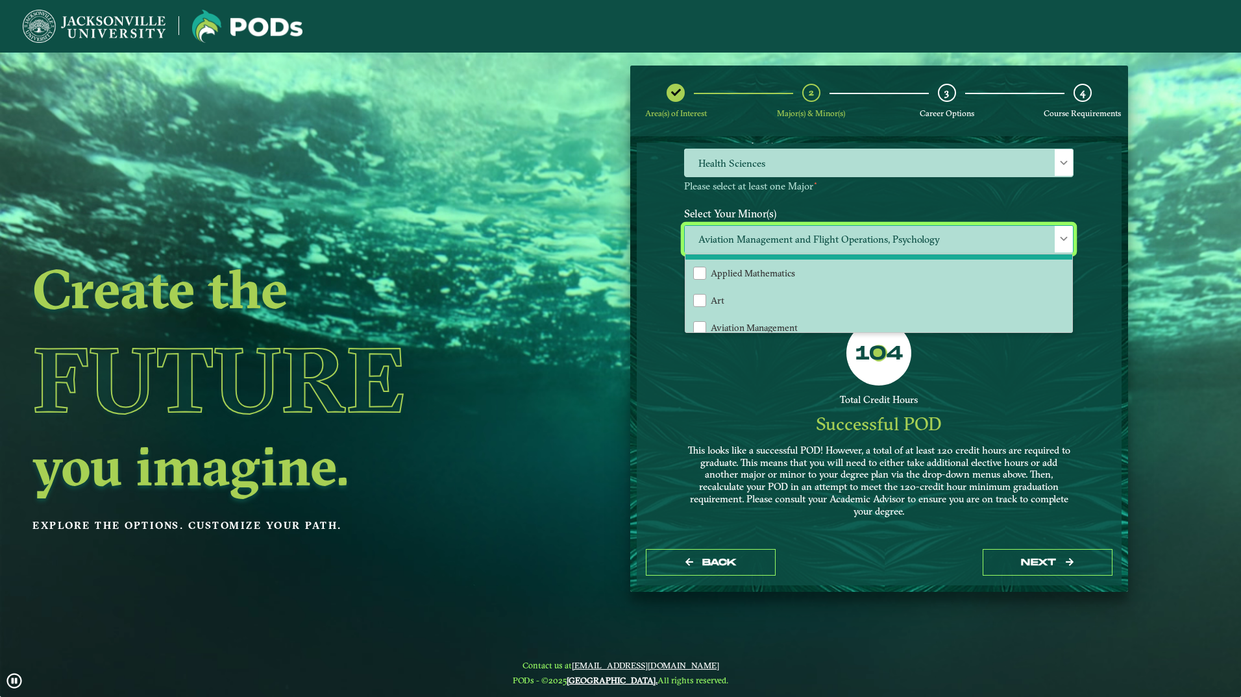
scroll to position [130, 0]
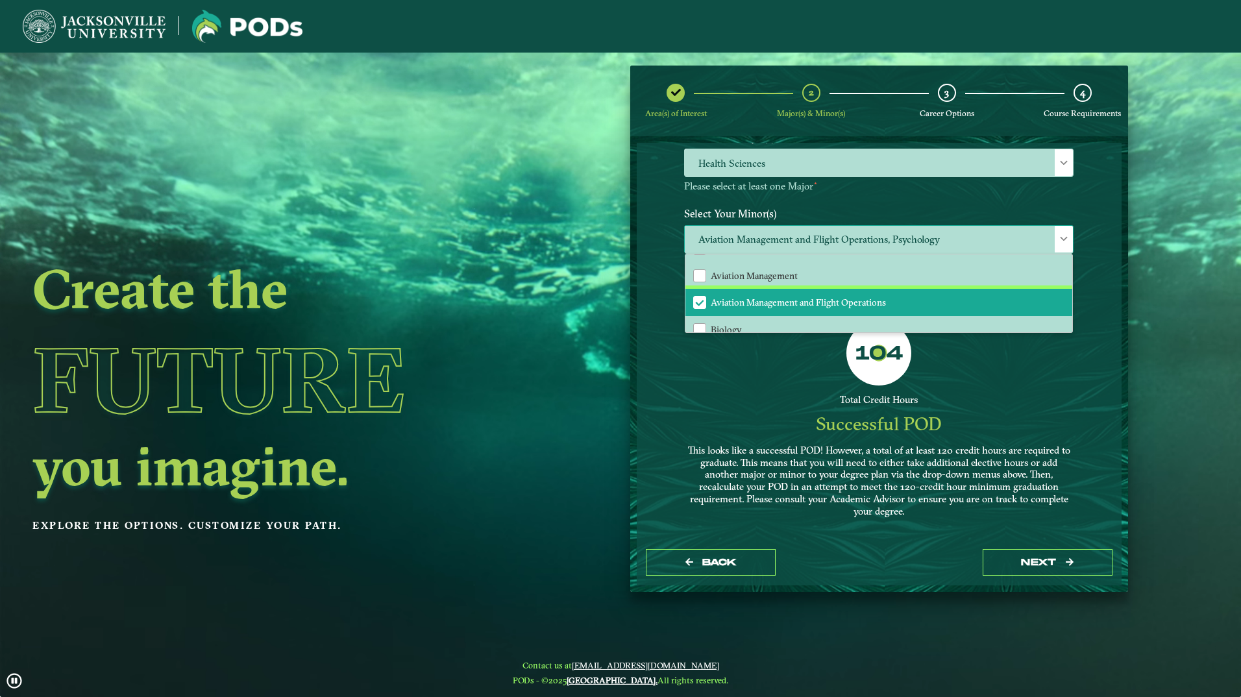
click at [750, 302] on span "Aviation Management and Flight Operations" at bounding box center [798, 303] width 175 height 12
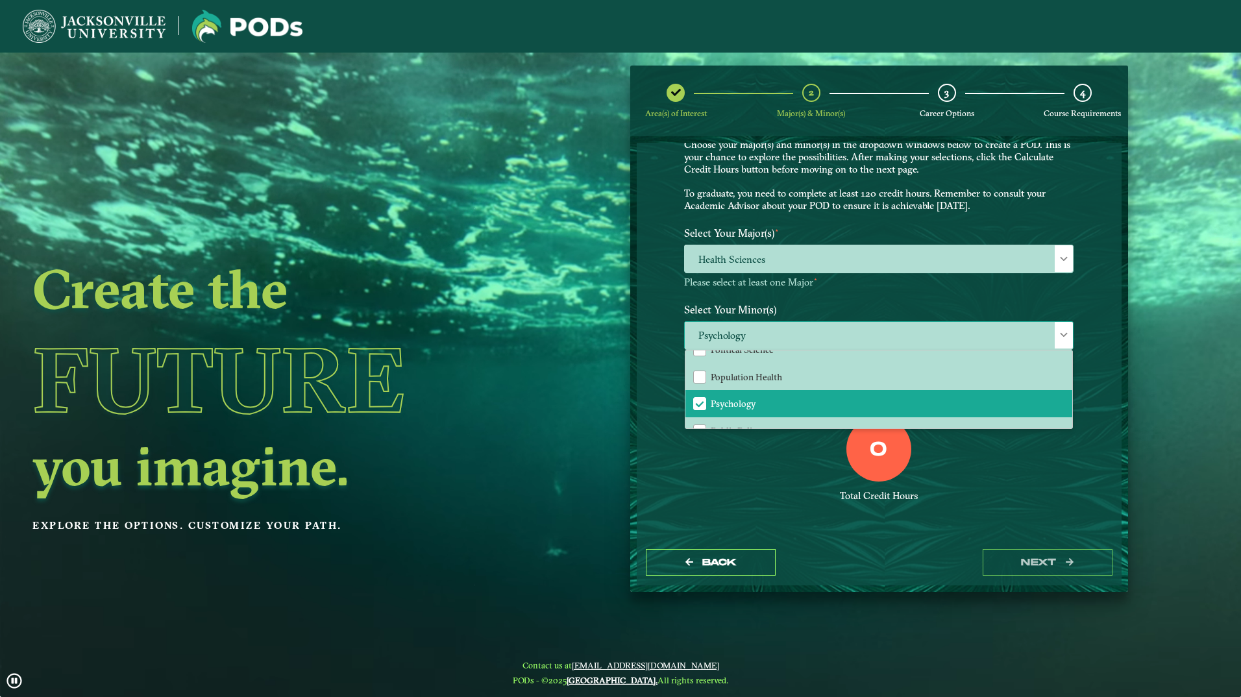
scroll to position [1104, 0]
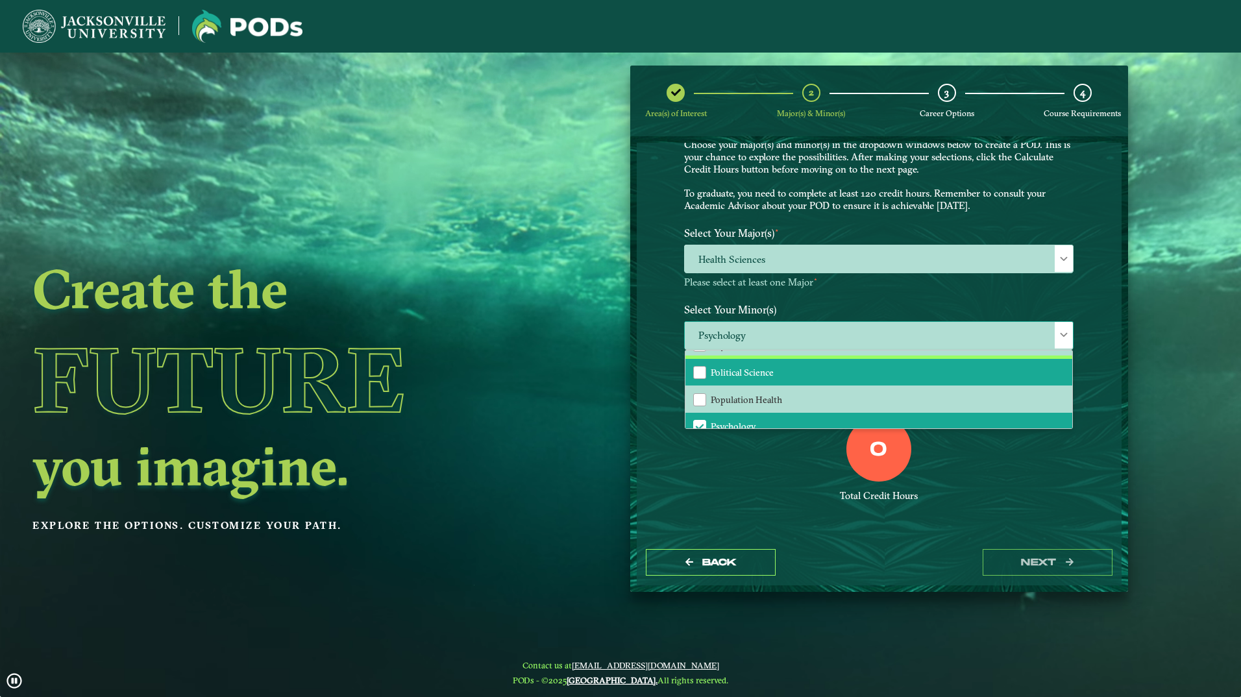
click at [761, 374] on span "Political Science" at bounding box center [742, 373] width 63 height 12
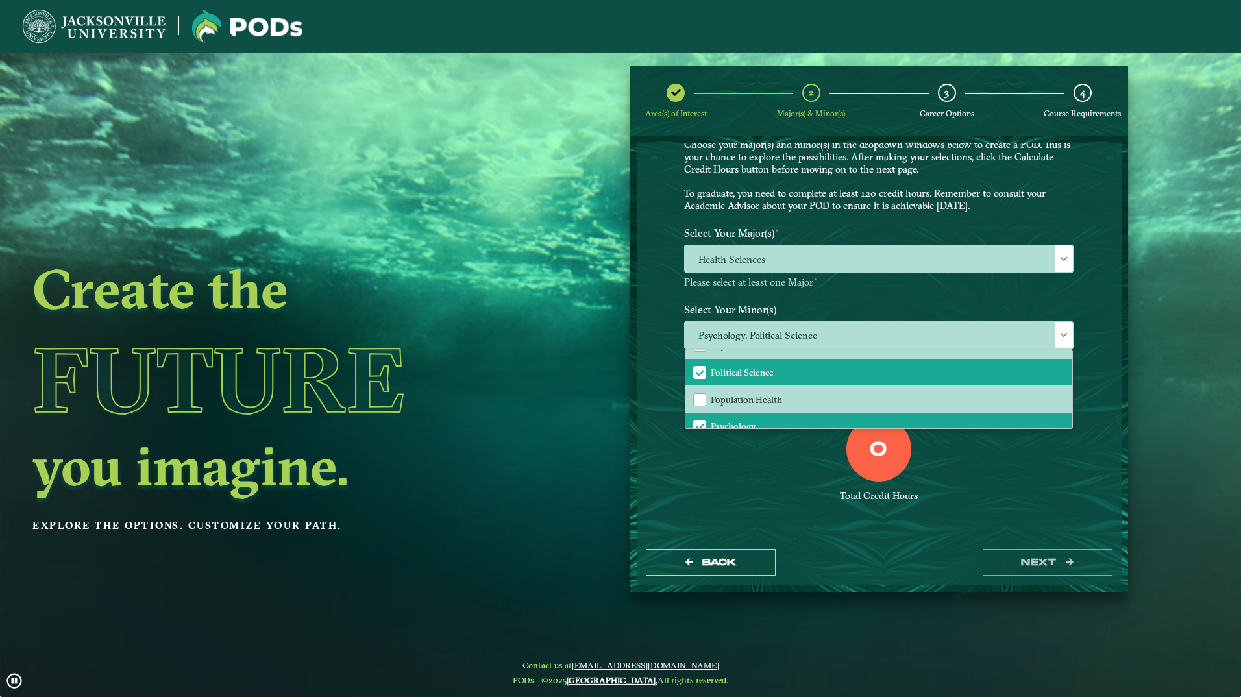
click at [854, 469] on div "0" at bounding box center [878, 449] width 65 height 65
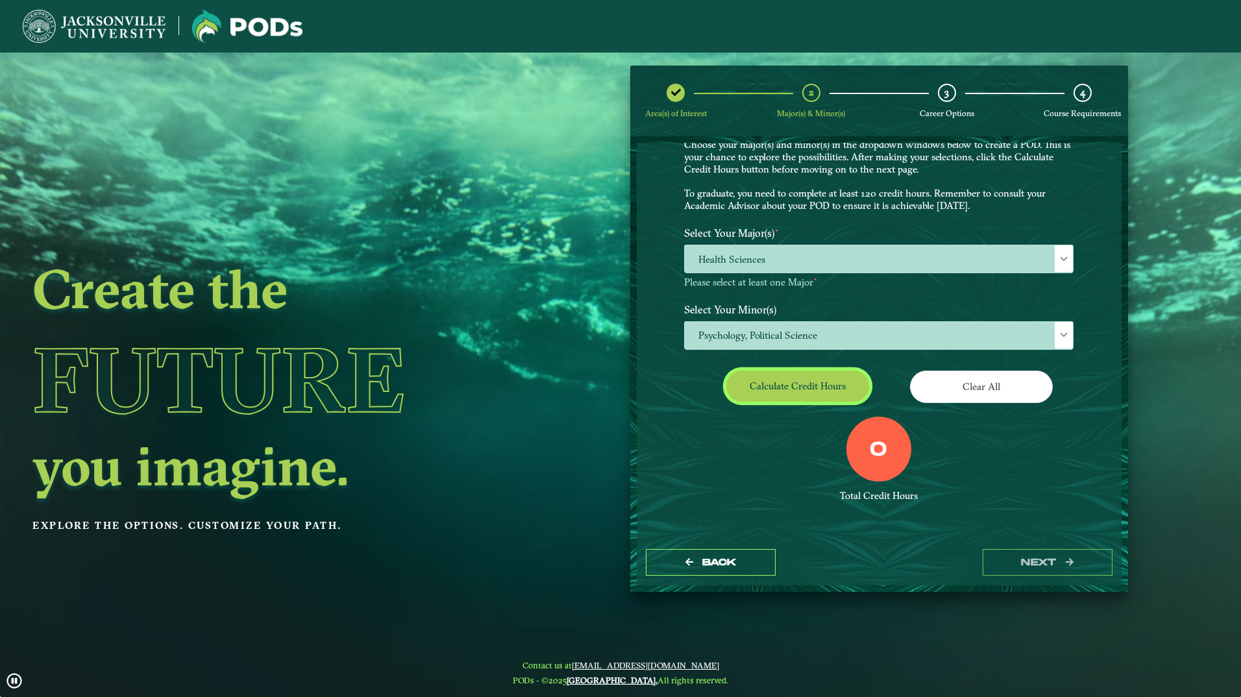
click at [786, 388] on button "Calculate credit hours" at bounding box center [797, 386] width 143 height 31
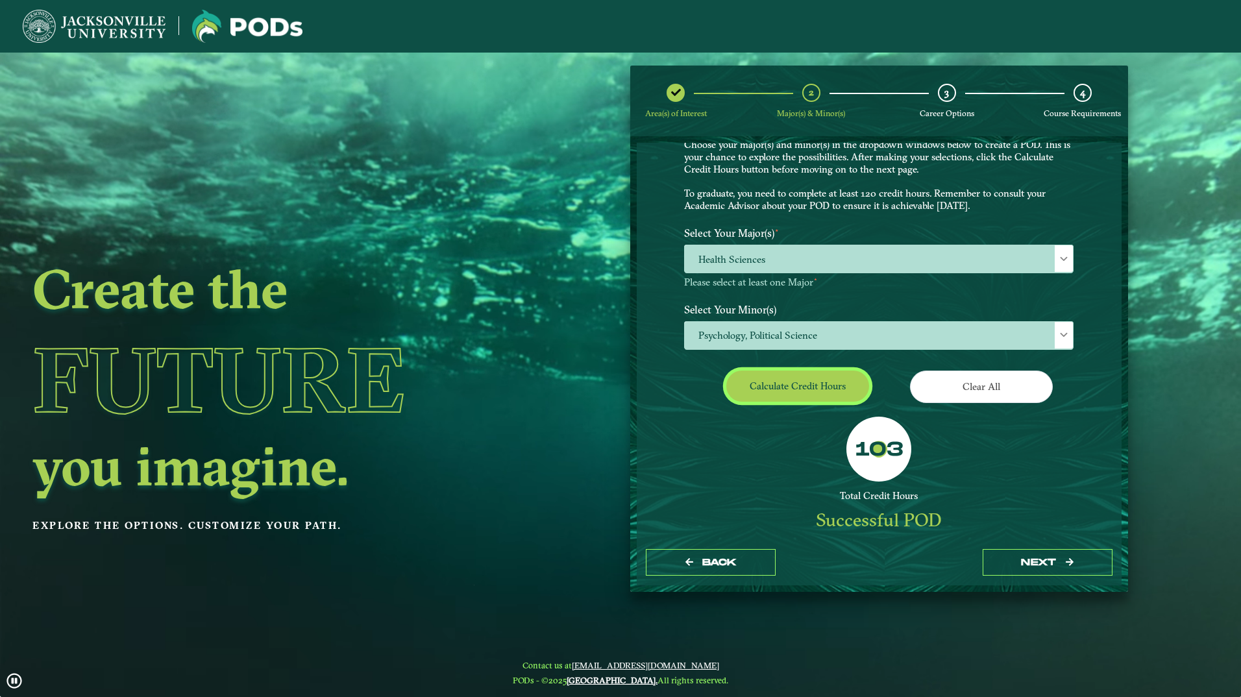
scroll to position [15, 0]
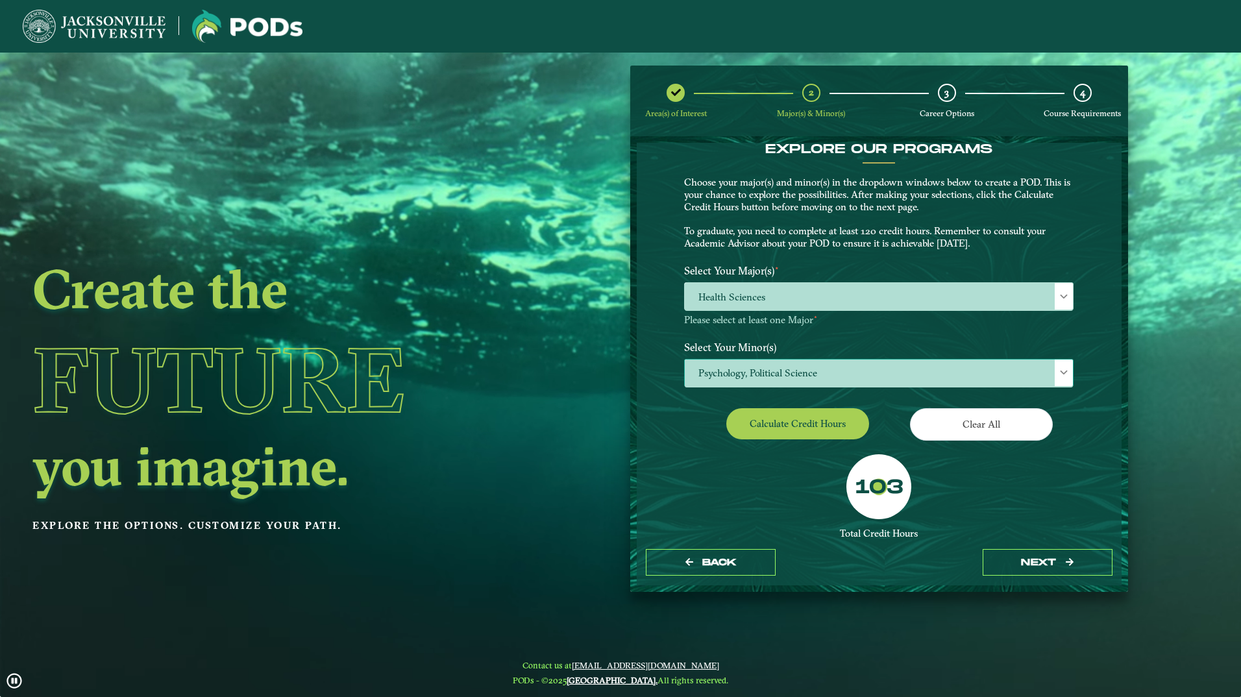
click at [810, 369] on span "Psychology, Political Science" at bounding box center [879, 374] width 388 height 28
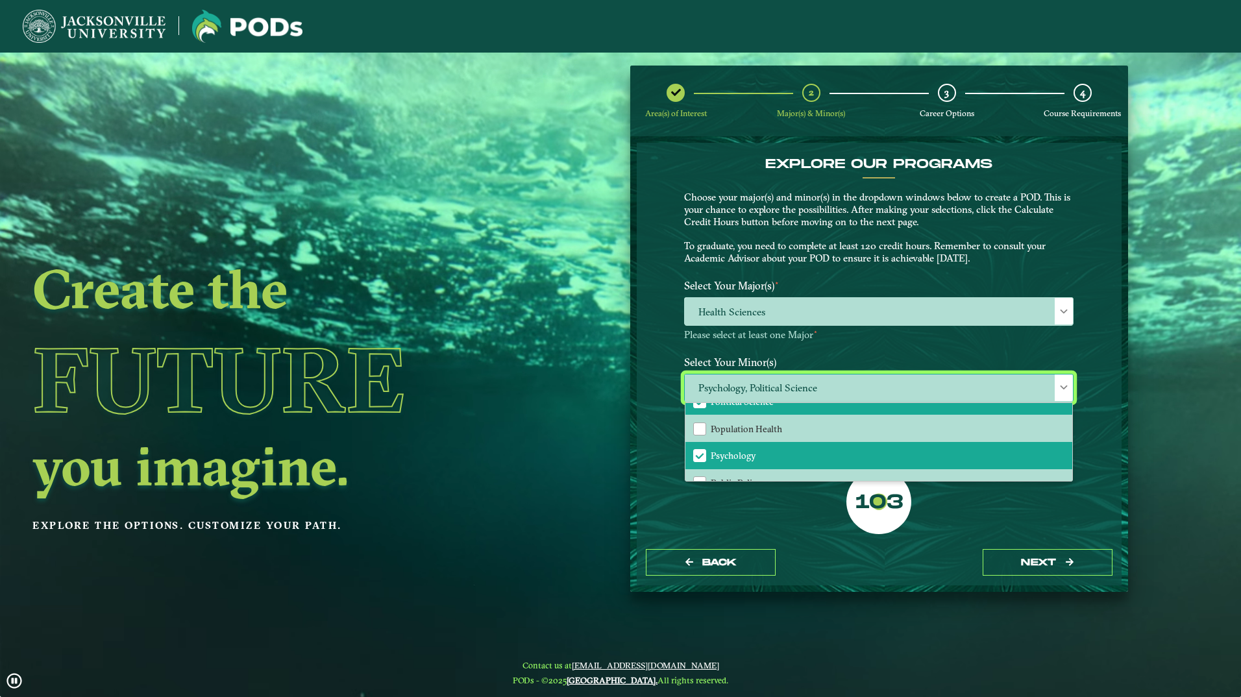
scroll to position [1104, 0]
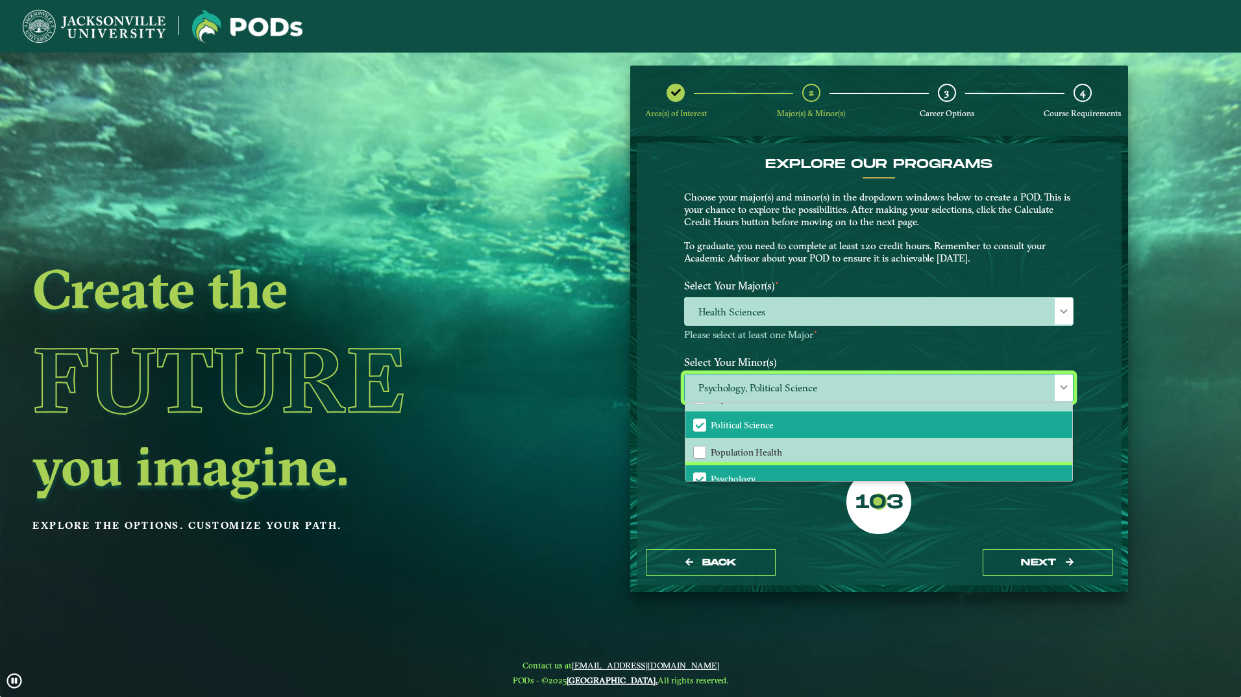
click at [759, 476] on li "Psychology" at bounding box center [878, 478] width 387 height 27
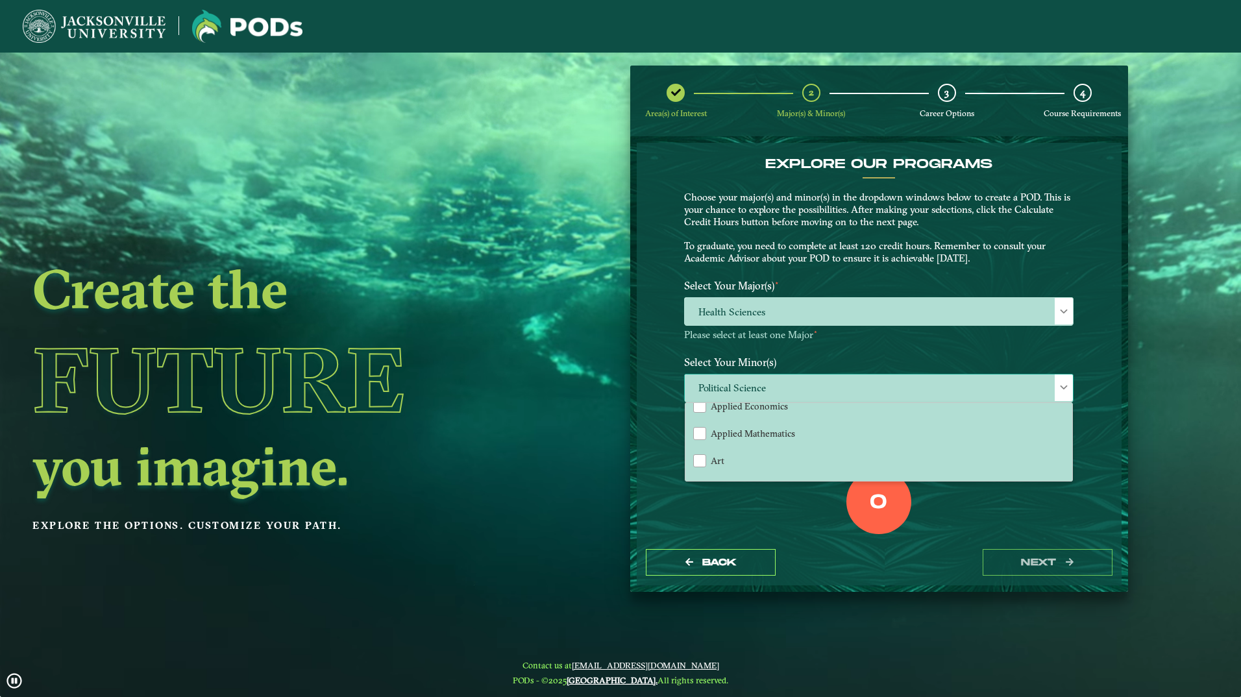
scroll to position [130, 0]
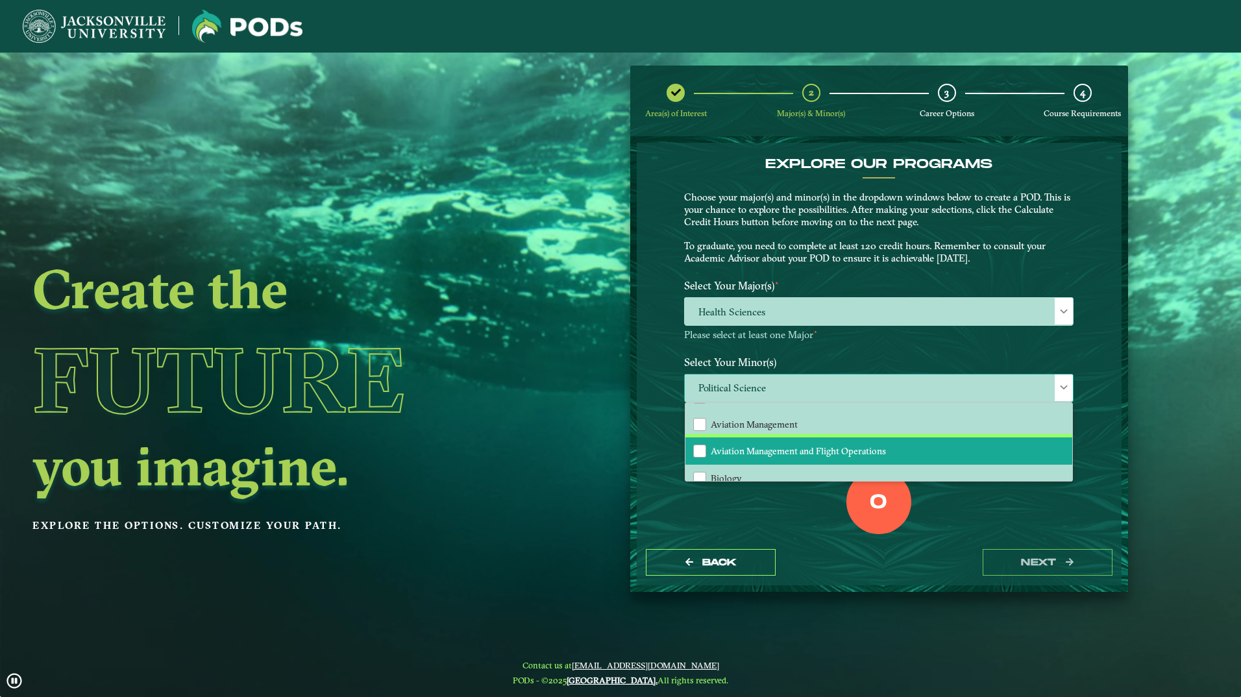
click at [771, 444] on li "Aviation Management and Flight Operations" at bounding box center [878, 451] width 387 height 27
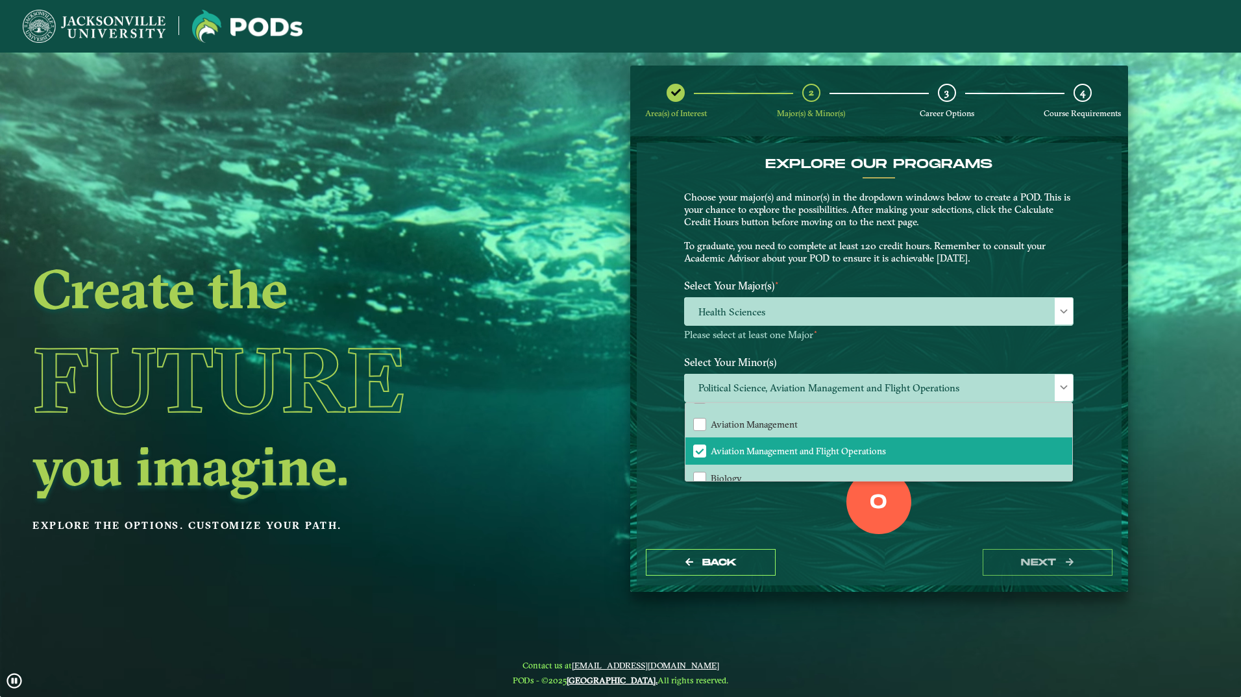
click at [872, 499] on label "0" at bounding box center [879, 503] width 18 height 25
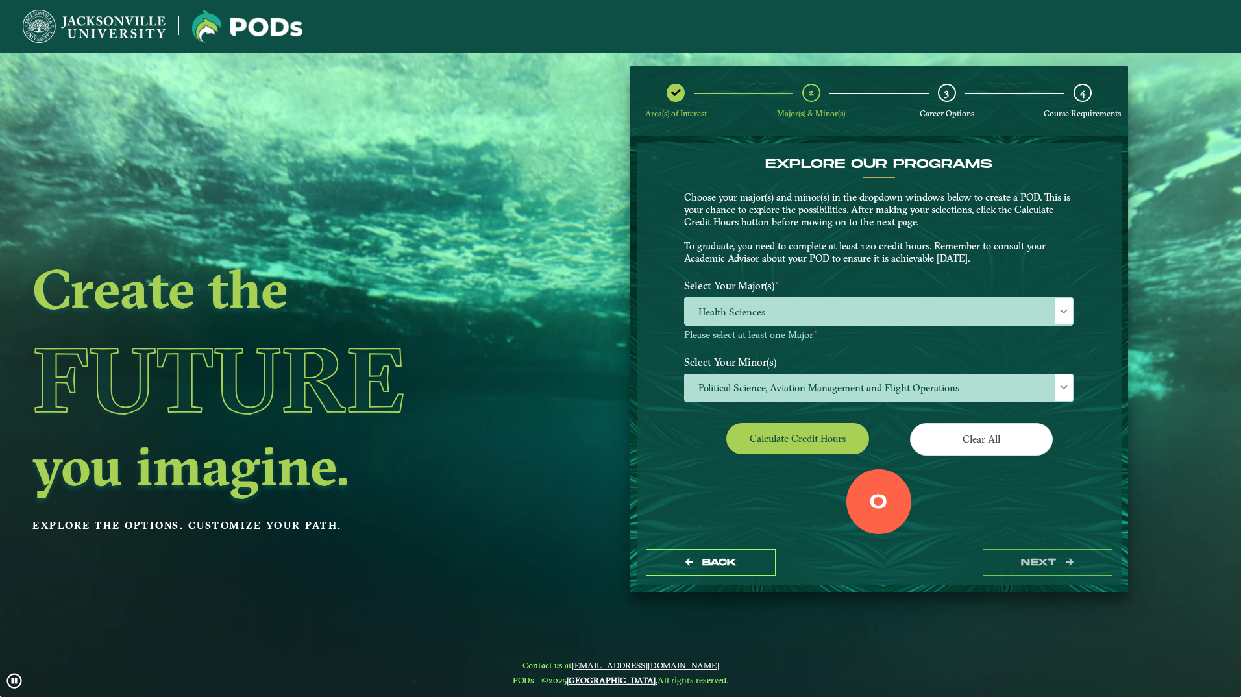
click at [872, 499] on label "0" at bounding box center [879, 503] width 18 height 25
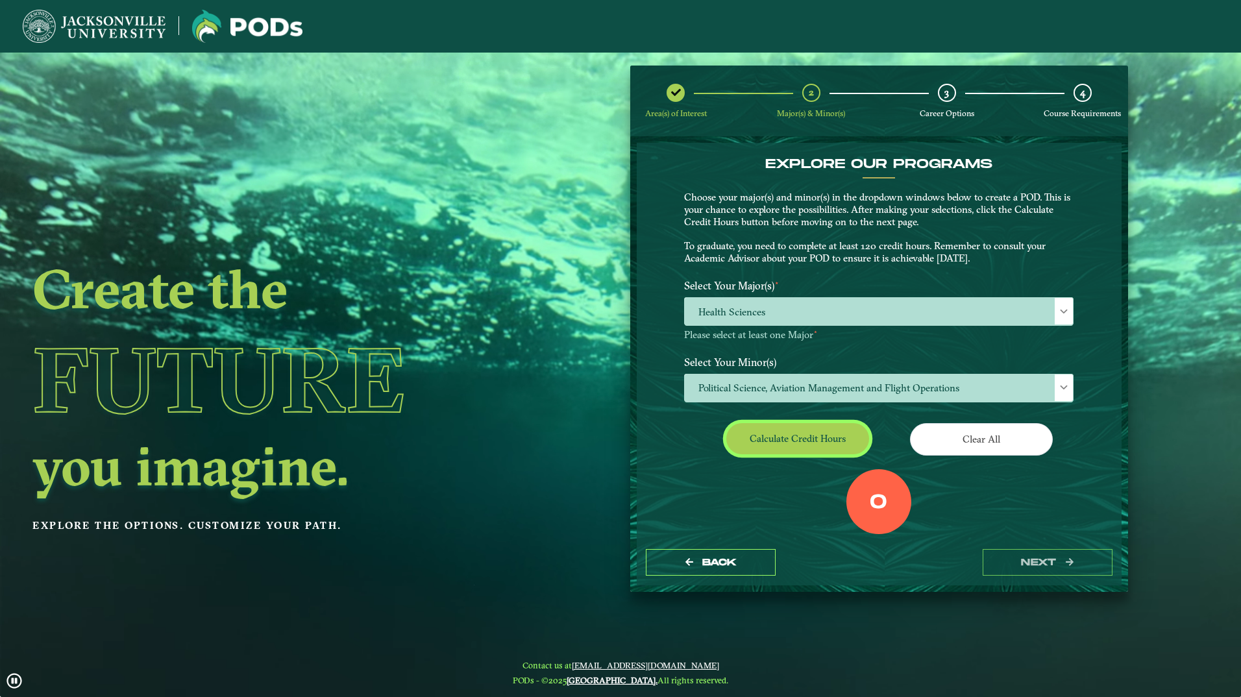
click at [835, 434] on button "Calculate credit hours" at bounding box center [797, 438] width 143 height 31
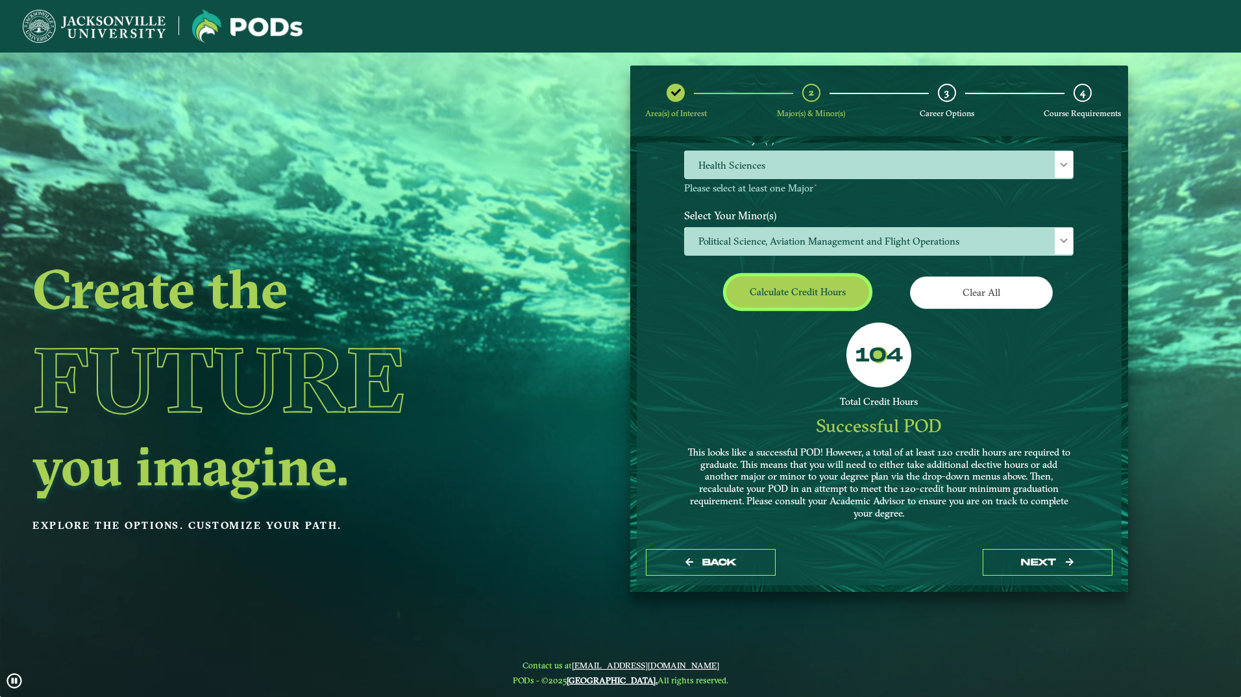
scroll to position [149, 0]
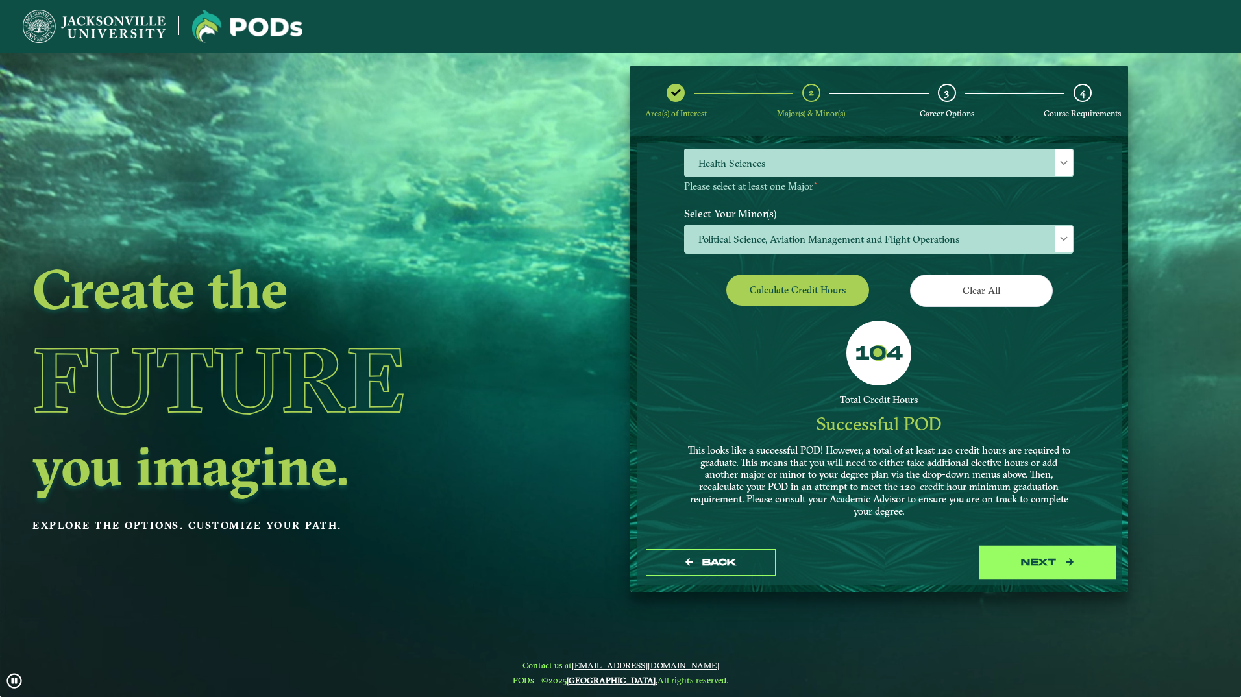
click at [1036, 558] on button "next" at bounding box center [1048, 562] width 130 height 27
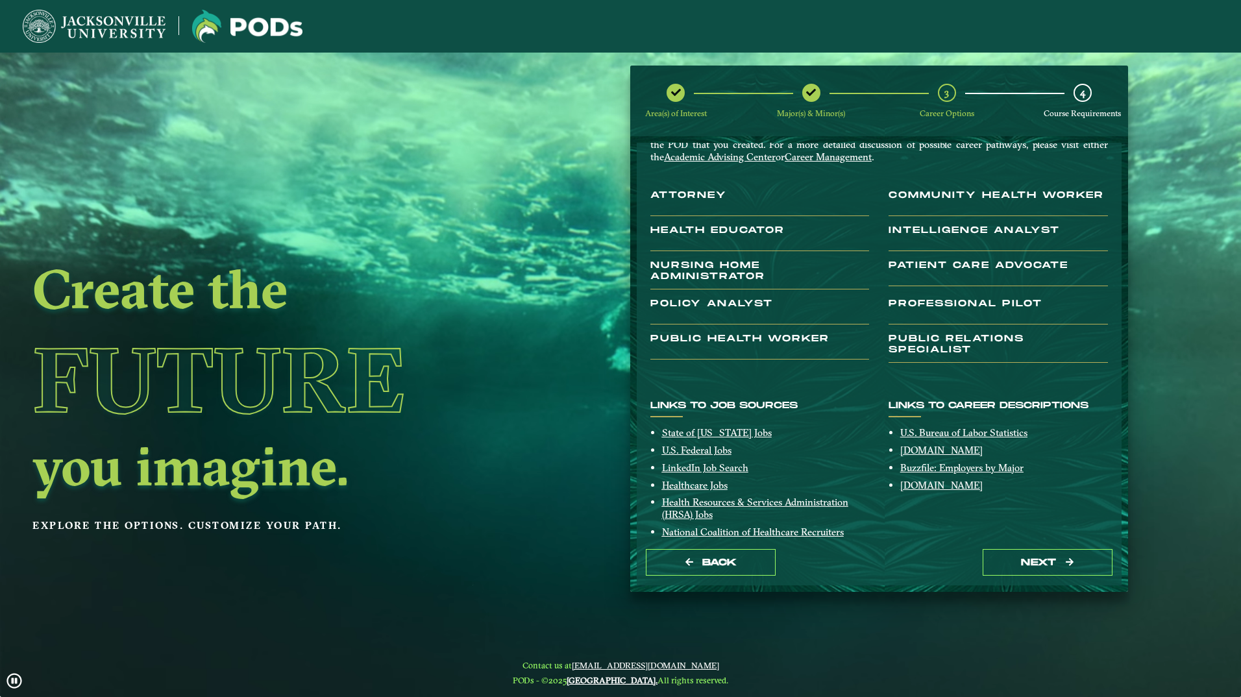
scroll to position [103, 0]
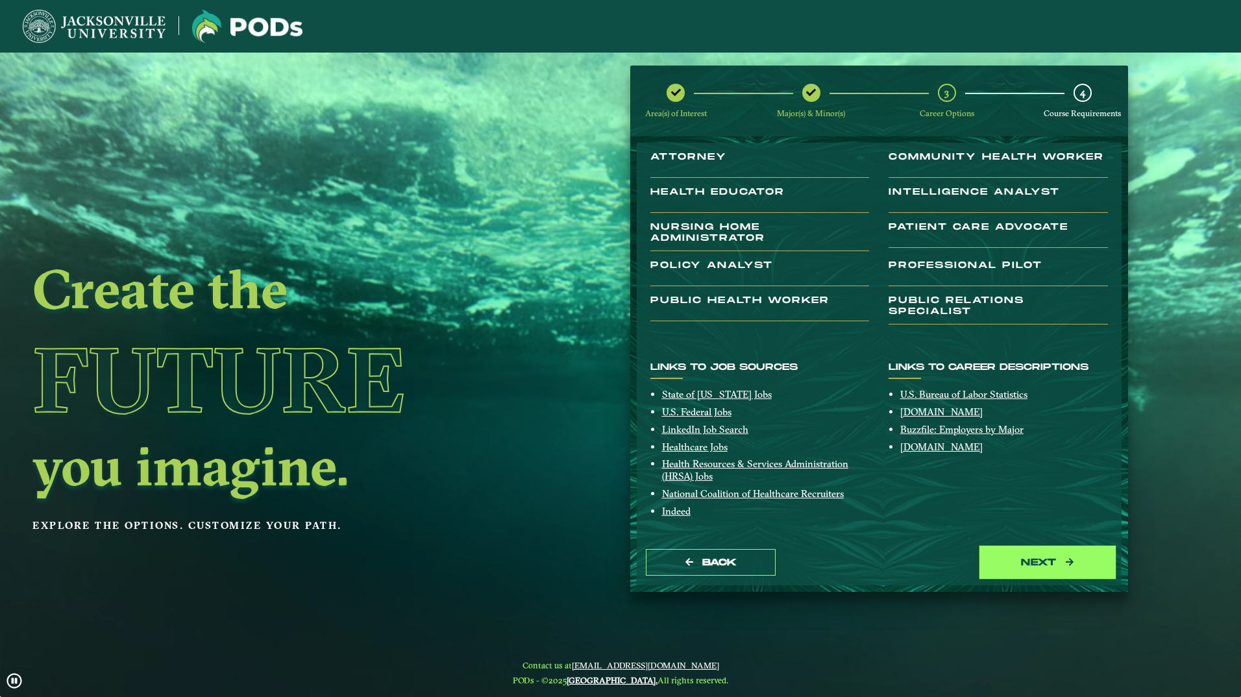
click at [1052, 564] on button "next" at bounding box center [1048, 562] width 130 height 27
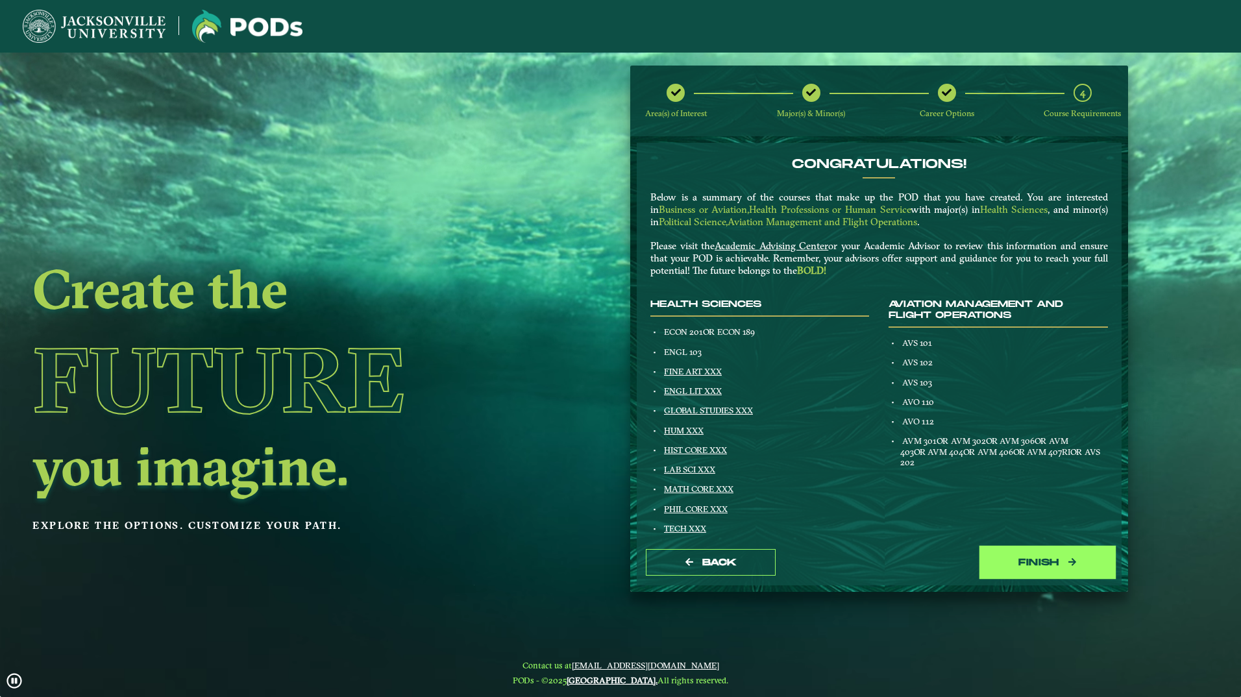
click at [1049, 556] on button "Finish" at bounding box center [1048, 562] width 130 height 27
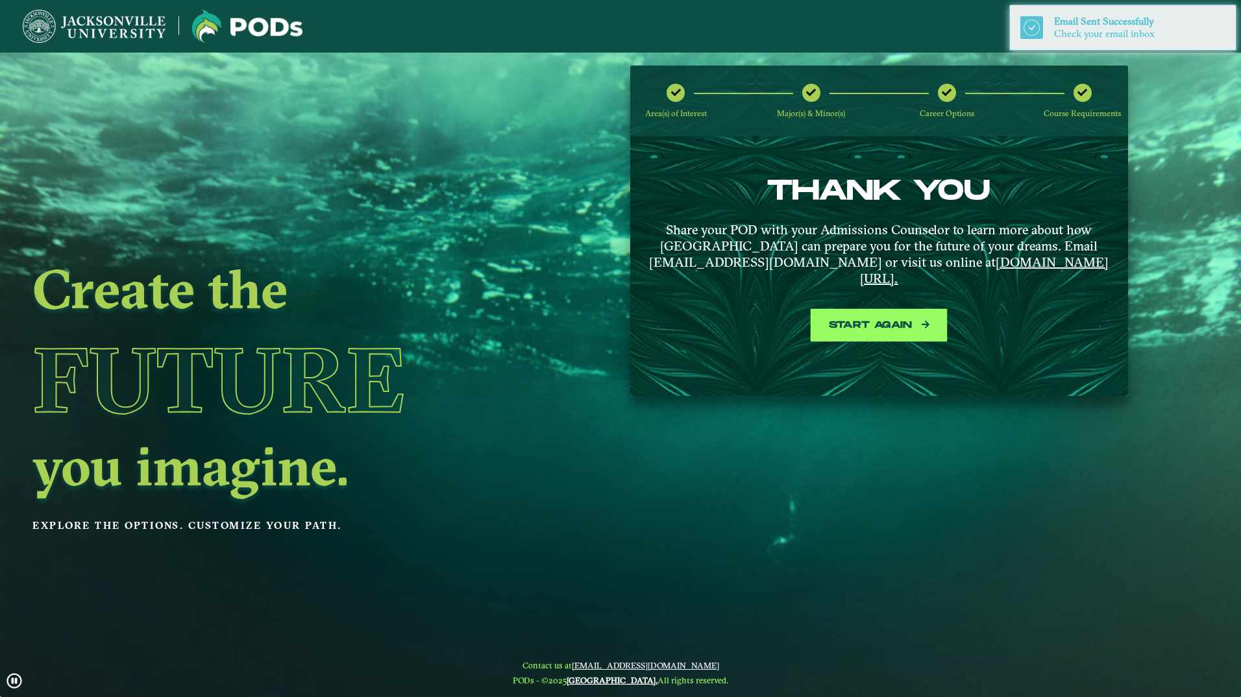
click at [872, 312] on button "Start again" at bounding box center [879, 325] width 130 height 27
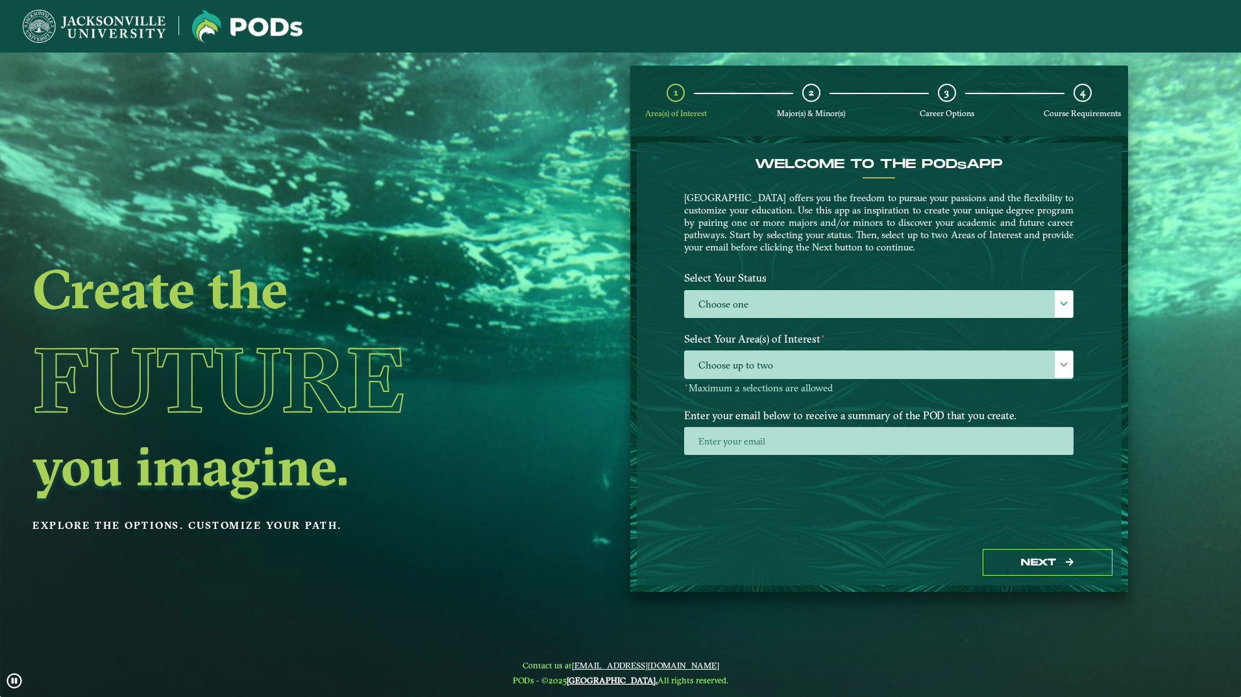
drag, startPoint x: 76, startPoint y: 46, endPoint x: 82, endPoint y: 5, distance: 41.4
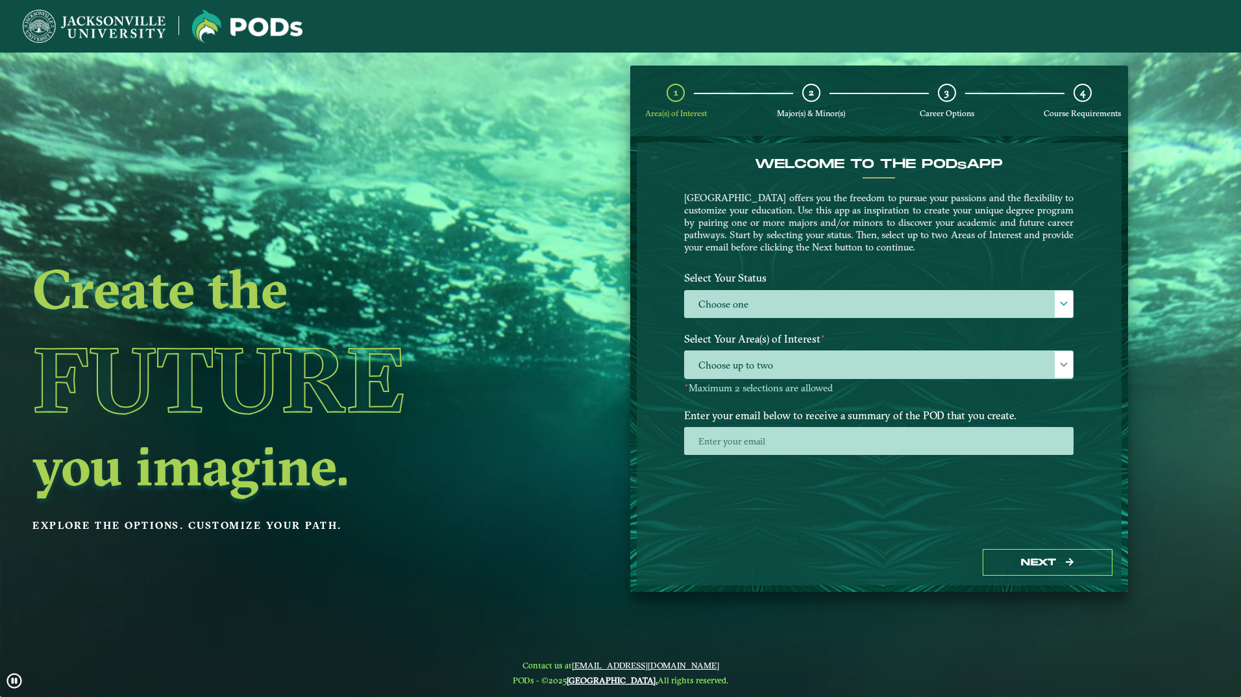
click at [77, 24] on nav at bounding box center [620, 26] width 1241 height 53
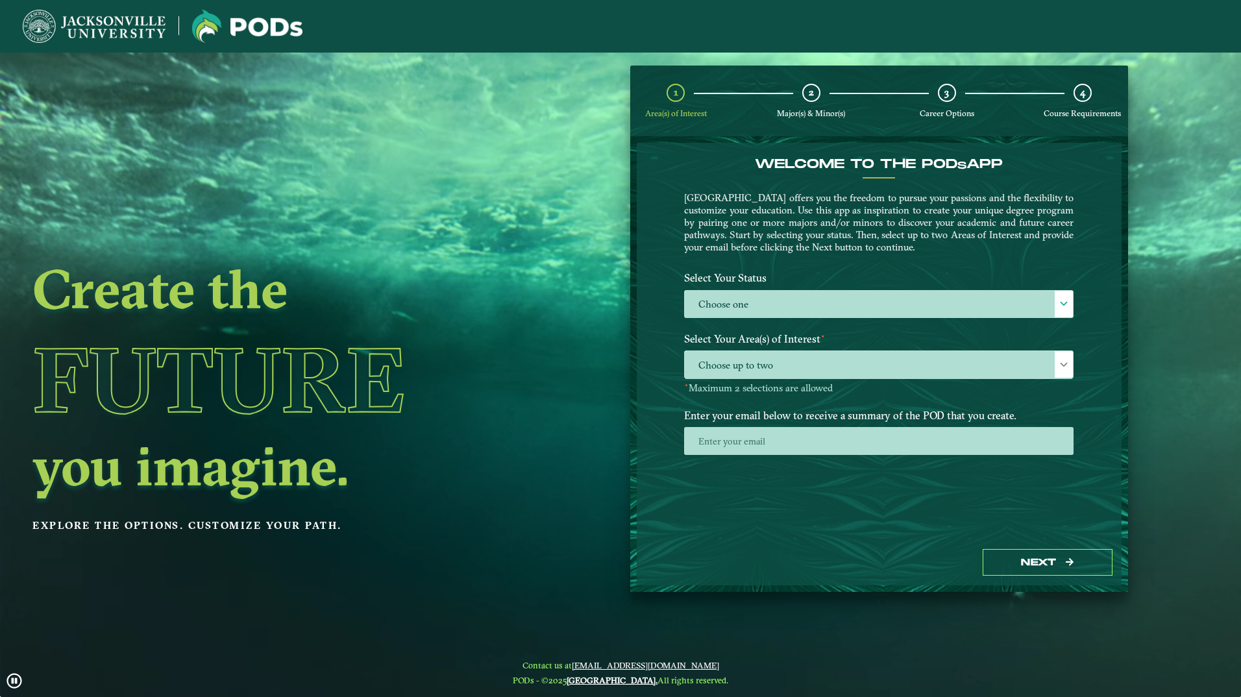
click at [86, 6] on nav at bounding box center [620, 26] width 1241 height 53
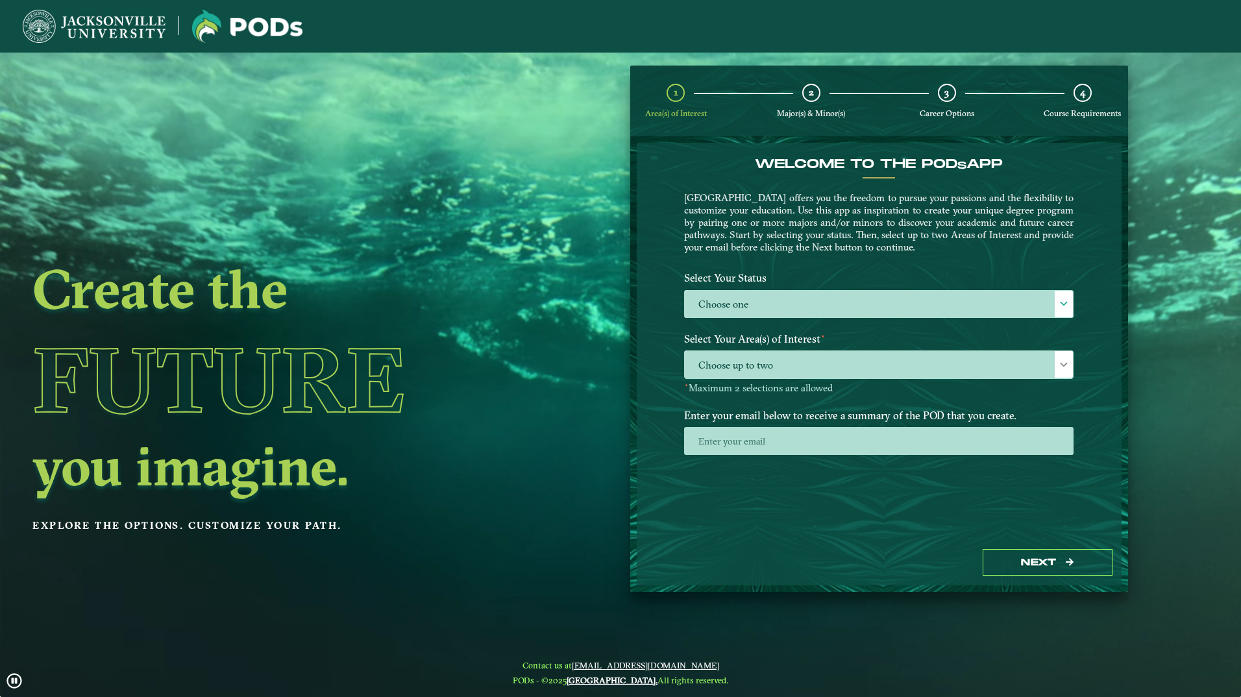
click at [108, 19] on img at bounding box center [94, 26] width 143 height 33
